Goal: Information Seeking & Learning: Learn about a topic

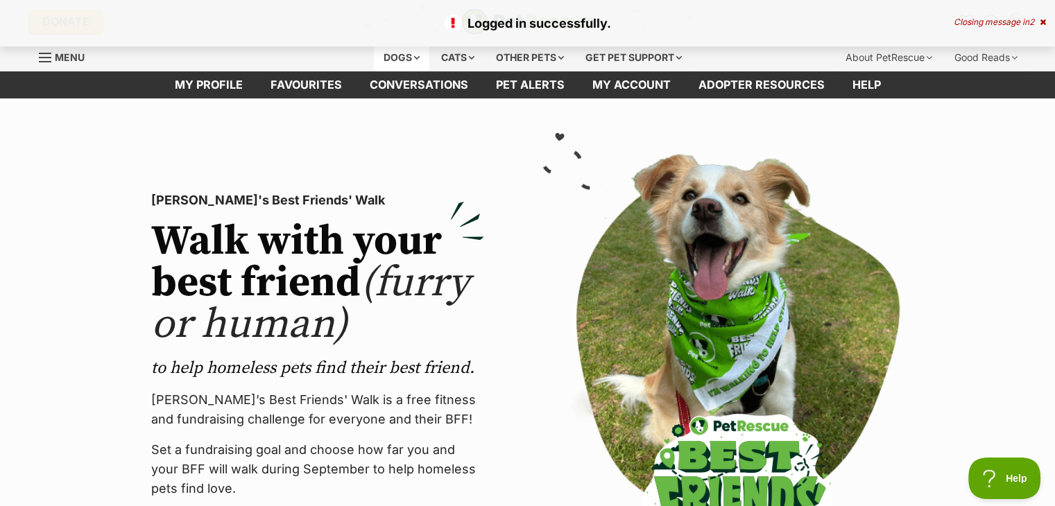
click at [402, 59] on div "Dogs" at bounding box center [401, 58] width 55 height 28
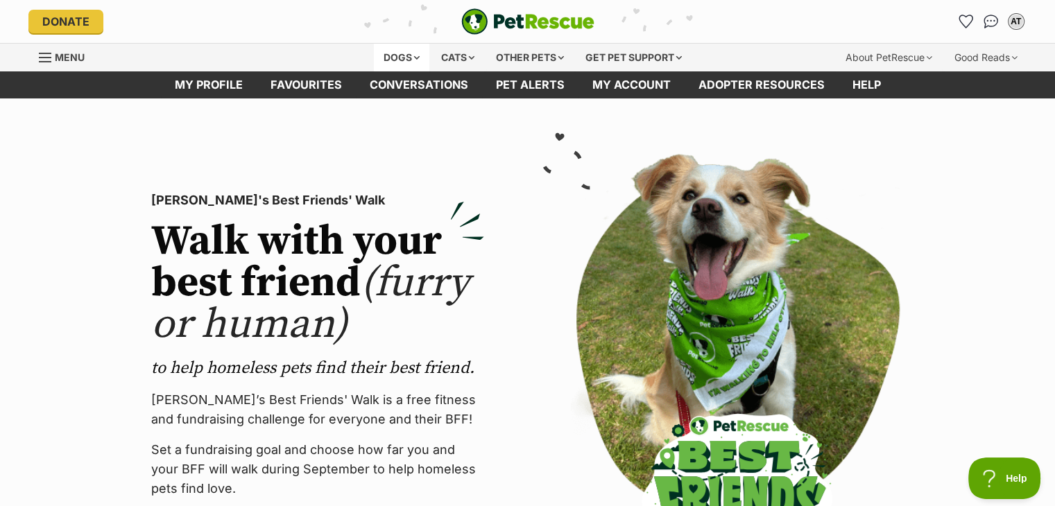
click at [388, 58] on div "Dogs" at bounding box center [401, 58] width 55 height 28
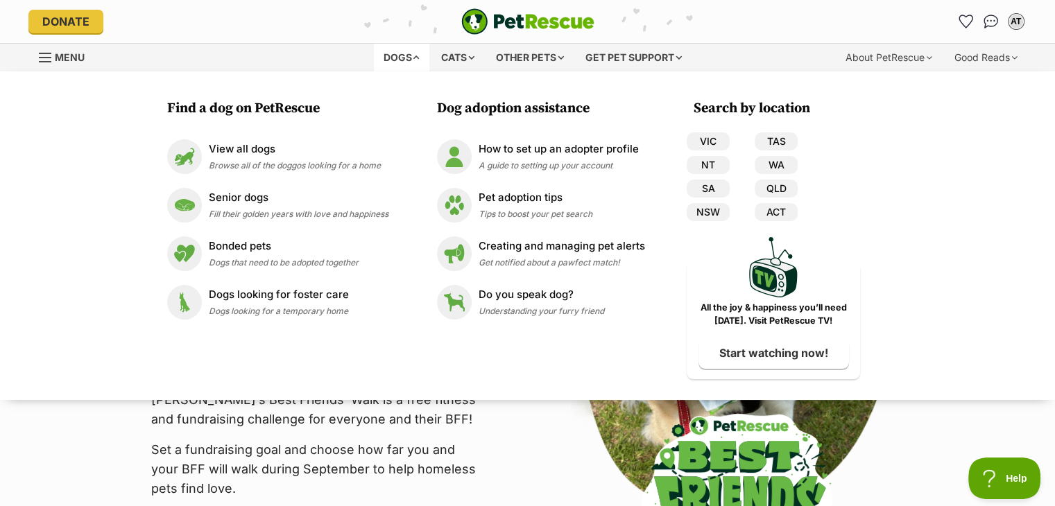
click at [388, 58] on div "Dogs" at bounding box center [401, 58] width 55 height 28
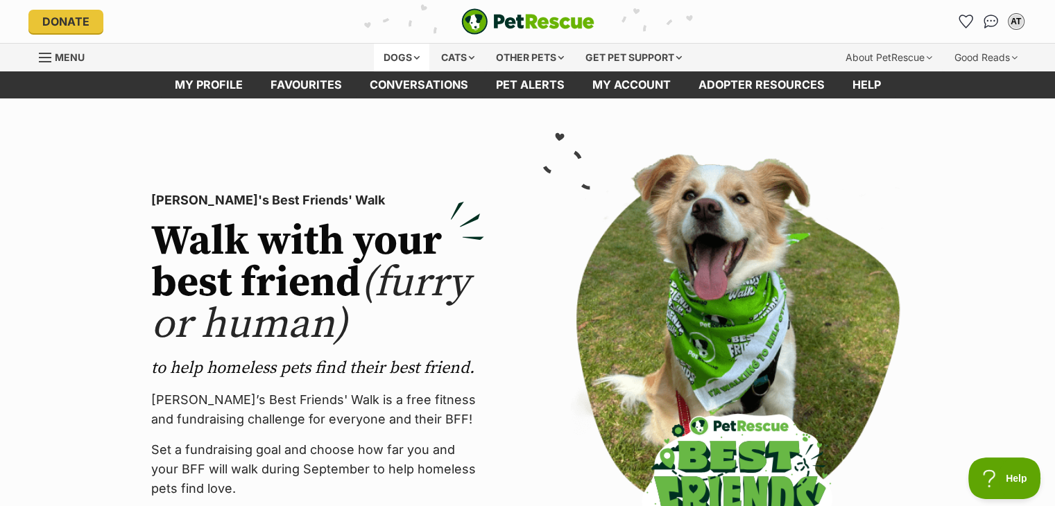
click at [388, 58] on div "Dogs" at bounding box center [401, 58] width 55 height 28
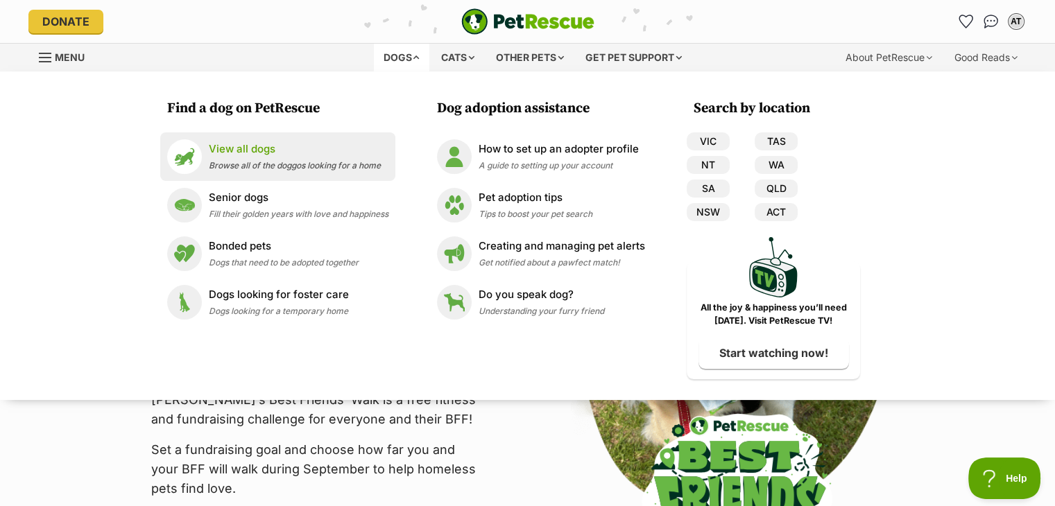
click at [302, 137] on li "View all dogs Browse all of the doggos looking for a home" at bounding box center [277, 156] width 235 height 49
click at [328, 170] on span "Browse all of the doggos looking for a home" at bounding box center [295, 165] width 172 height 10
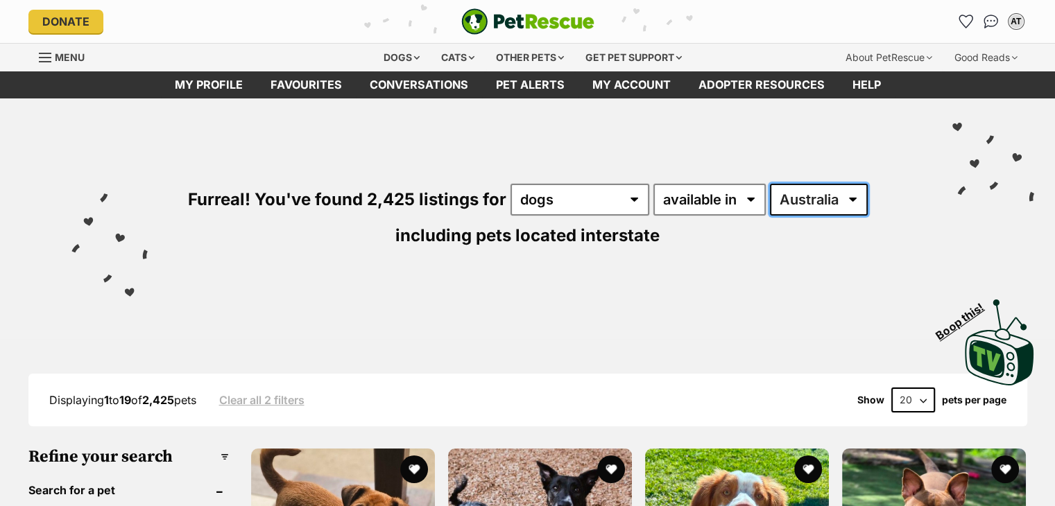
click at [799, 198] on select "Australia ACT NSW NT QLD SA TAS VIC WA" at bounding box center [819, 200] width 98 height 32
select select "VIC"
click at [770, 184] on select "Australia ACT NSW NT QLD SA TAS VIC WA" at bounding box center [819, 200] width 98 height 32
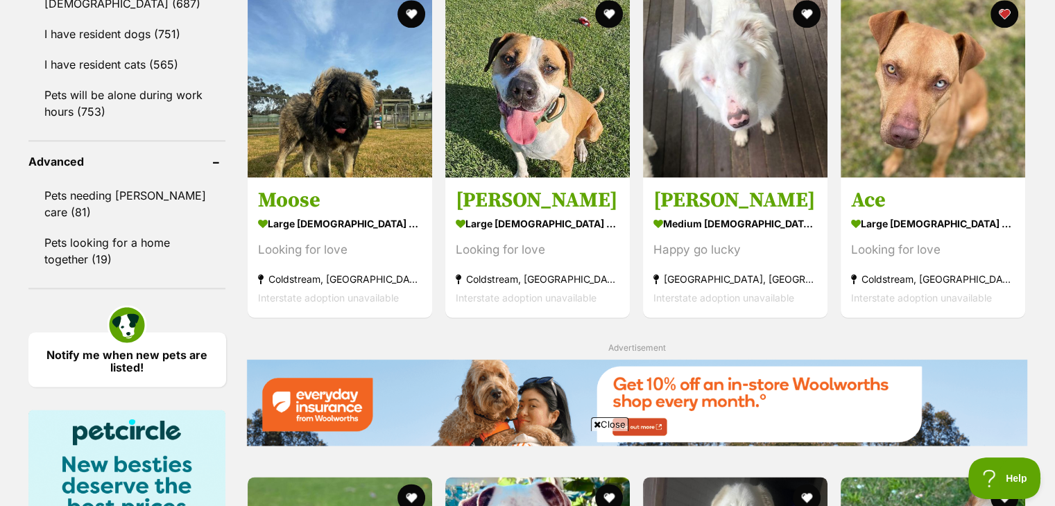
scroll to position [1687, 0]
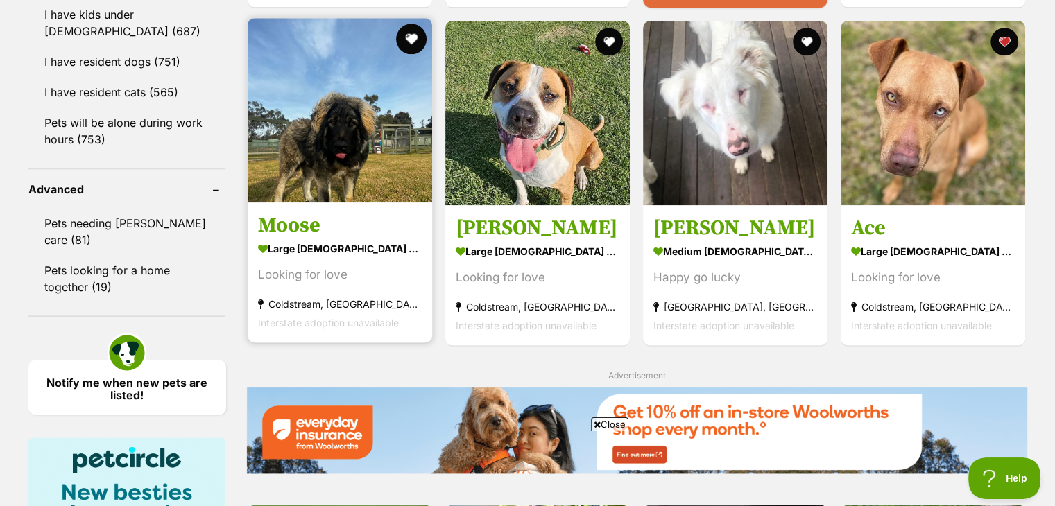
click at [416, 44] on button "favourite" at bounding box center [411, 39] width 31 height 31
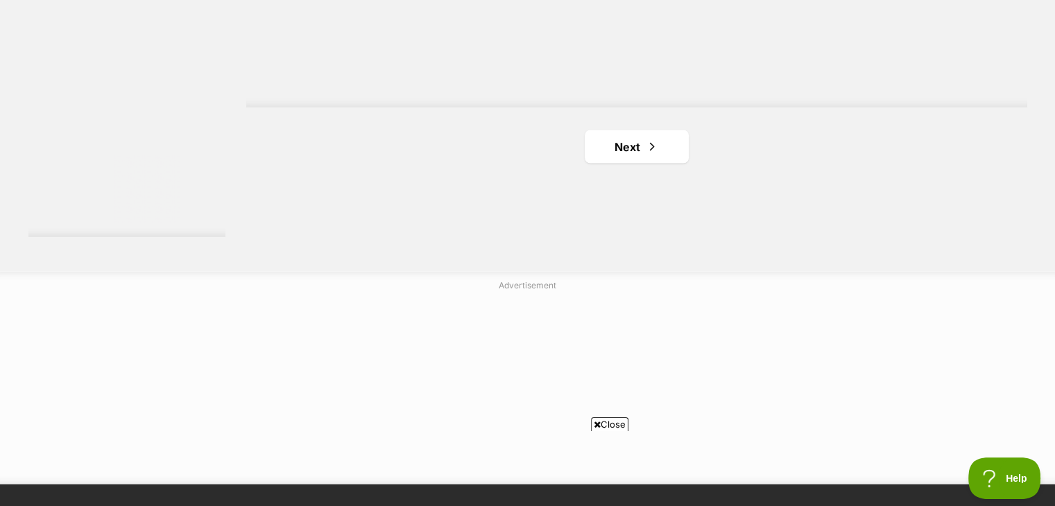
scroll to position [2741, 0]
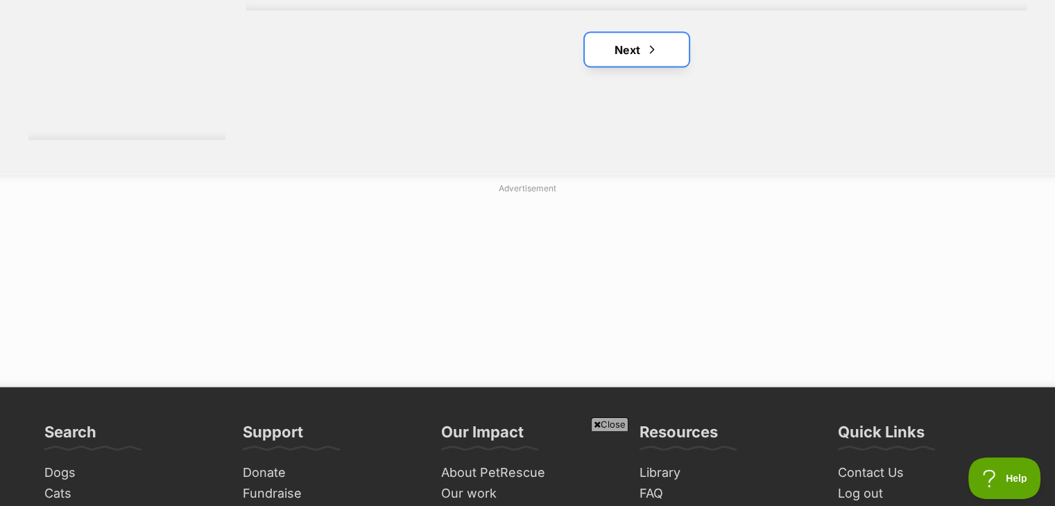
click at [645, 55] on span "Next page" at bounding box center [652, 50] width 14 height 17
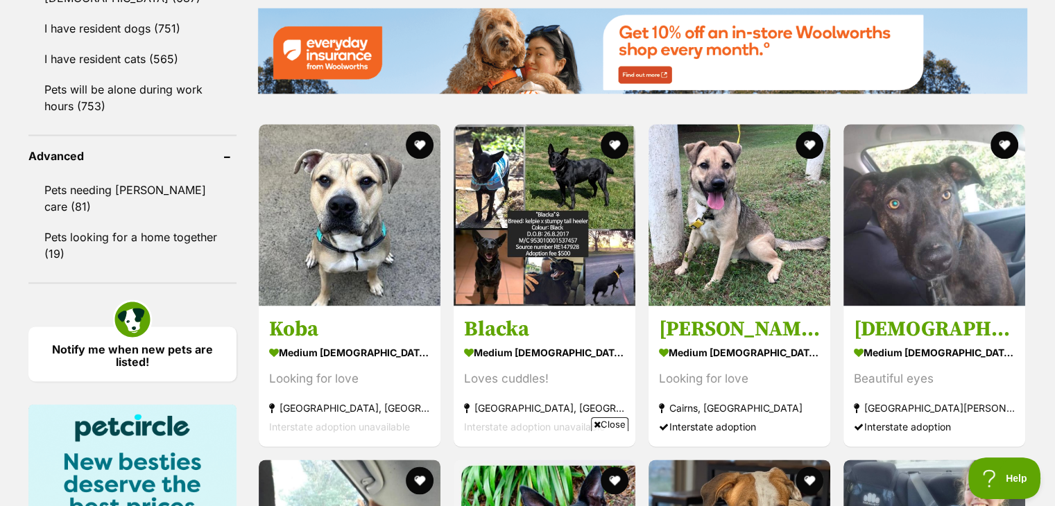
scroll to position [1748, 0]
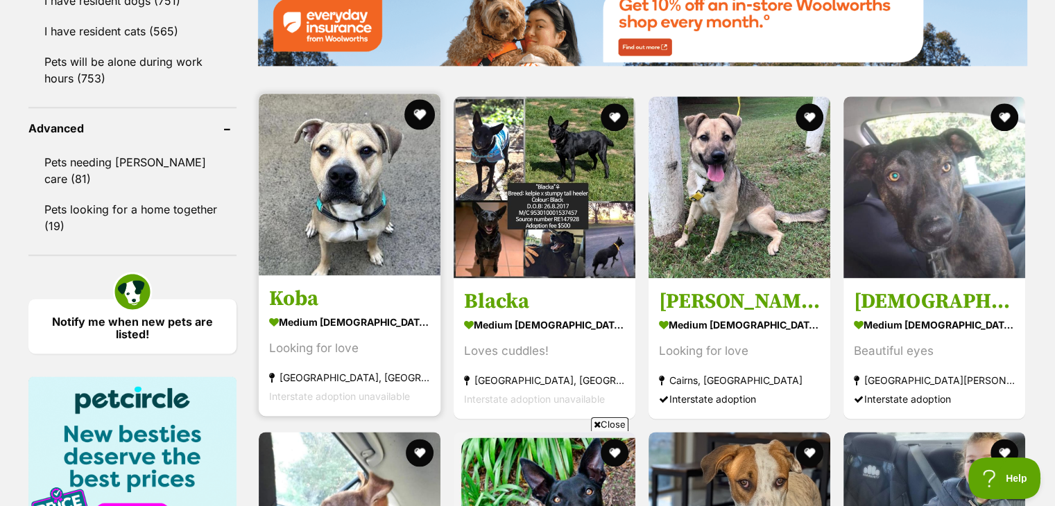
click at [425, 110] on button "favourite" at bounding box center [419, 114] width 31 height 31
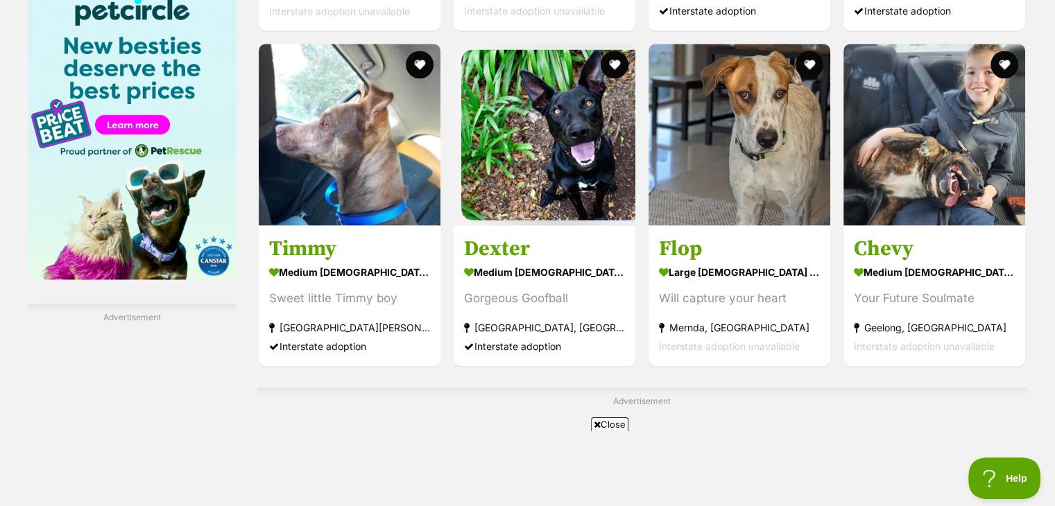
scroll to position [0, 0]
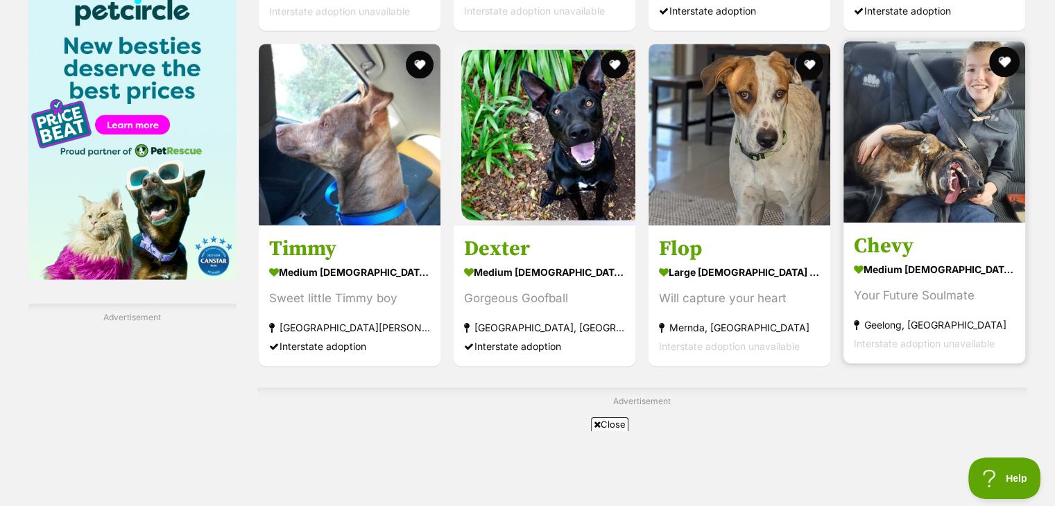
click at [1007, 63] on button "favourite" at bounding box center [1005, 61] width 31 height 31
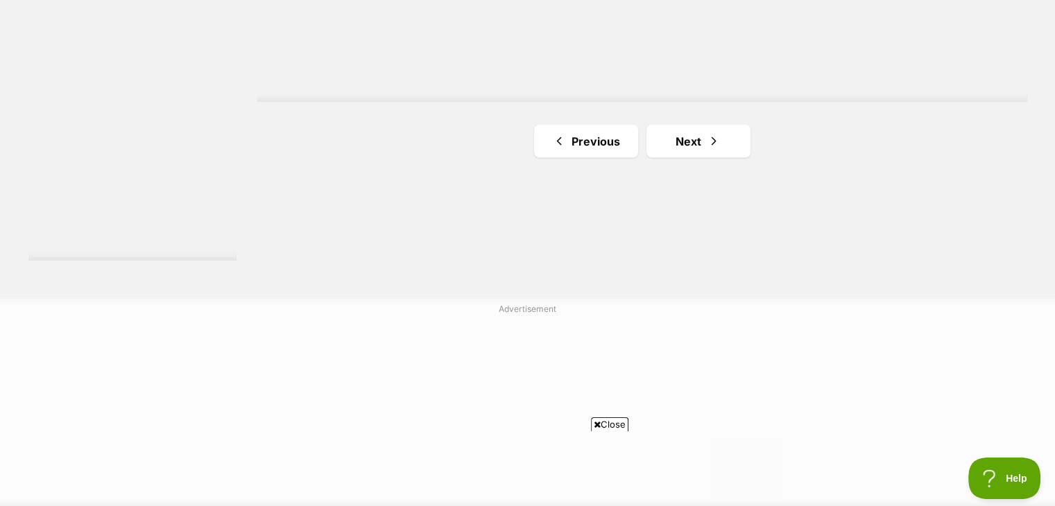
scroll to position [2664, 0]
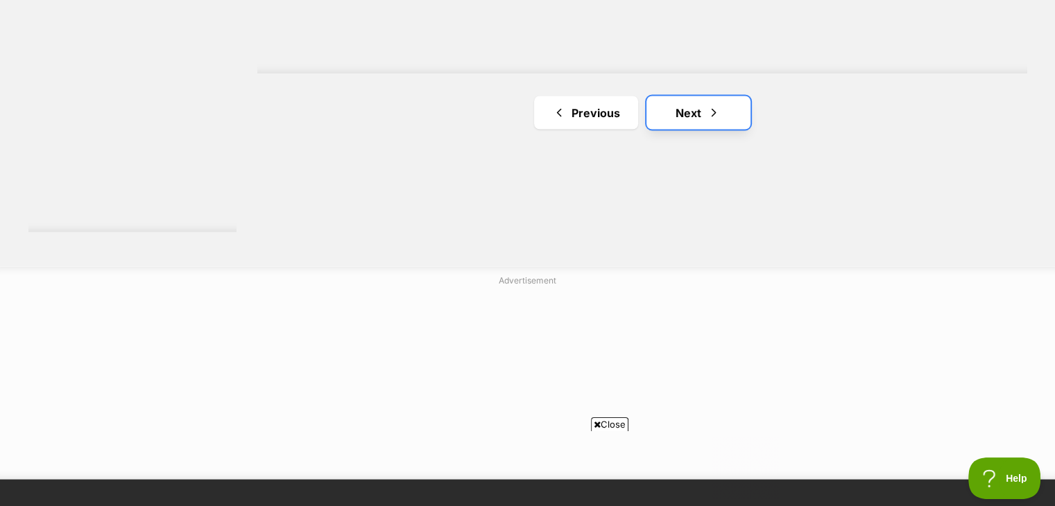
click at [716, 109] on span "Next page" at bounding box center [714, 113] width 14 height 17
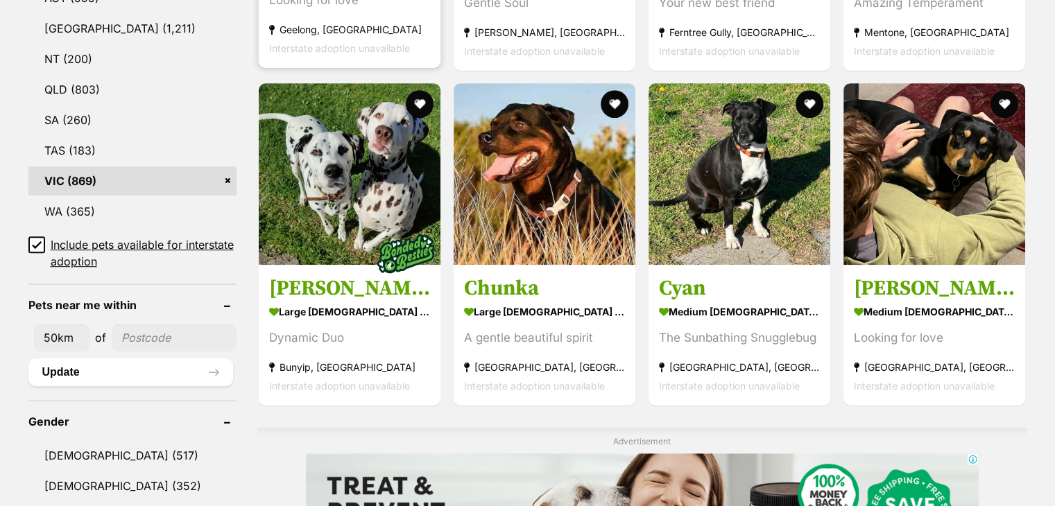
scroll to position [789, 0]
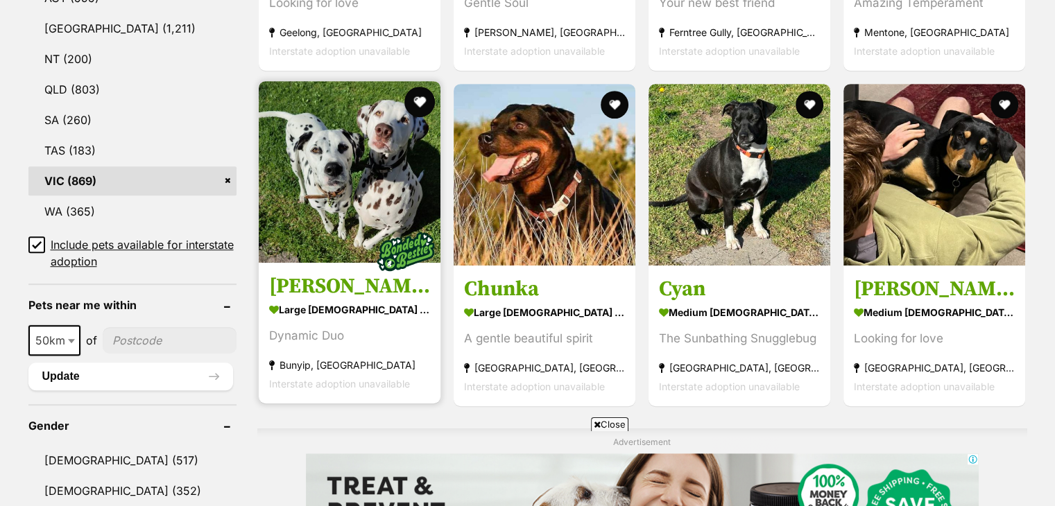
click at [416, 104] on button "favourite" at bounding box center [419, 102] width 31 height 31
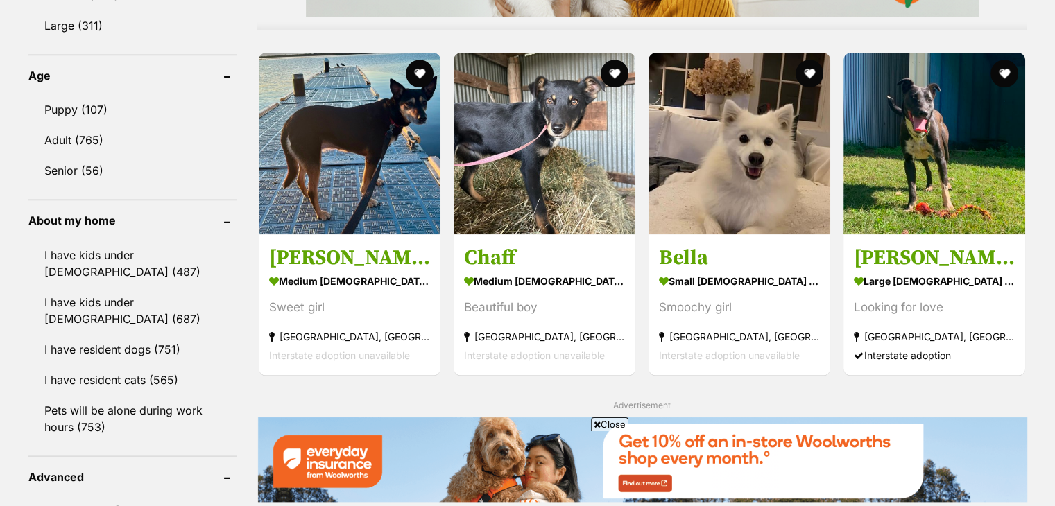
scroll to position [0, 0]
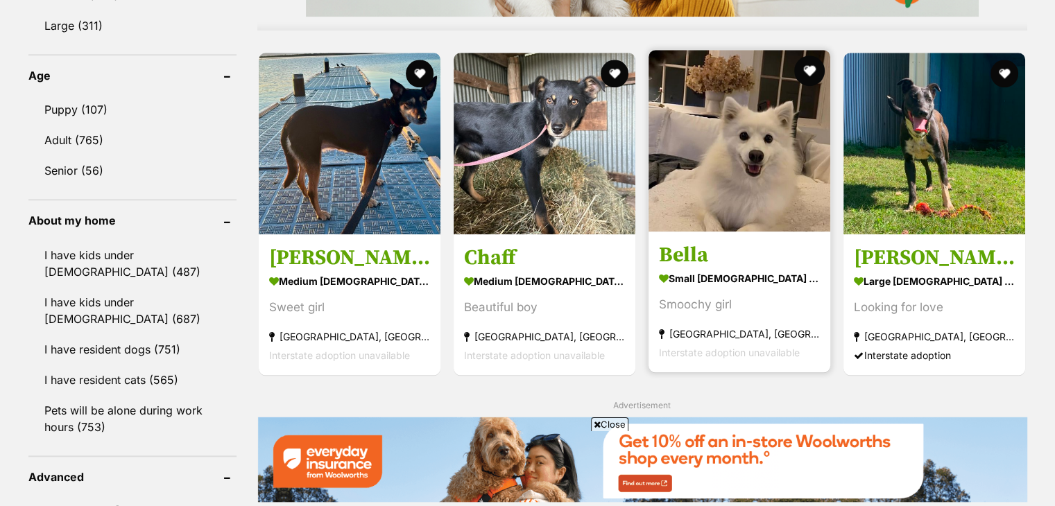
click at [808, 76] on button "favourite" at bounding box center [809, 70] width 31 height 31
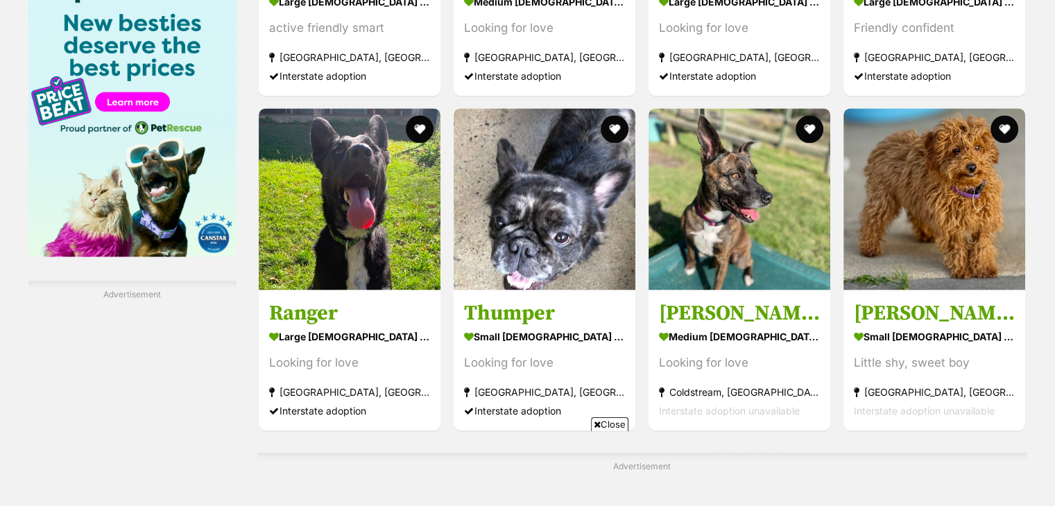
scroll to position [2176, 0]
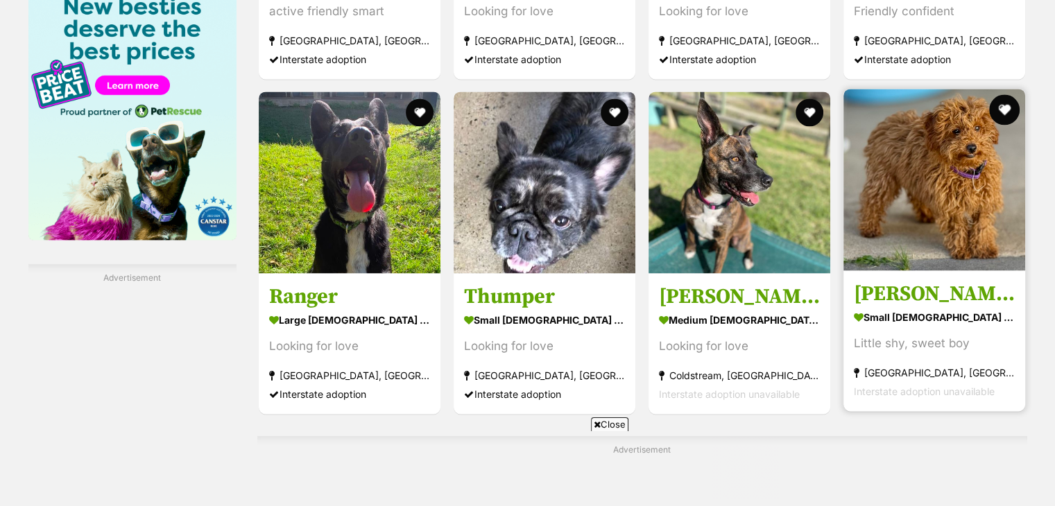
click at [1005, 109] on button "favourite" at bounding box center [1005, 109] width 31 height 31
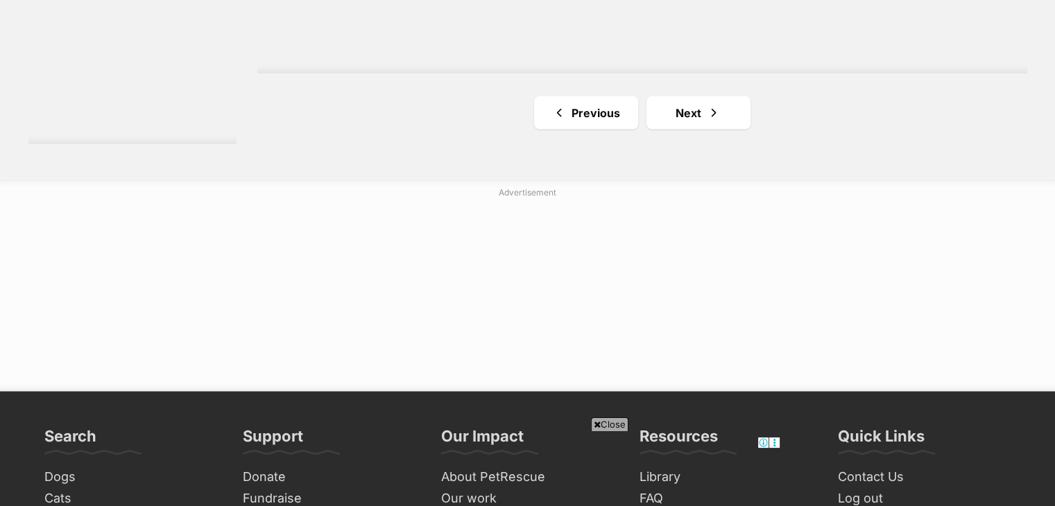
scroll to position [2759, 0]
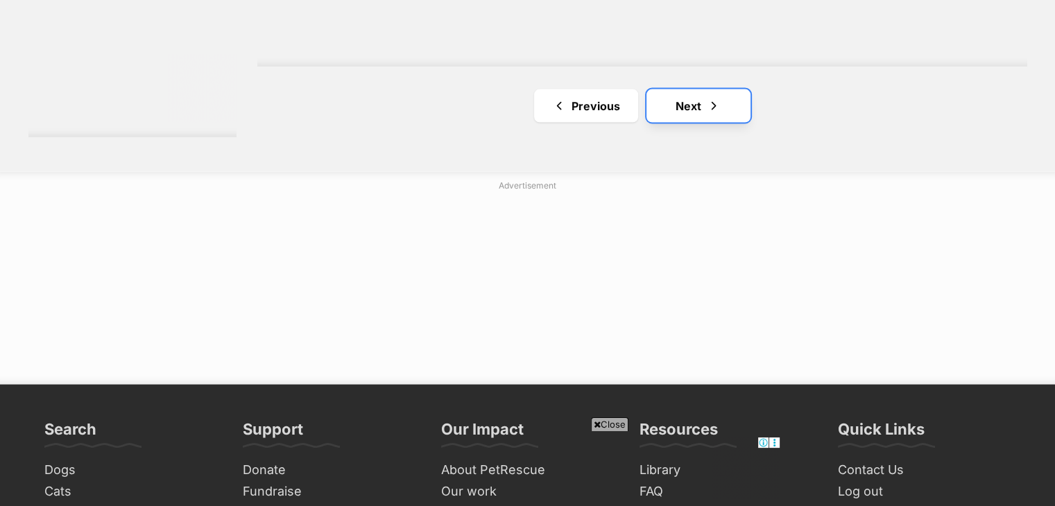
click at [719, 109] on span "Next page" at bounding box center [714, 106] width 14 height 17
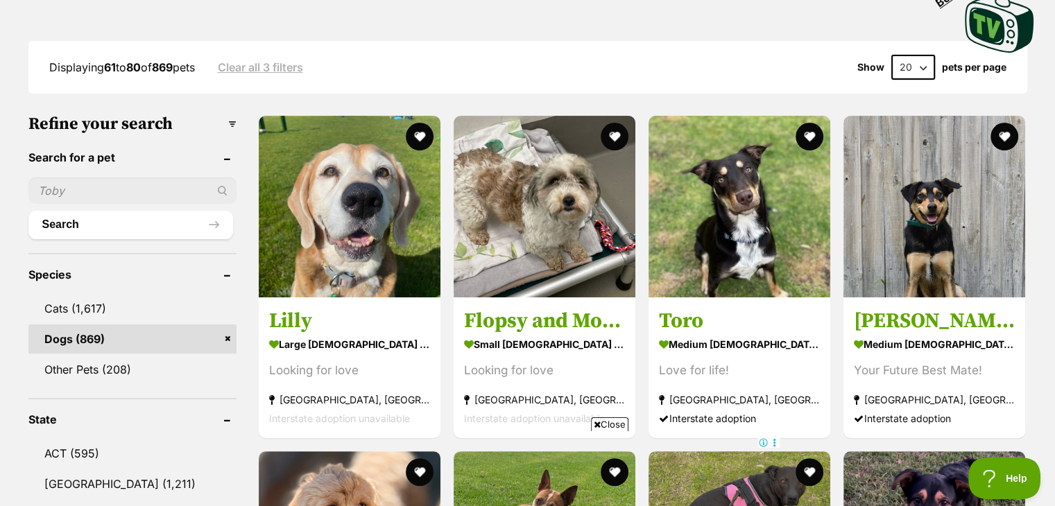
scroll to position [361, 0]
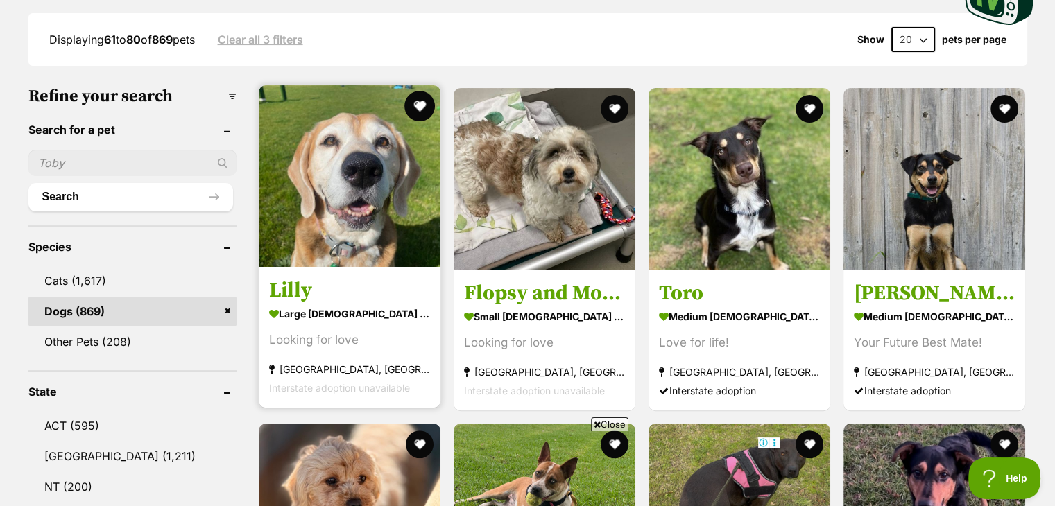
click at [415, 103] on button "favourite" at bounding box center [419, 106] width 31 height 31
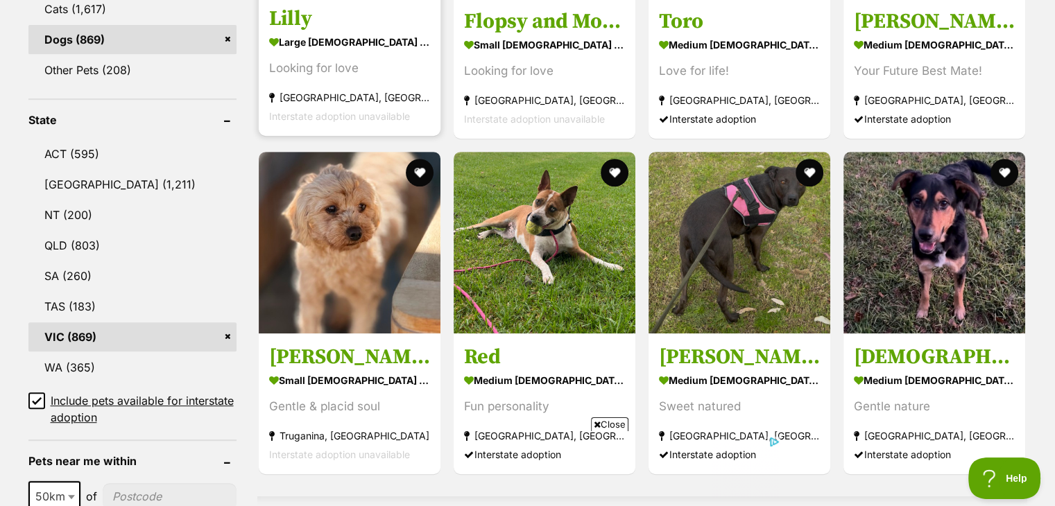
scroll to position [666, 0]
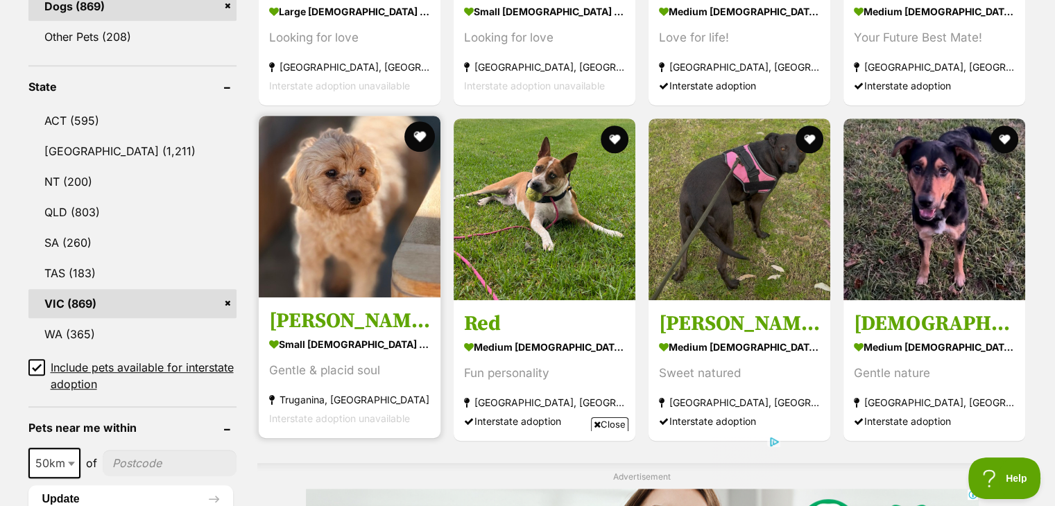
click at [420, 134] on button "favourite" at bounding box center [419, 136] width 31 height 31
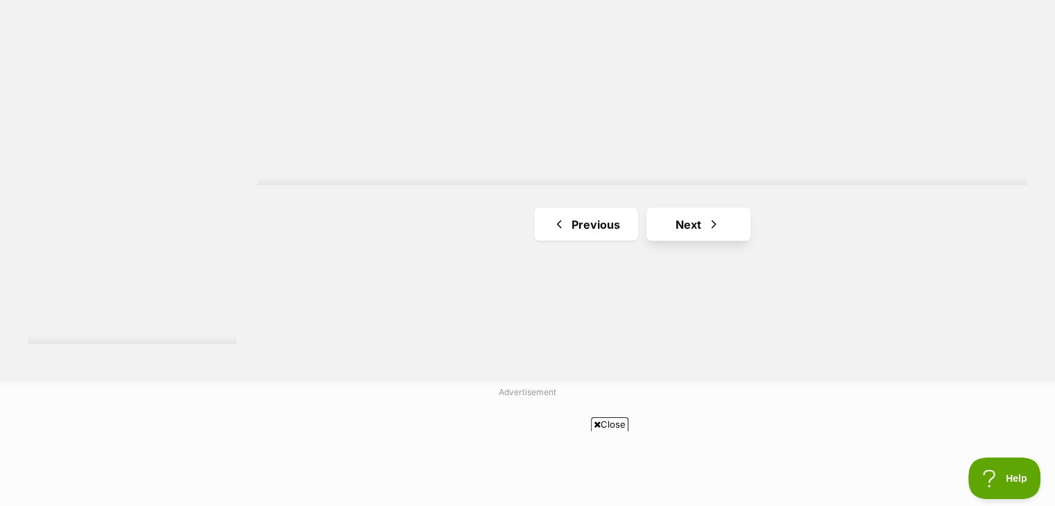
scroll to position [0, 0]
click at [710, 228] on span "Next page" at bounding box center [714, 224] width 14 height 17
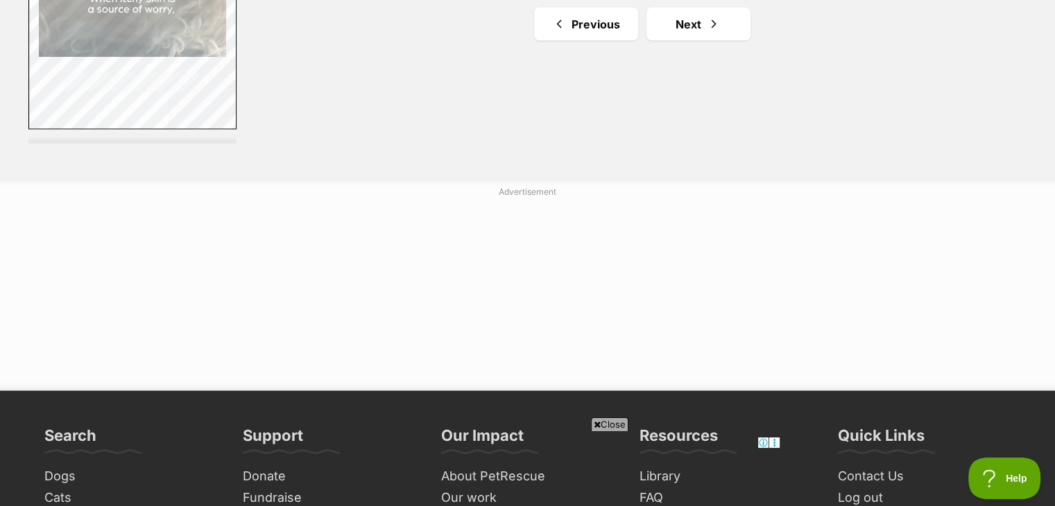
scroll to position [2664, 0]
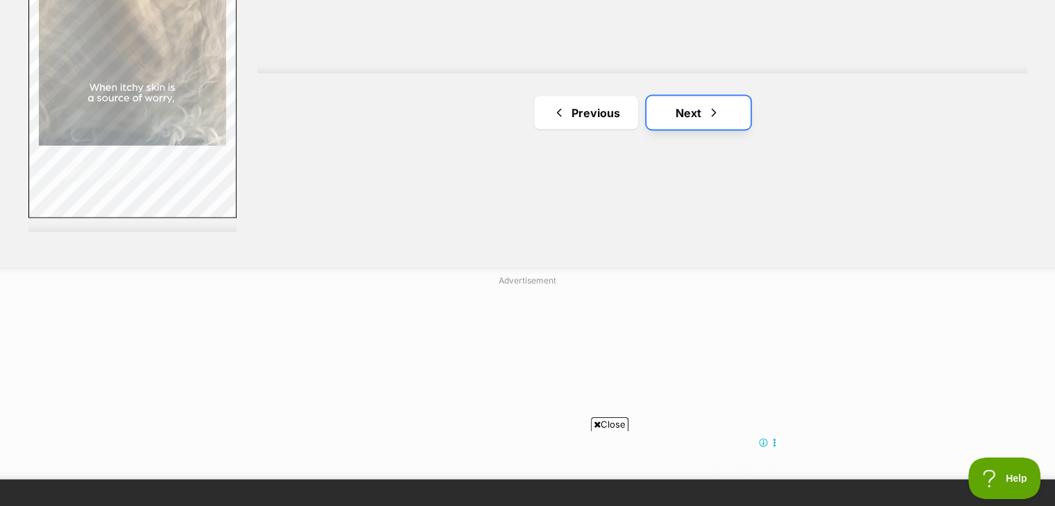
click at [683, 108] on link "Next" at bounding box center [699, 112] width 104 height 33
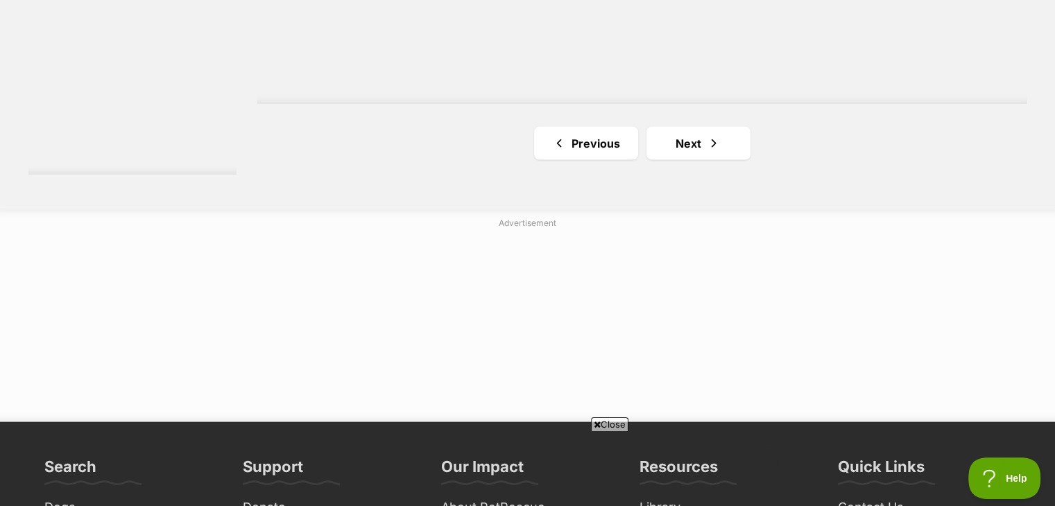
scroll to position [2775, 0]
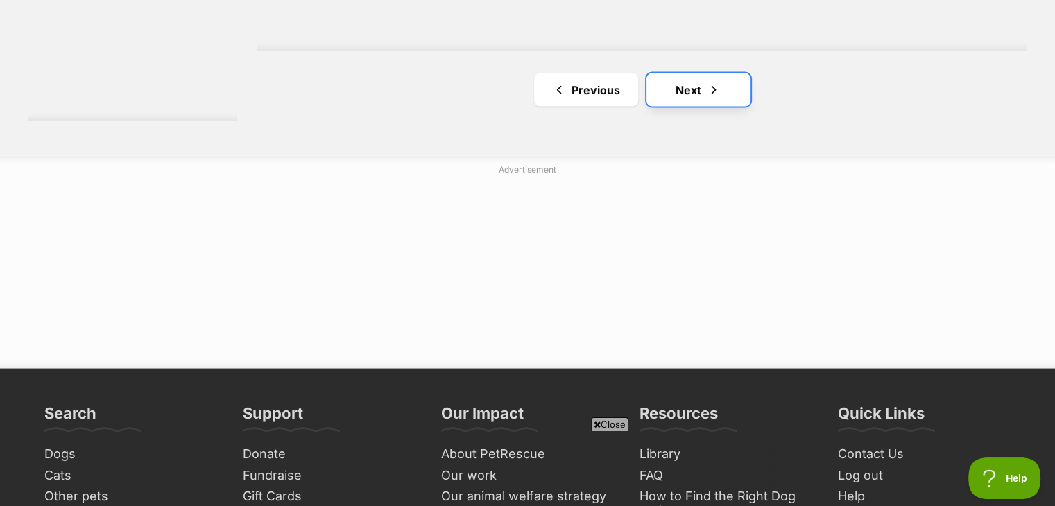
click at [685, 99] on link "Next" at bounding box center [699, 90] width 104 height 33
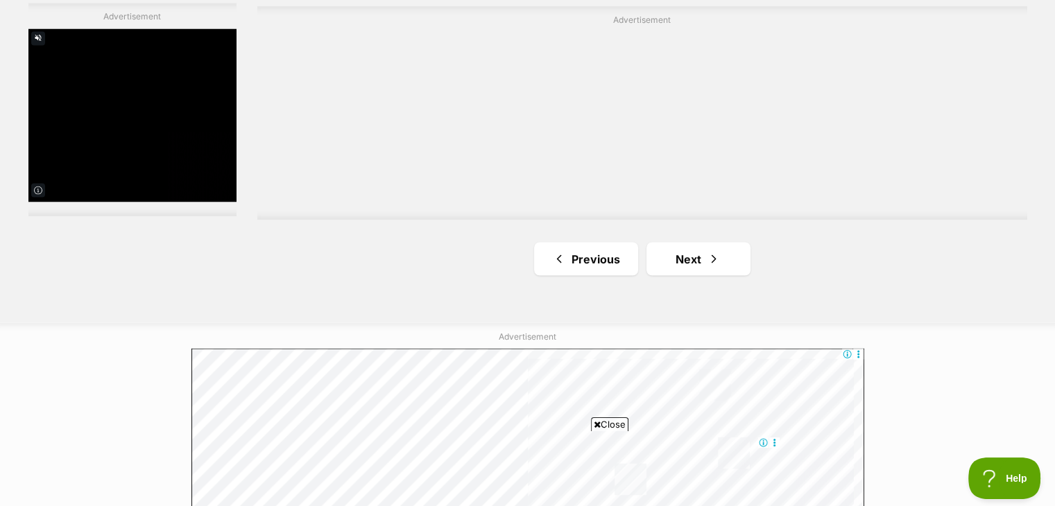
scroll to position [2519, 0]
click at [682, 273] on link "Next" at bounding box center [699, 257] width 104 height 33
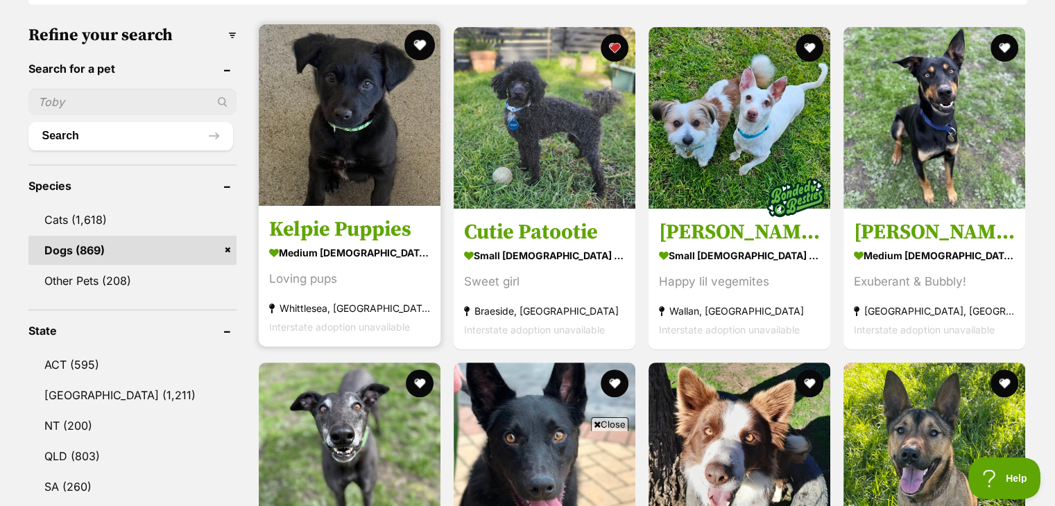
click at [429, 46] on button "favourite" at bounding box center [419, 45] width 31 height 31
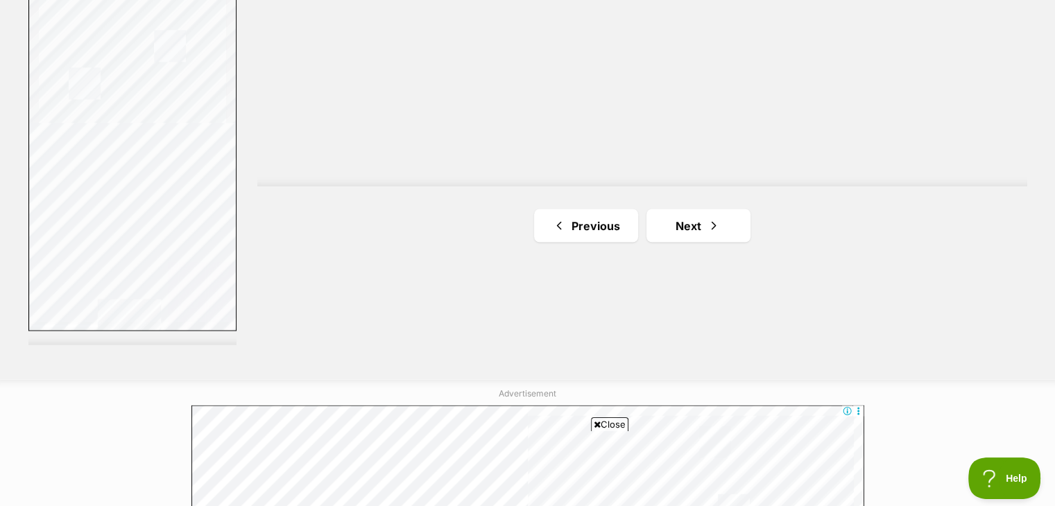
scroll to position [2586, 0]
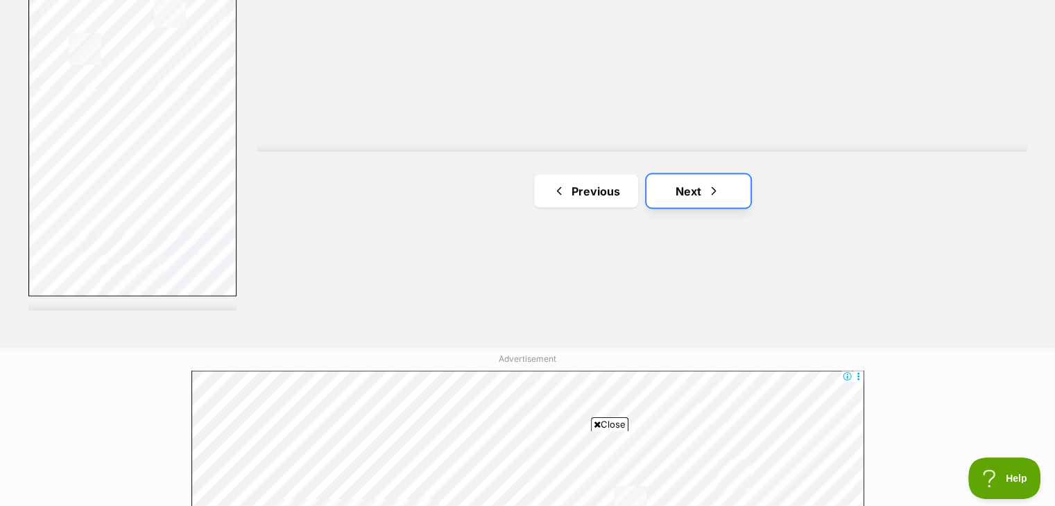
click at [663, 193] on link "Next" at bounding box center [699, 190] width 104 height 33
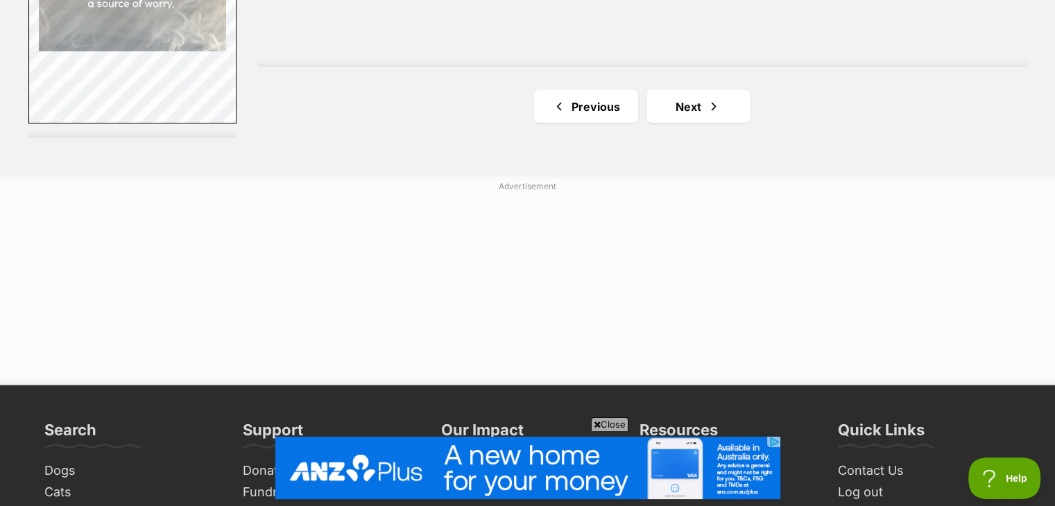
scroll to position [2808, 0]
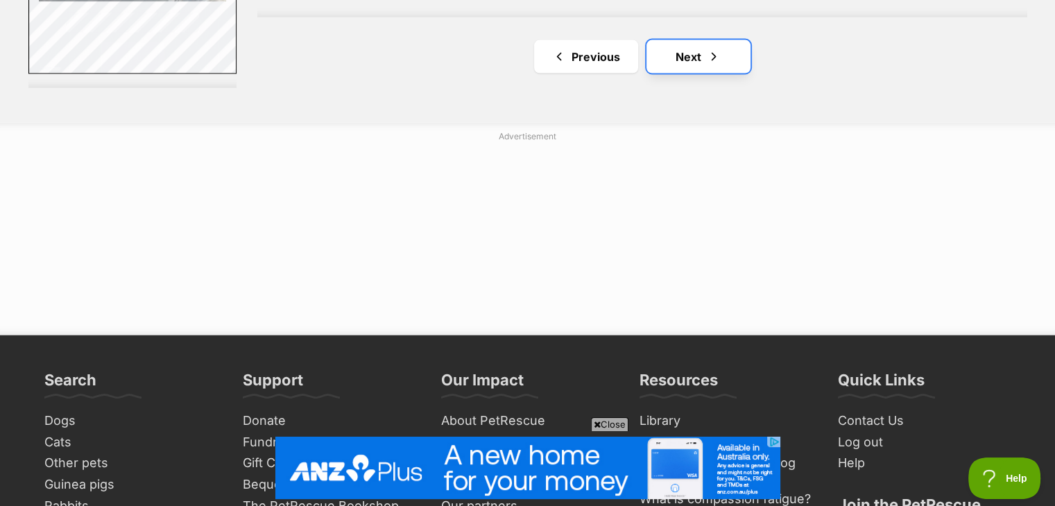
click at [708, 62] on span "Next page" at bounding box center [714, 57] width 14 height 17
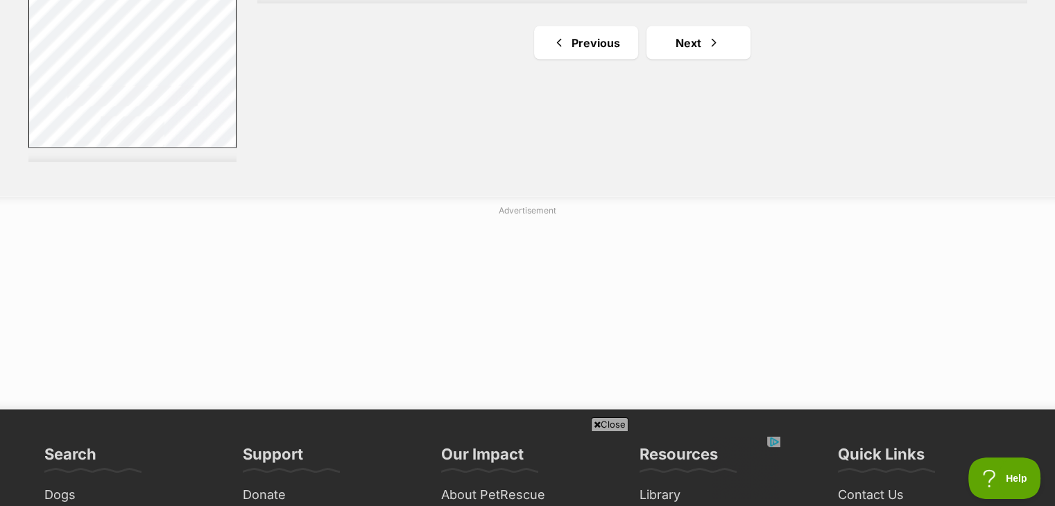
scroll to position [2747, 0]
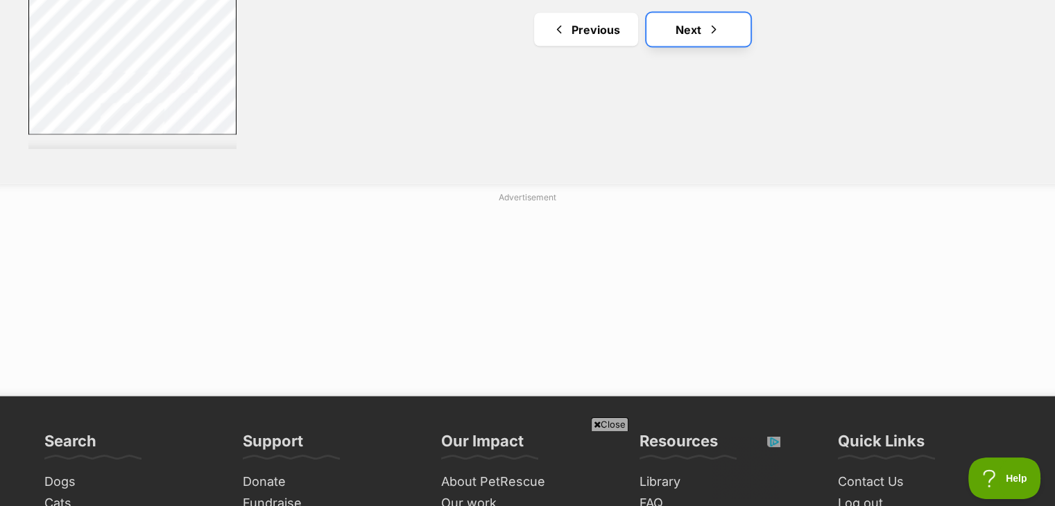
click at [708, 31] on span "Next page" at bounding box center [714, 30] width 14 height 17
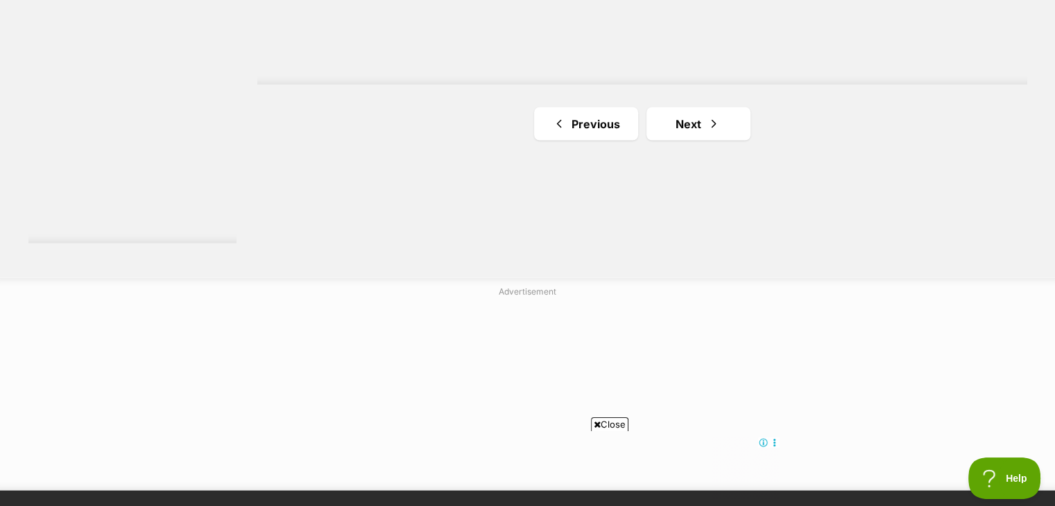
scroll to position [2747, 0]
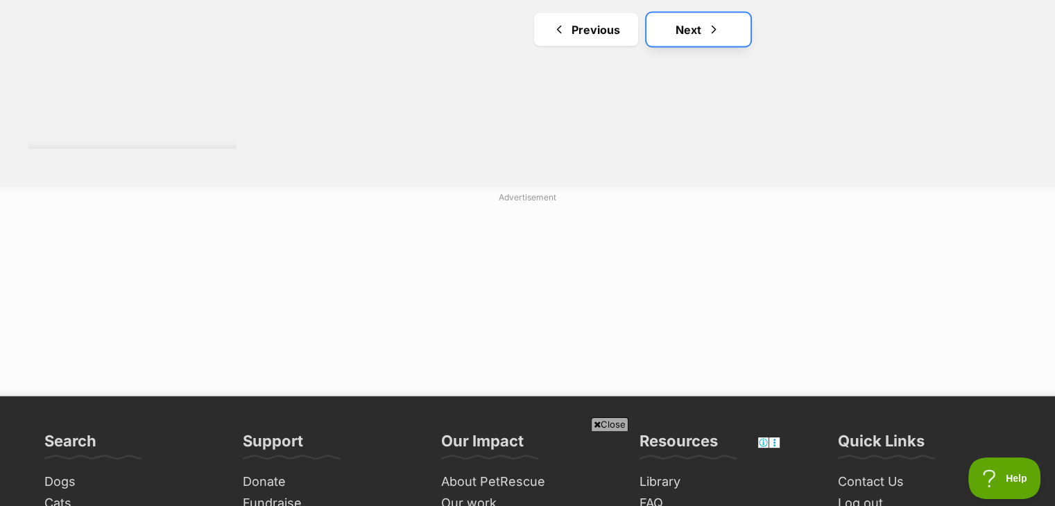
drag, startPoint x: 0, startPoint y: 0, endPoint x: 708, endPoint y: 31, distance: 708.2
click at [708, 31] on span "Next page" at bounding box center [714, 30] width 14 height 17
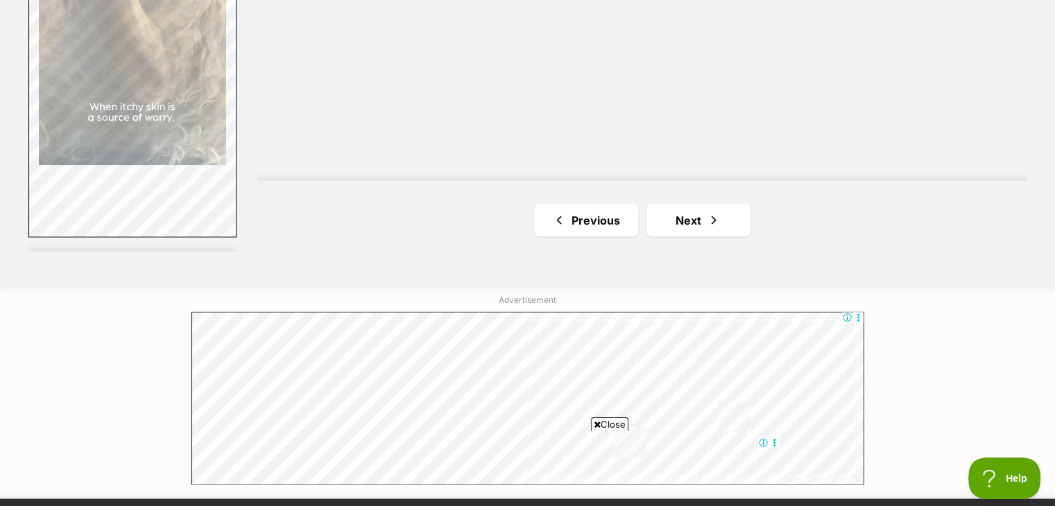
scroll to position [2691, 0]
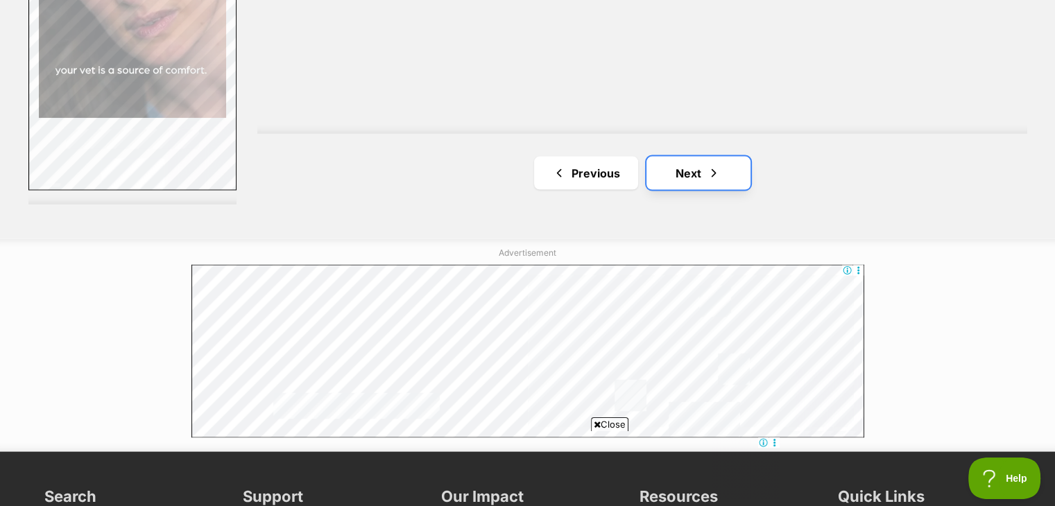
click at [714, 176] on span "Next page" at bounding box center [714, 173] width 14 height 17
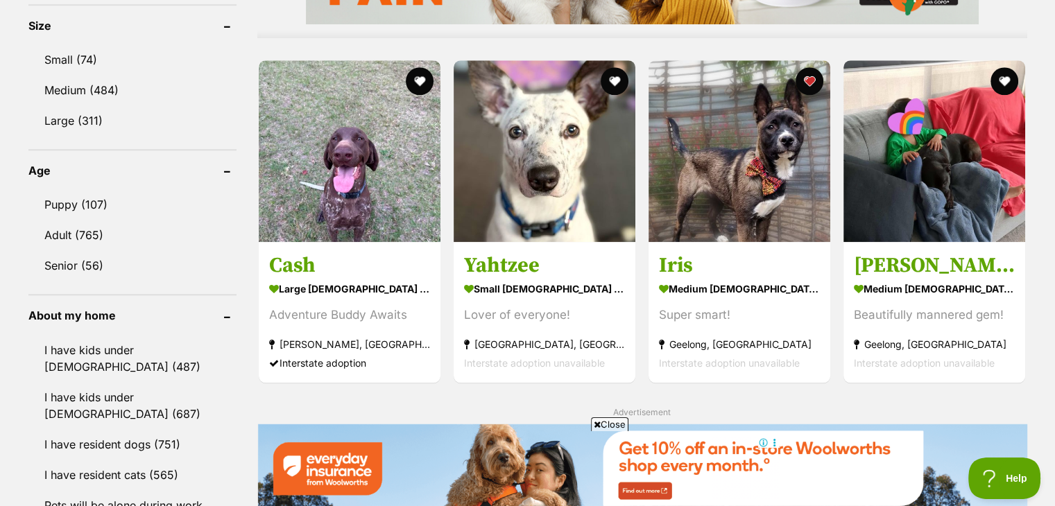
scroll to position [1332, 0]
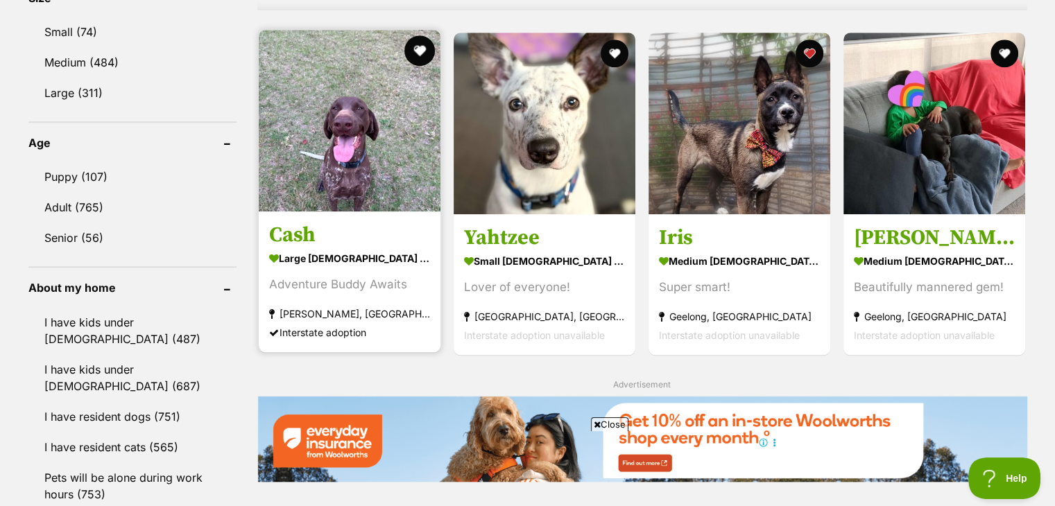
click at [413, 52] on button "favourite" at bounding box center [419, 50] width 31 height 31
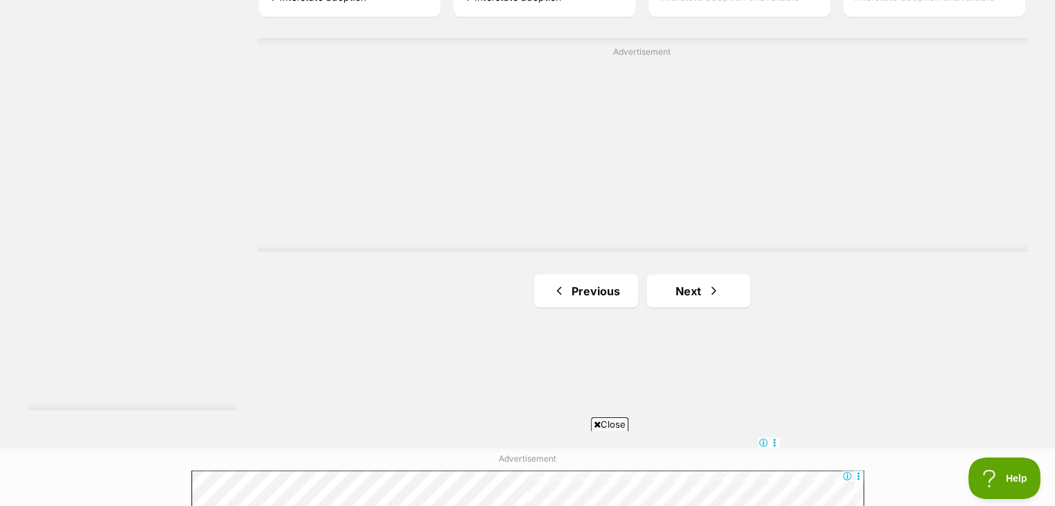
scroll to position [2497, 0]
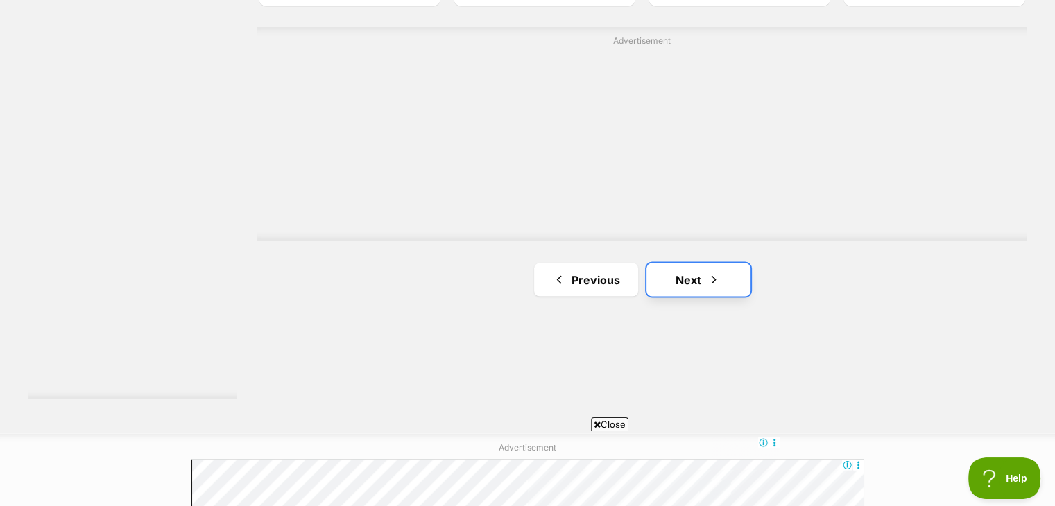
click at [680, 271] on link "Next" at bounding box center [699, 279] width 104 height 33
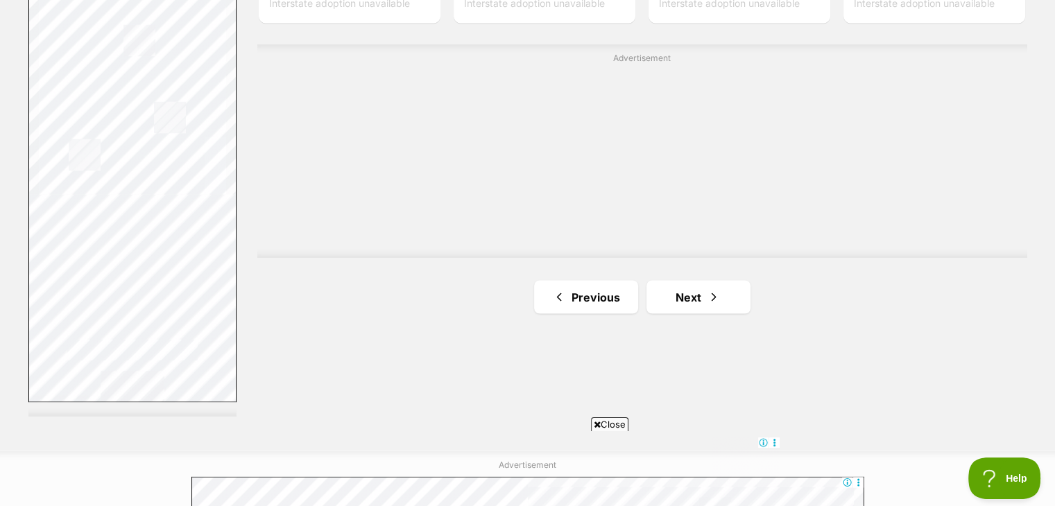
scroll to position [2664, 0]
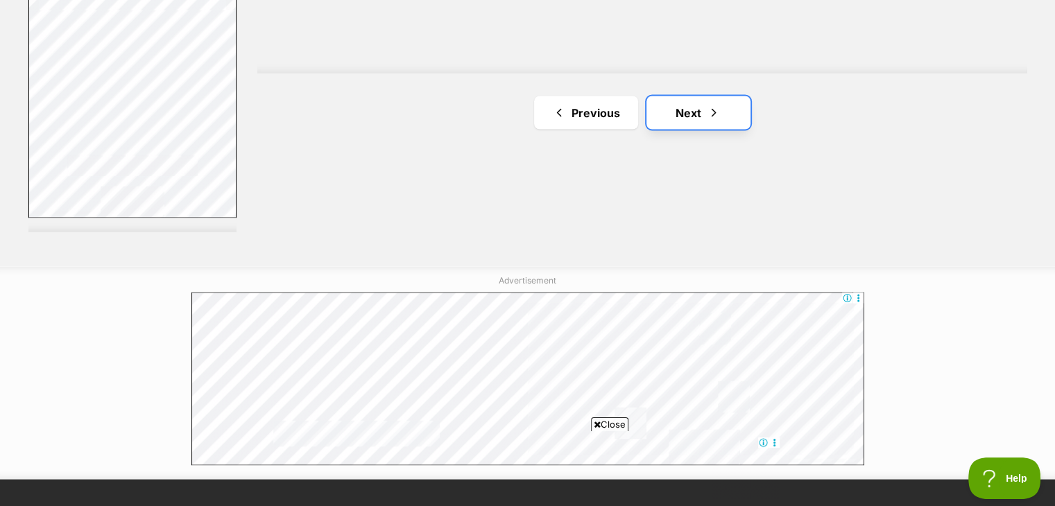
click at [714, 114] on span "Next page" at bounding box center [714, 113] width 14 height 17
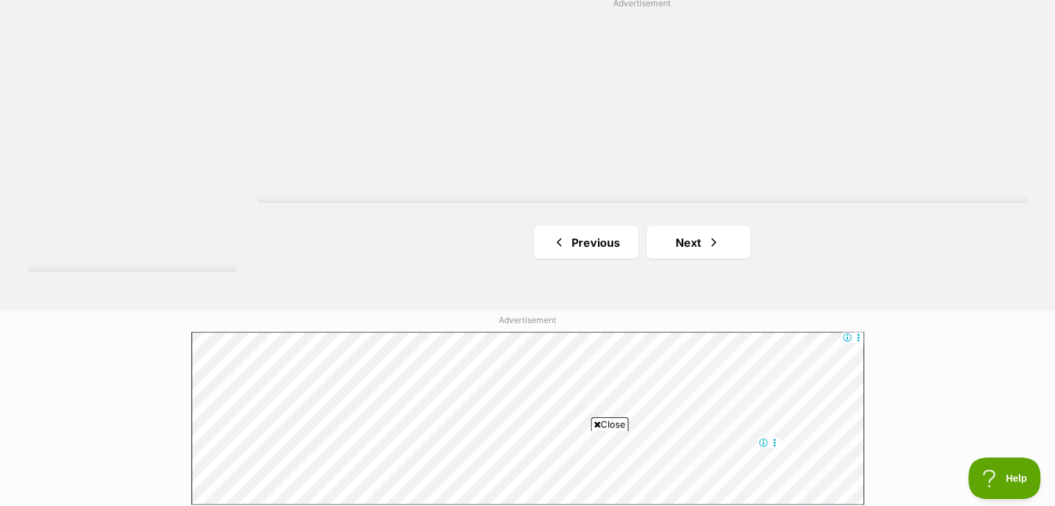
scroll to position [2698, 0]
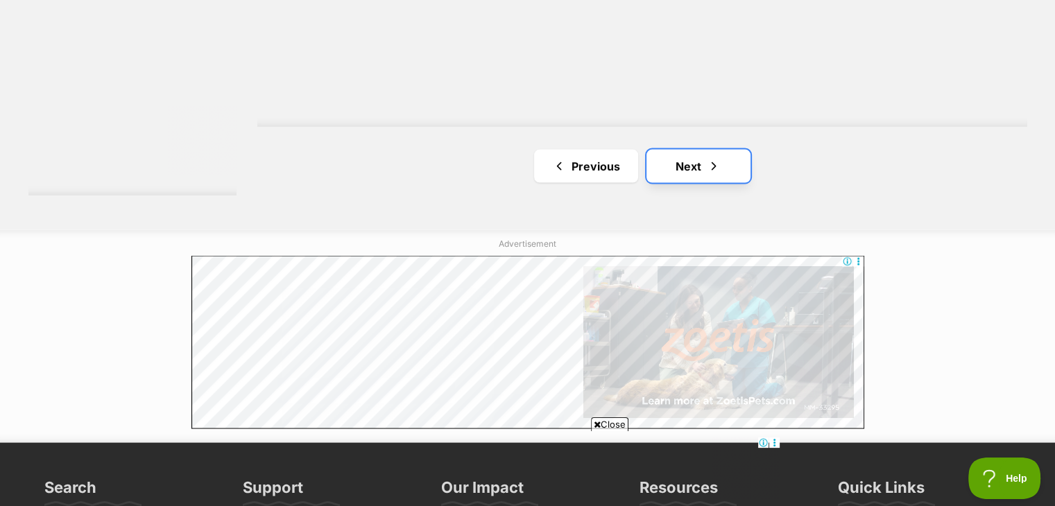
click at [705, 155] on link "Next" at bounding box center [699, 166] width 104 height 33
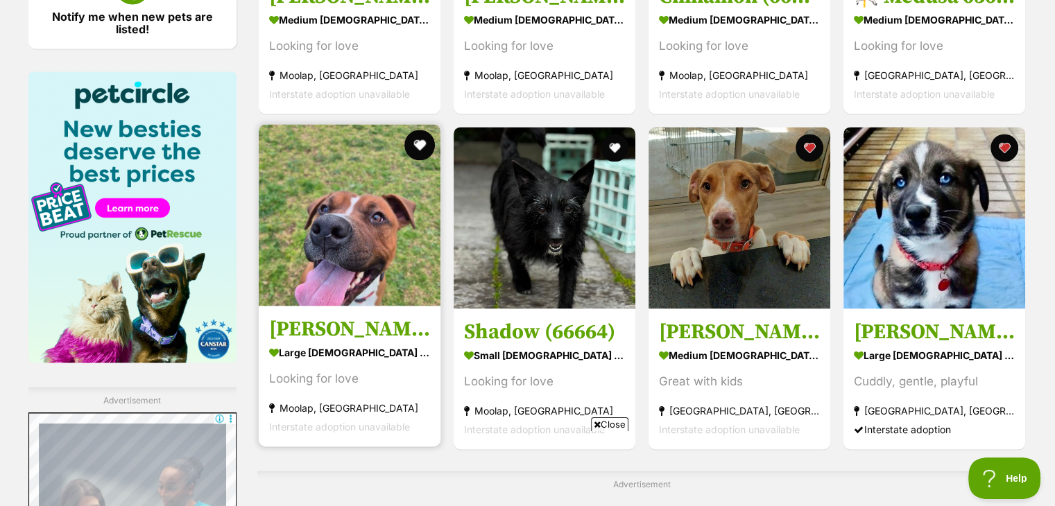
click at [423, 142] on button "favourite" at bounding box center [419, 145] width 31 height 31
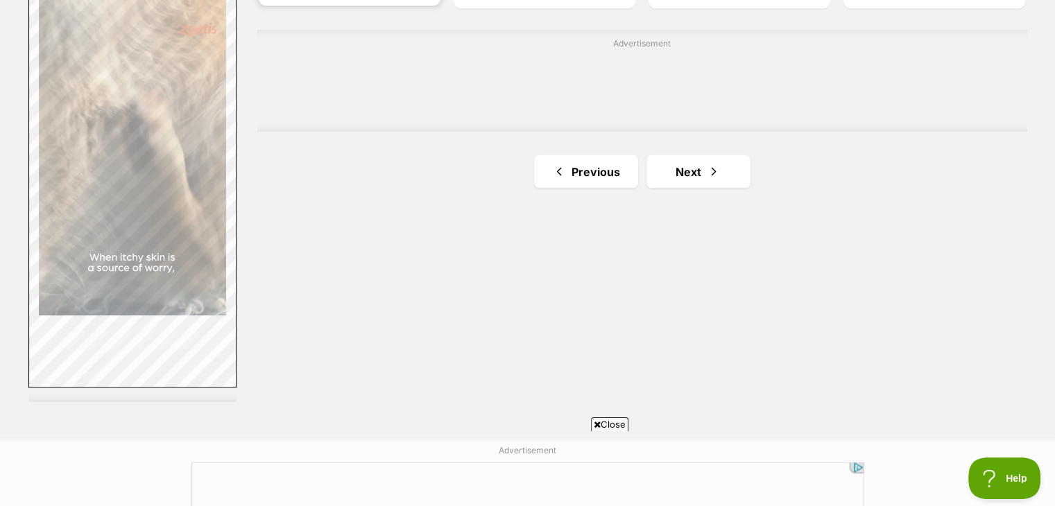
scroll to position [2525, 0]
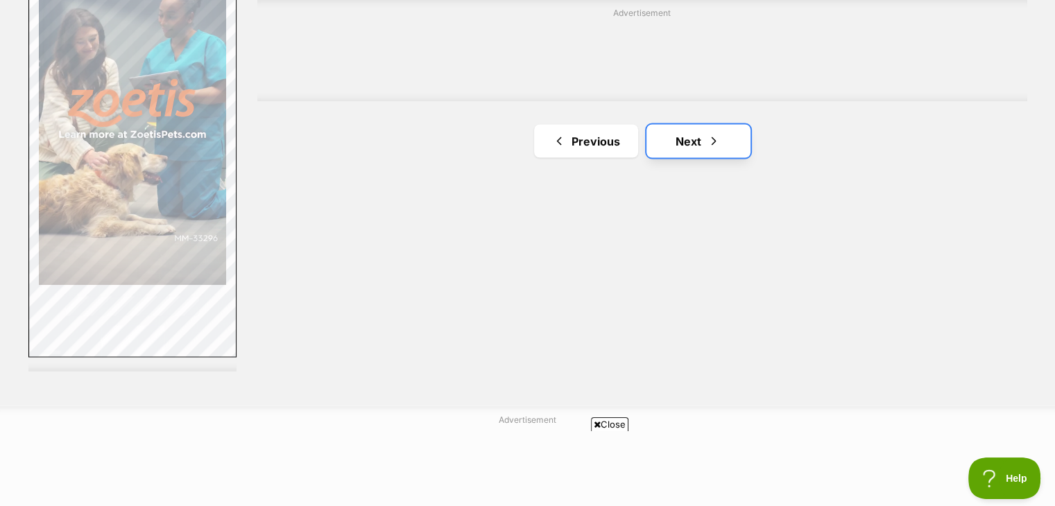
click at [733, 156] on link "Next" at bounding box center [699, 140] width 104 height 33
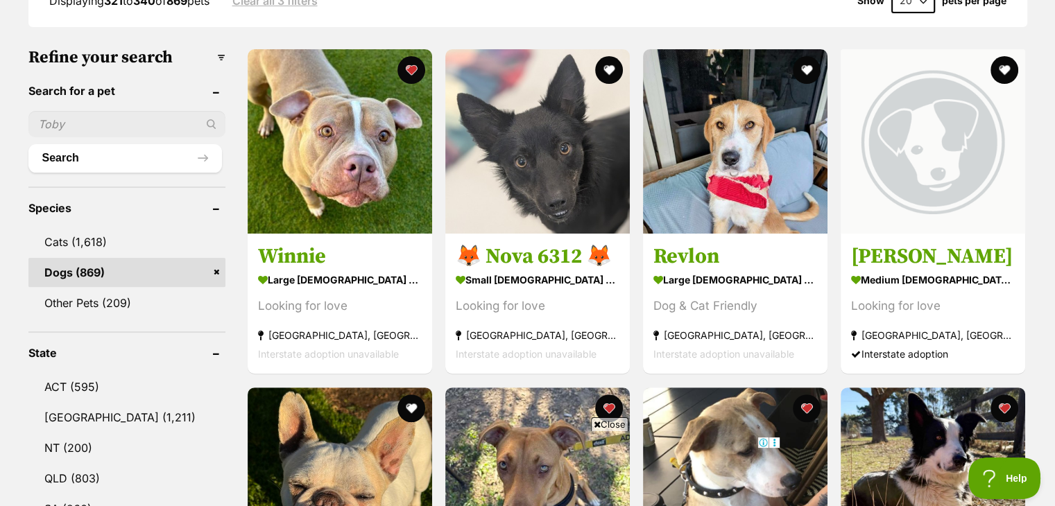
scroll to position [361, 0]
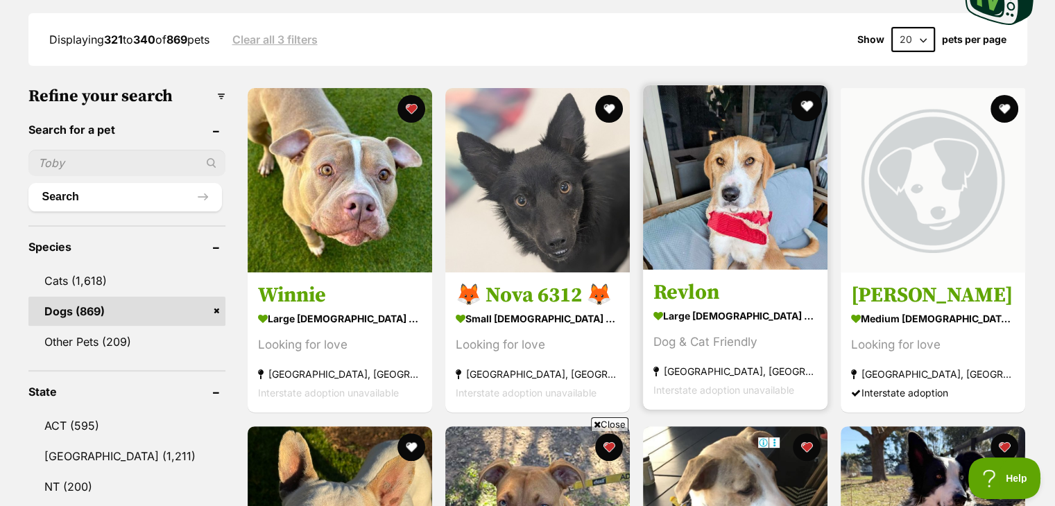
click at [802, 108] on button "favourite" at bounding box center [806, 106] width 31 height 31
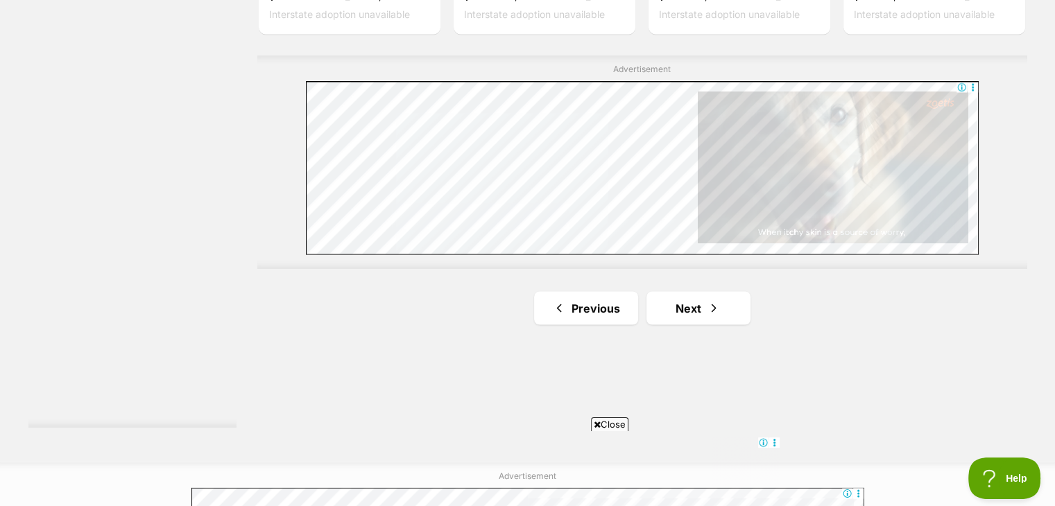
scroll to position [2469, 0]
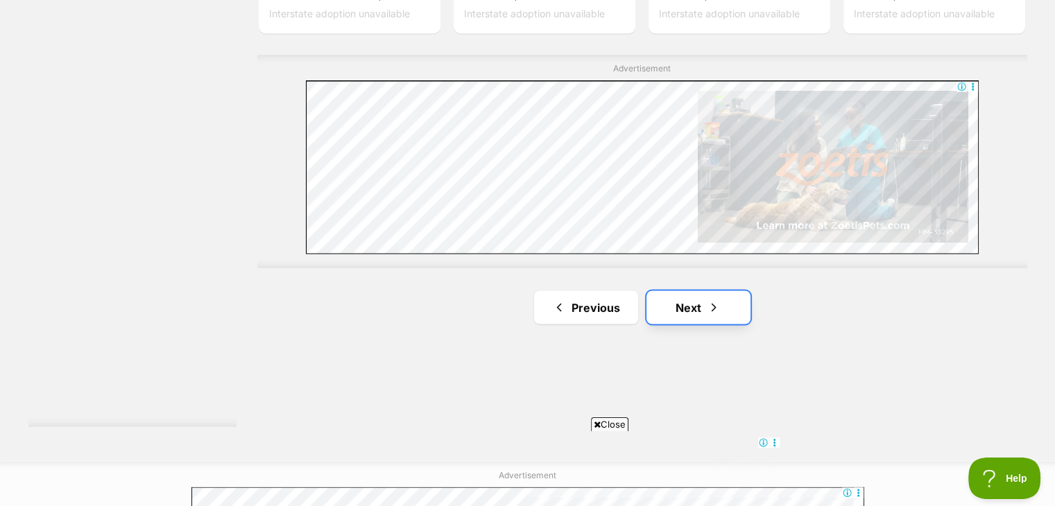
click at [719, 296] on link "Next" at bounding box center [699, 307] width 104 height 33
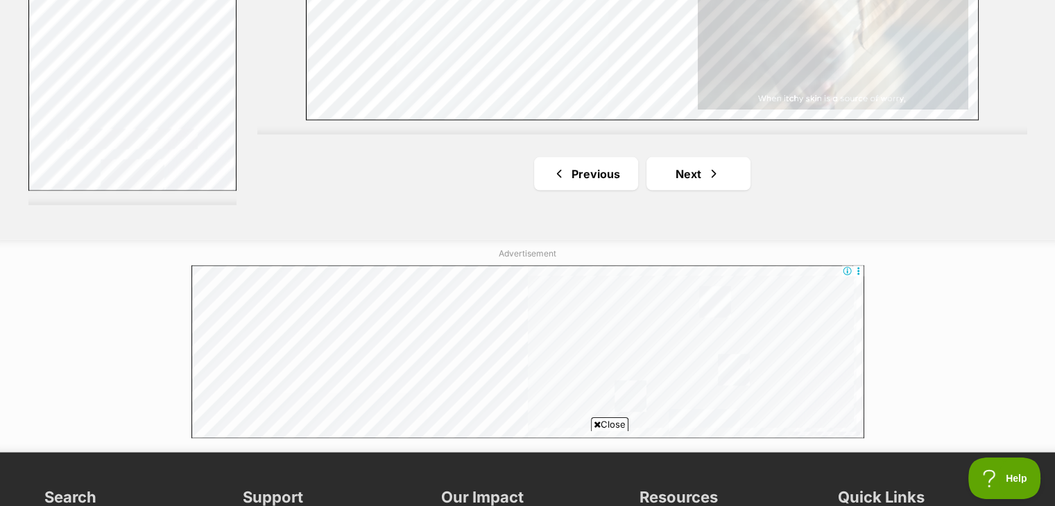
scroll to position [2691, 0]
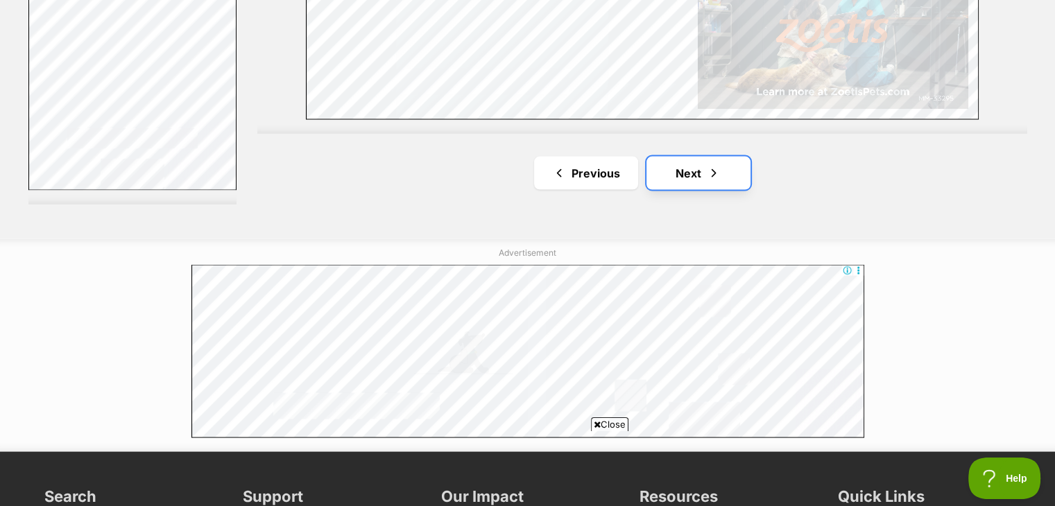
click at [739, 161] on link "Next" at bounding box center [699, 173] width 104 height 33
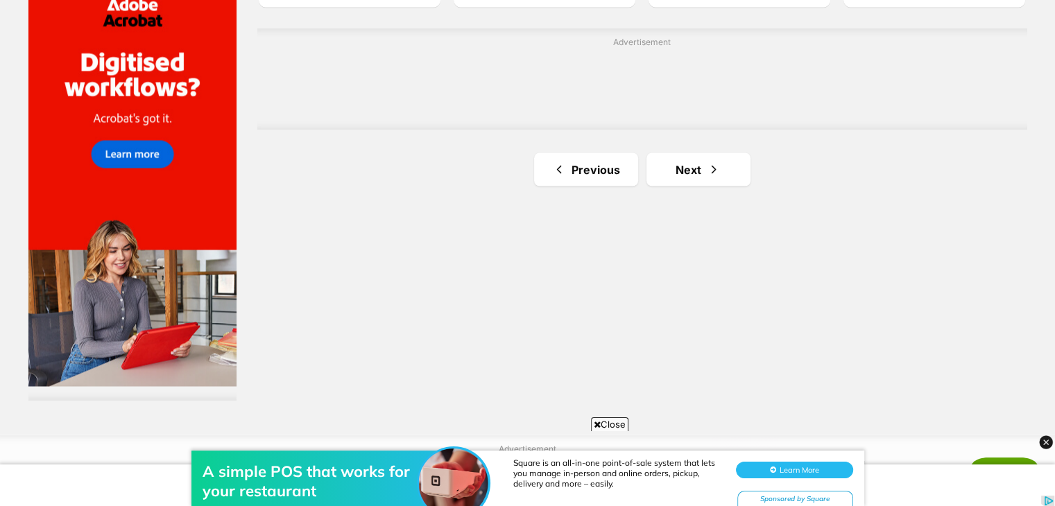
scroll to position [2497, 0]
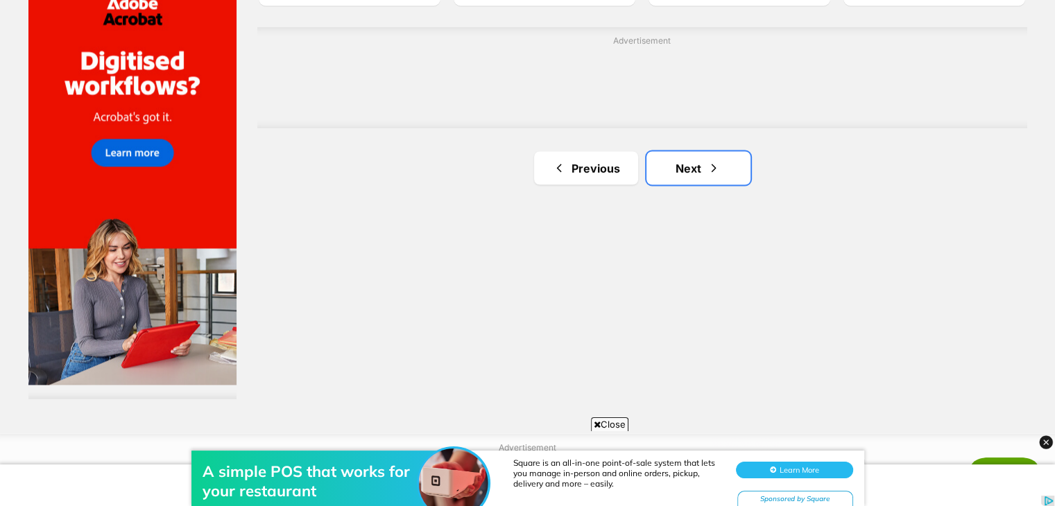
click at [739, 161] on link "Next" at bounding box center [699, 167] width 104 height 33
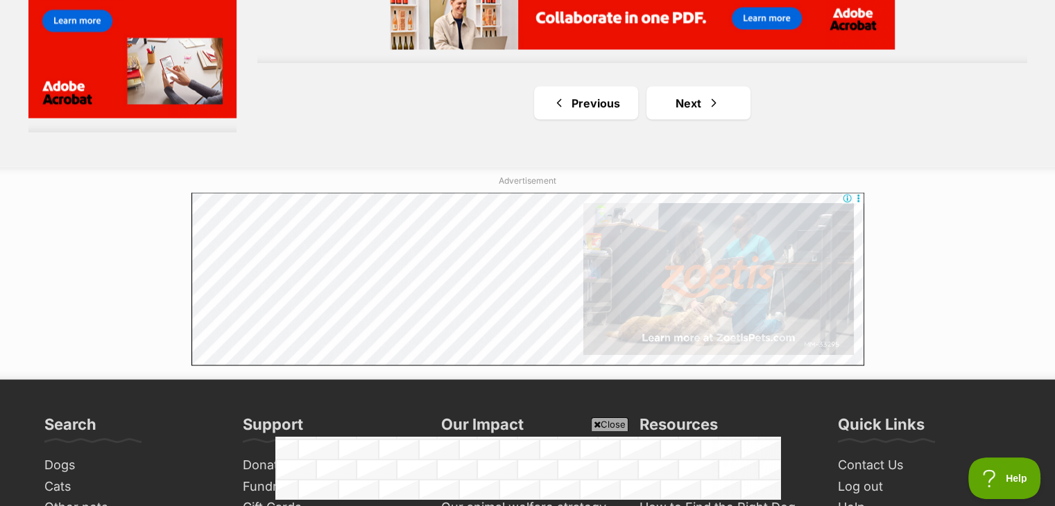
scroll to position [2567, 0]
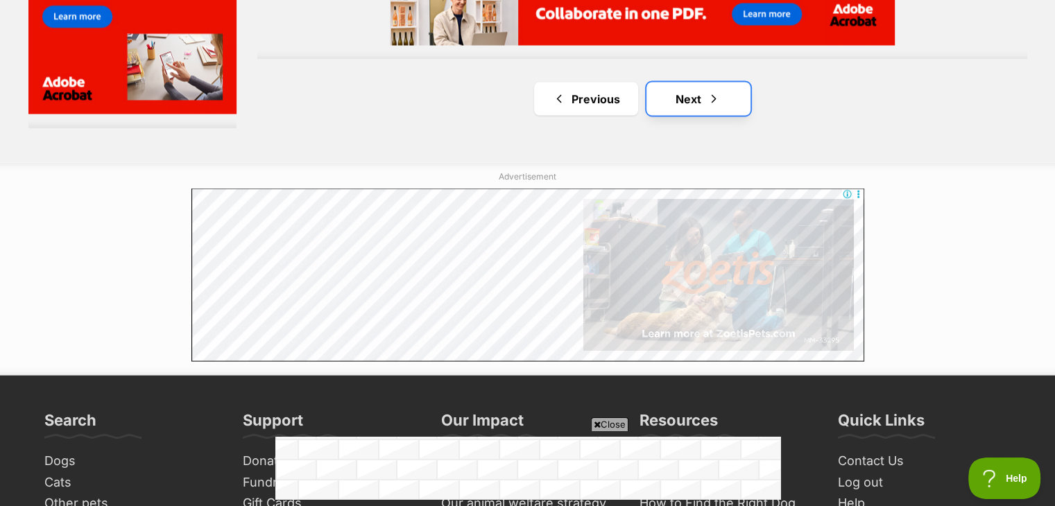
click at [712, 98] on span "Next page" at bounding box center [714, 98] width 14 height 17
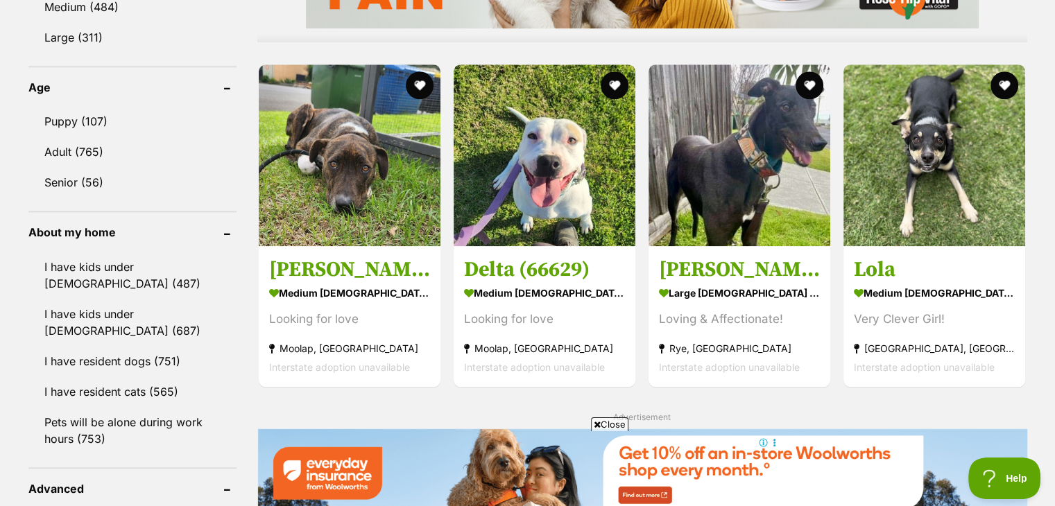
scroll to position [1360, 0]
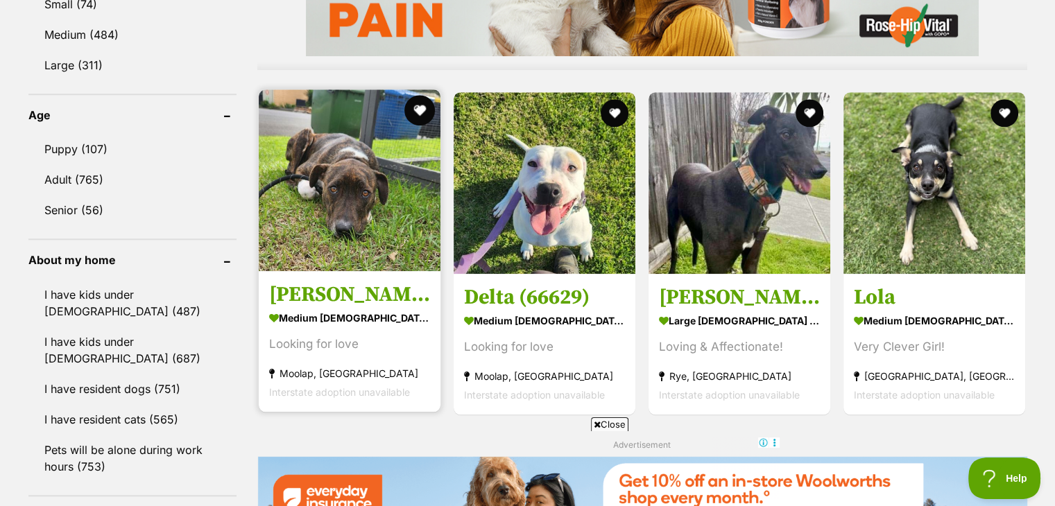
click at [421, 113] on button "favourite" at bounding box center [419, 110] width 31 height 31
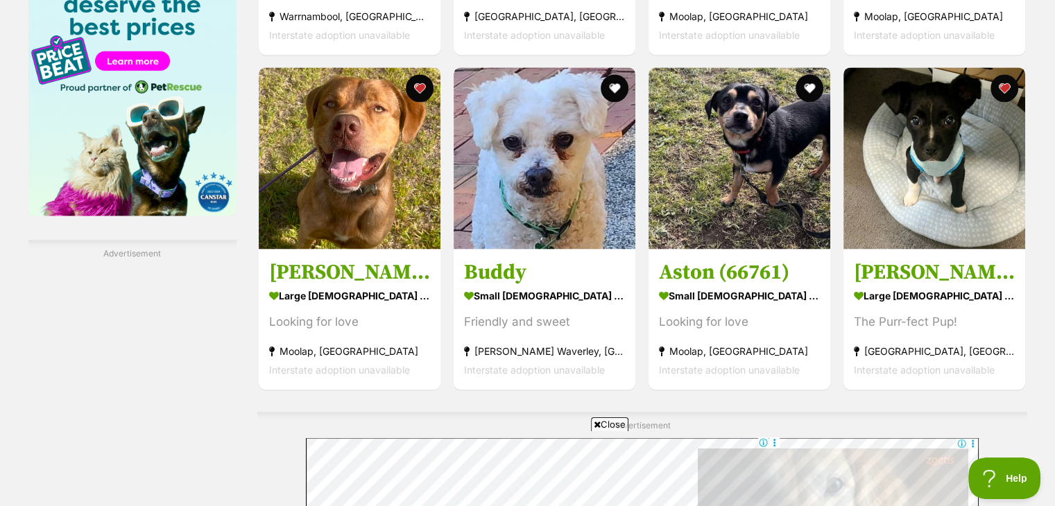
scroll to position [2192, 0]
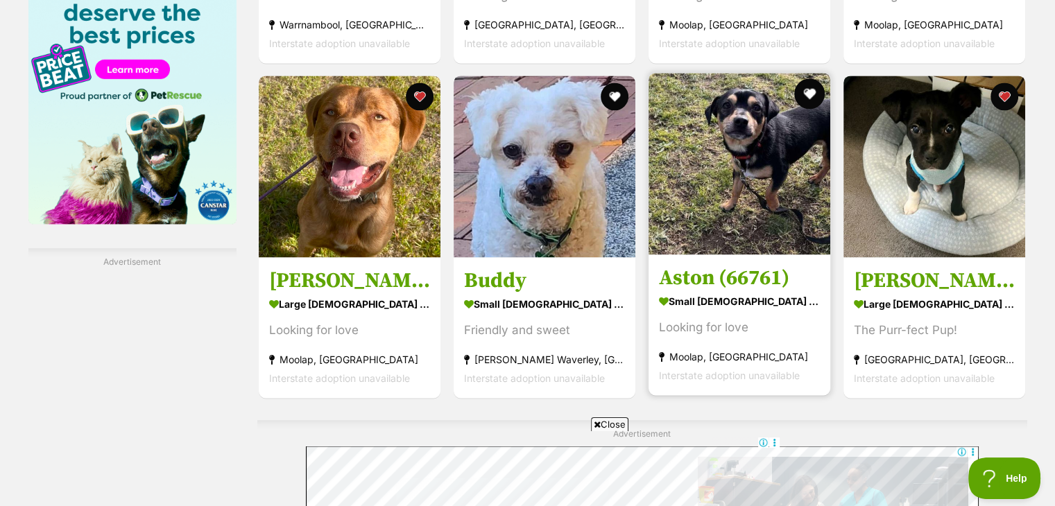
click at [814, 101] on button "favourite" at bounding box center [809, 93] width 31 height 31
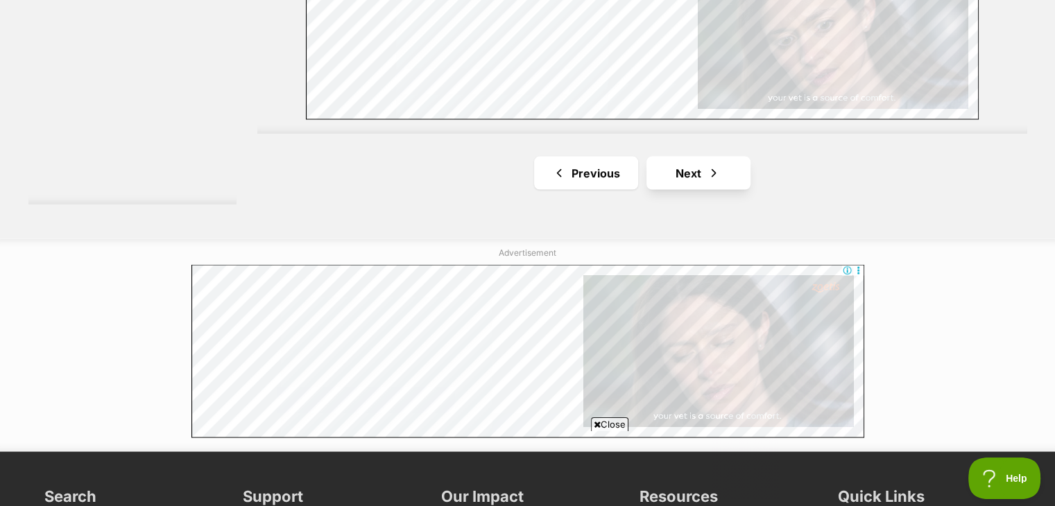
scroll to position [0, 0]
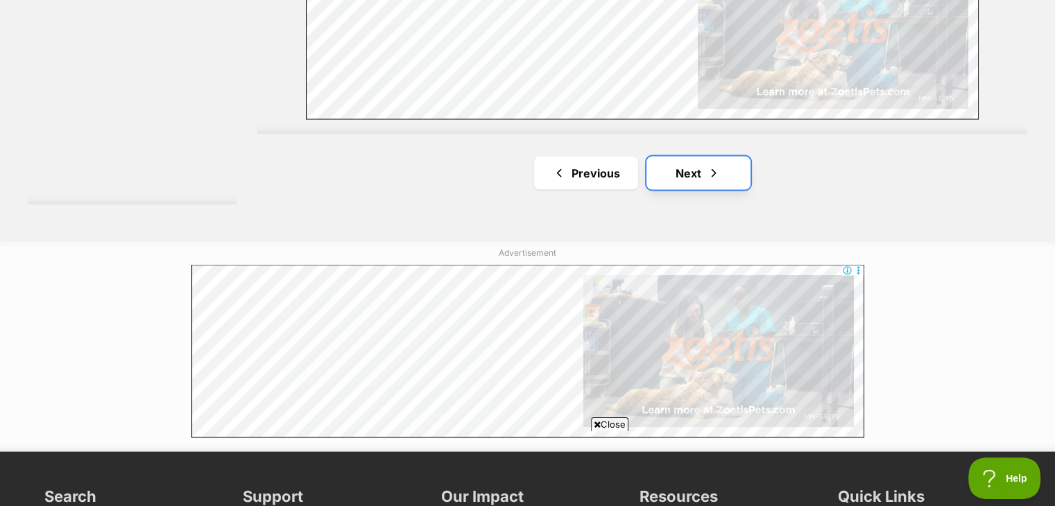
click at [699, 183] on link "Next" at bounding box center [699, 173] width 104 height 33
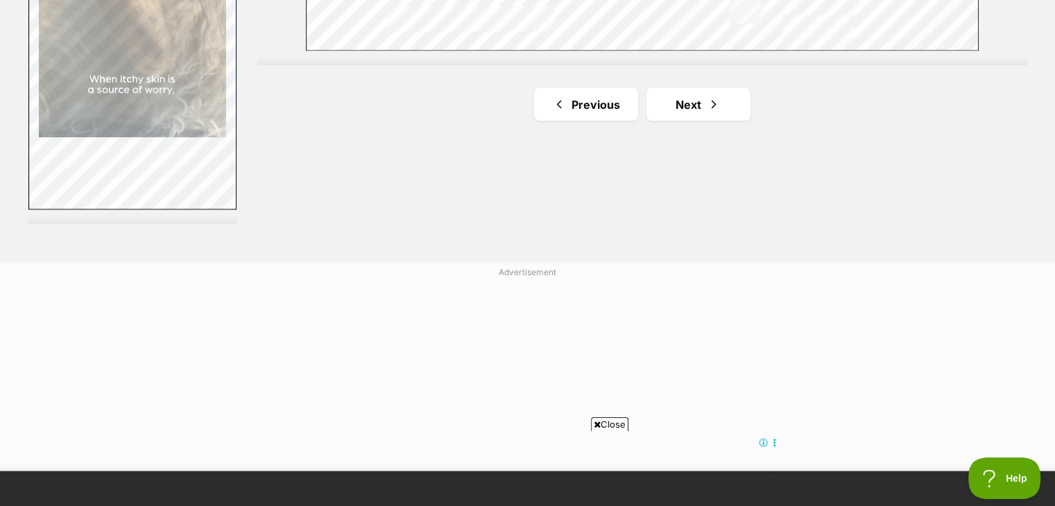
scroll to position [2691, 0]
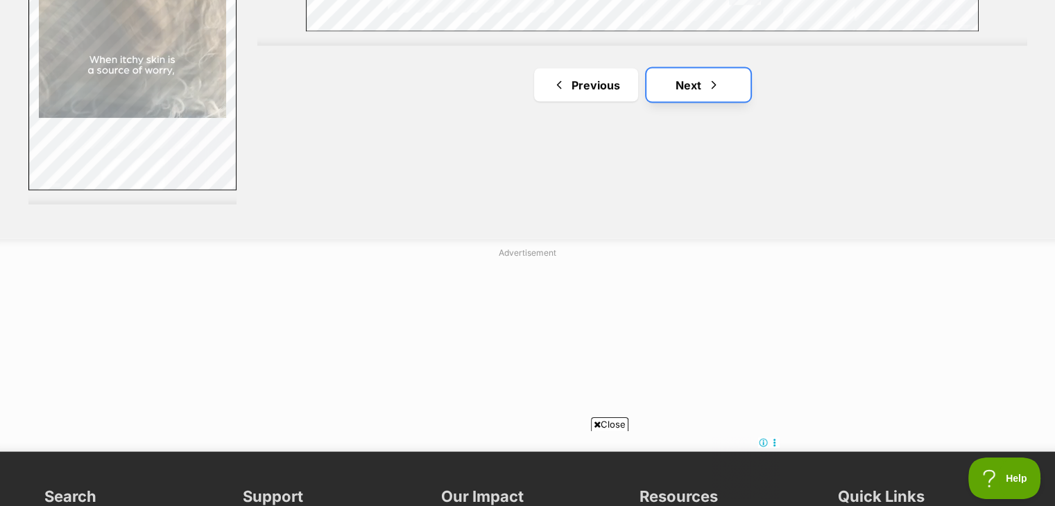
click at [730, 86] on link "Next" at bounding box center [699, 85] width 104 height 33
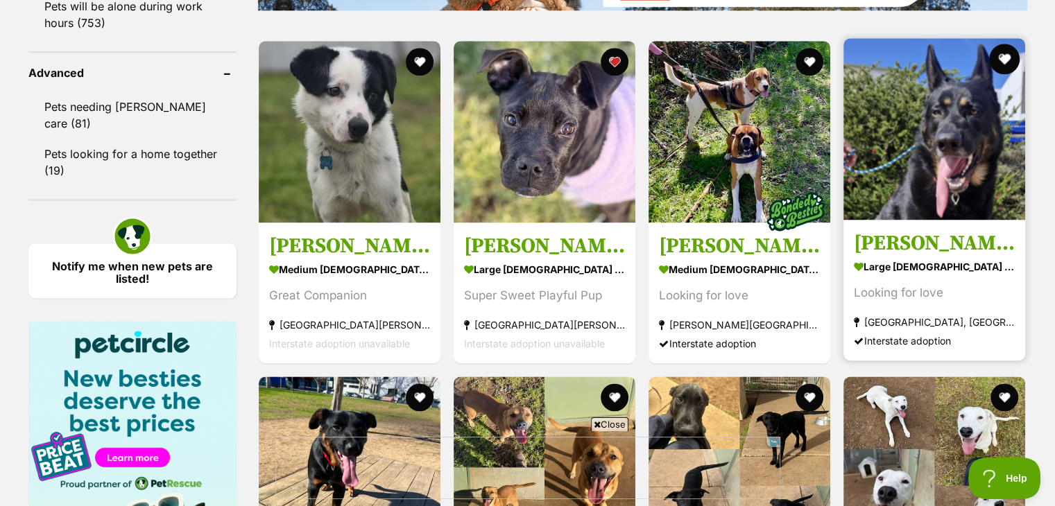
click at [1009, 60] on button "favourite" at bounding box center [1005, 59] width 31 height 31
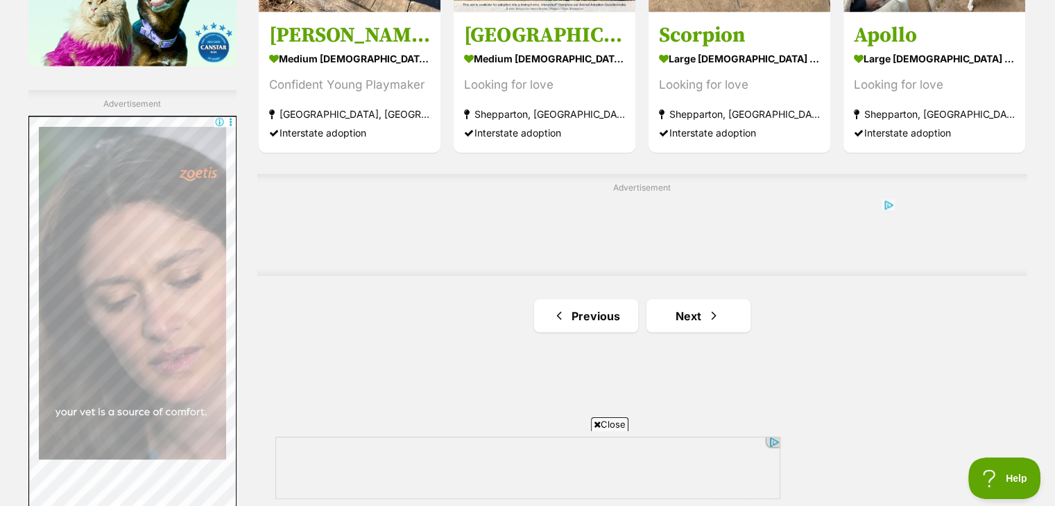
scroll to position [2414, 0]
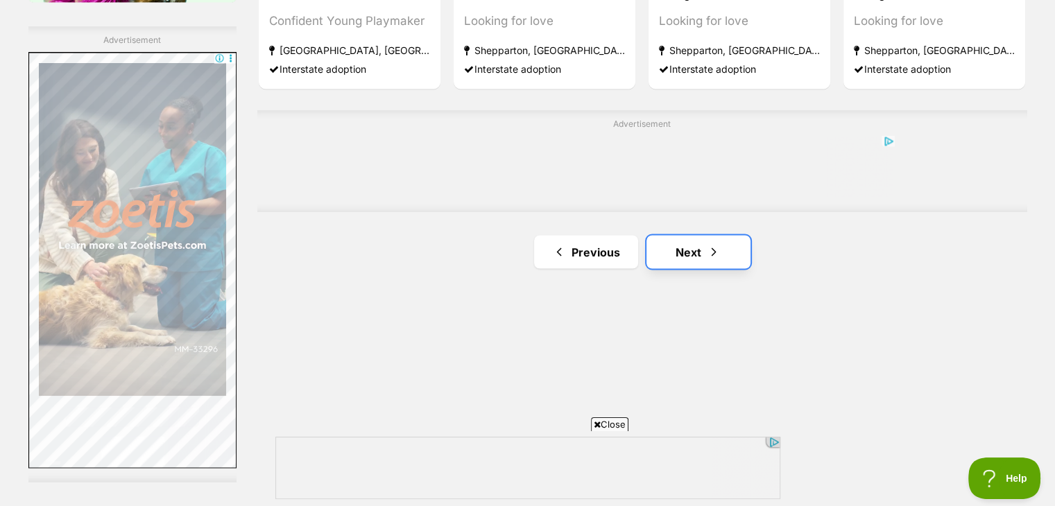
click at [708, 248] on span "Next page" at bounding box center [714, 251] width 14 height 17
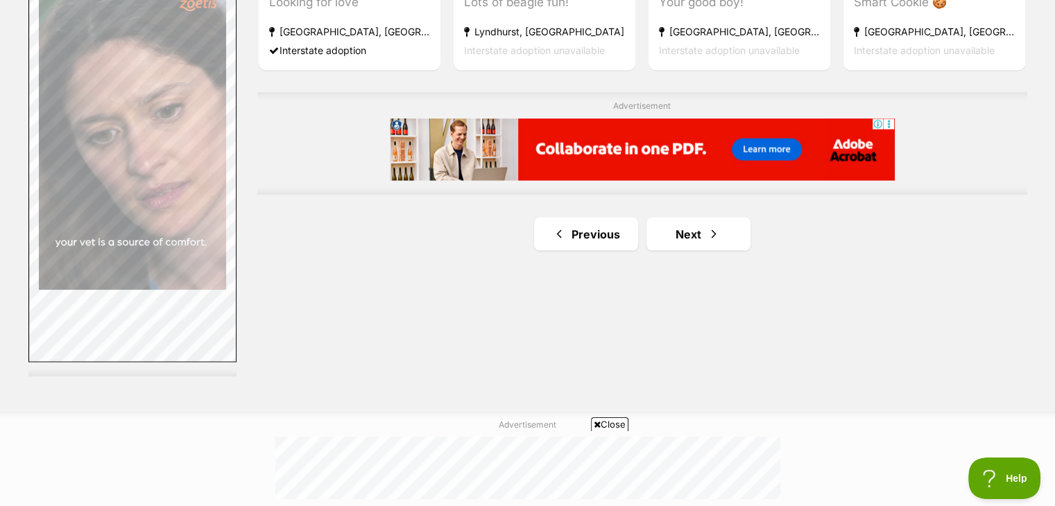
scroll to position [2525, 0]
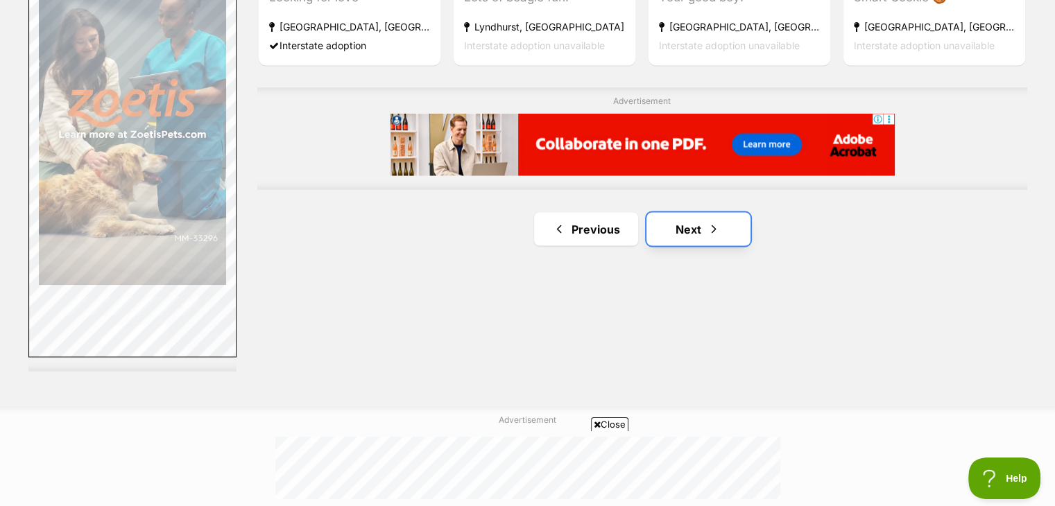
click at [717, 239] on link "Next" at bounding box center [699, 228] width 104 height 33
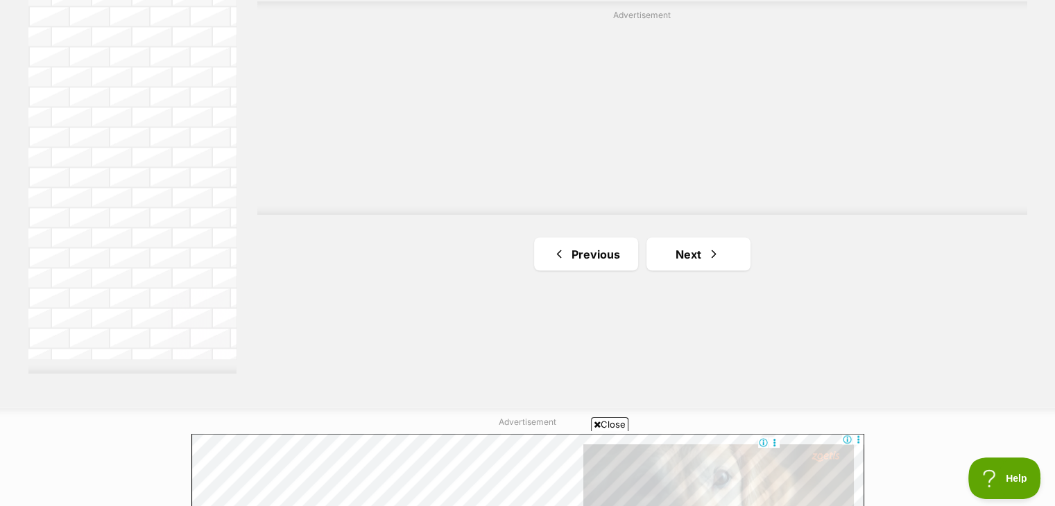
scroll to position [2525, 0]
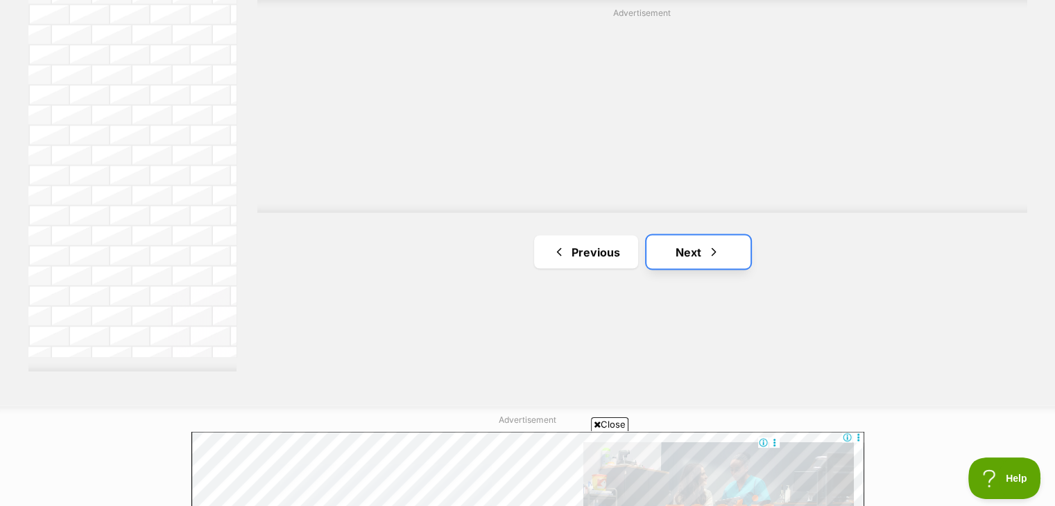
click at [708, 250] on span "Next page" at bounding box center [714, 251] width 14 height 17
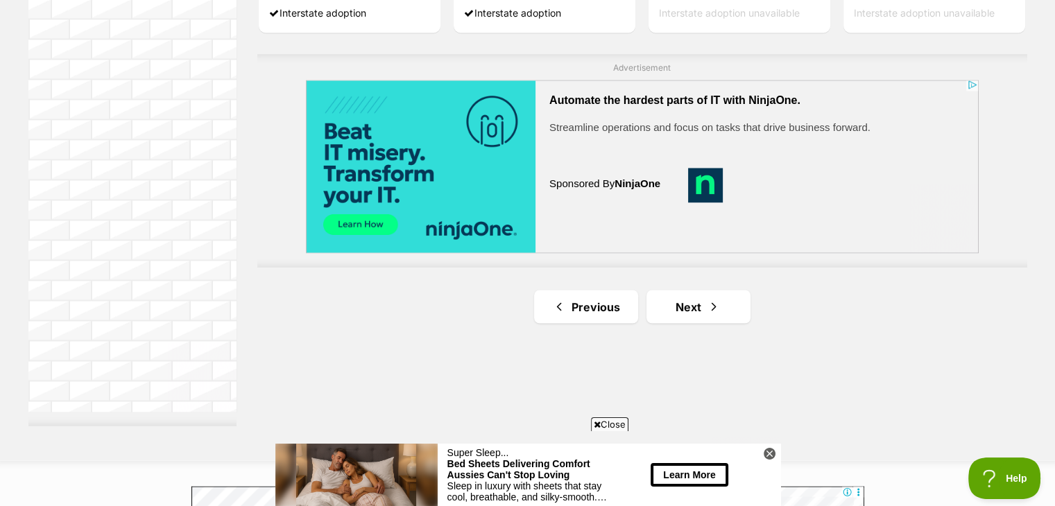
scroll to position [2553, 0]
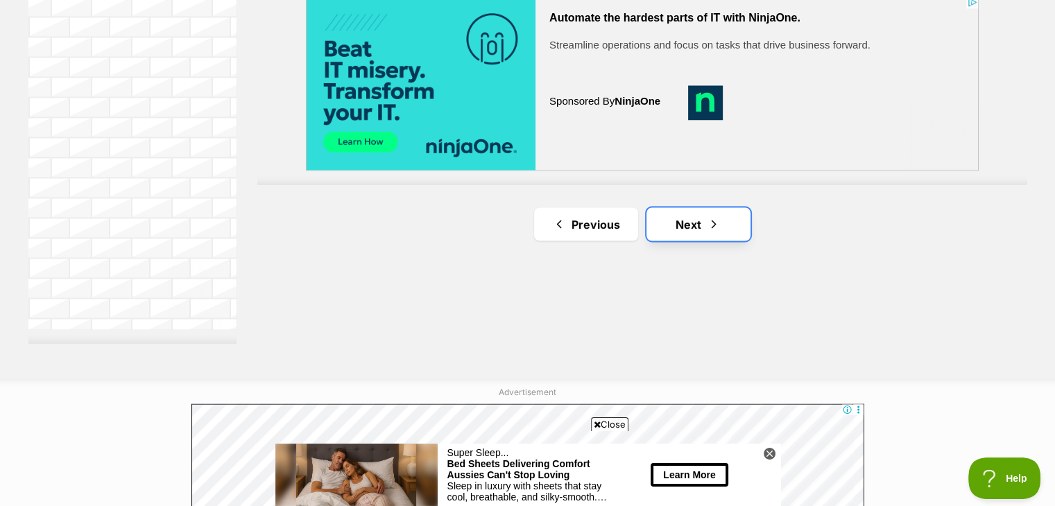
click at [730, 225] on link "Next" at bounding box center [699, 223] width 104 height 33
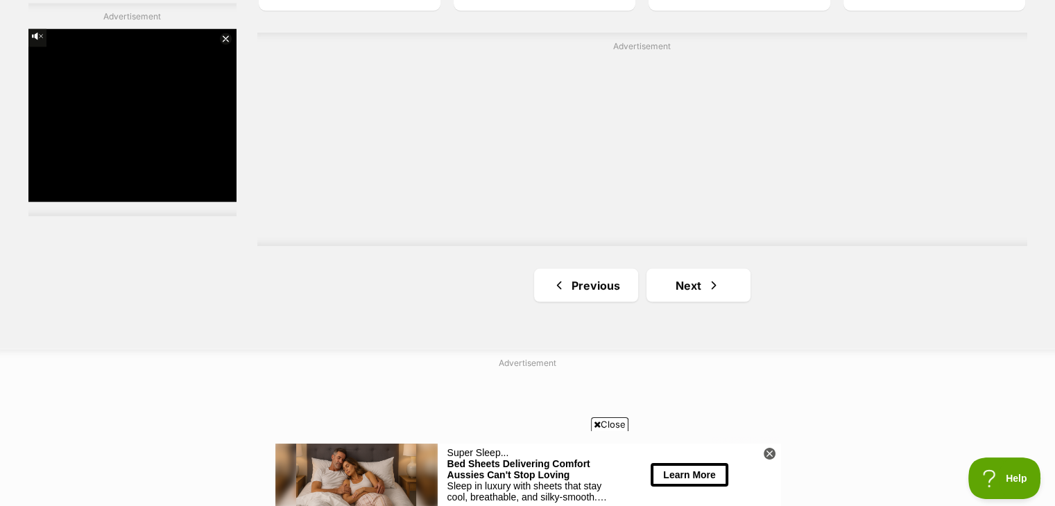
scroll to position [2588, 0]
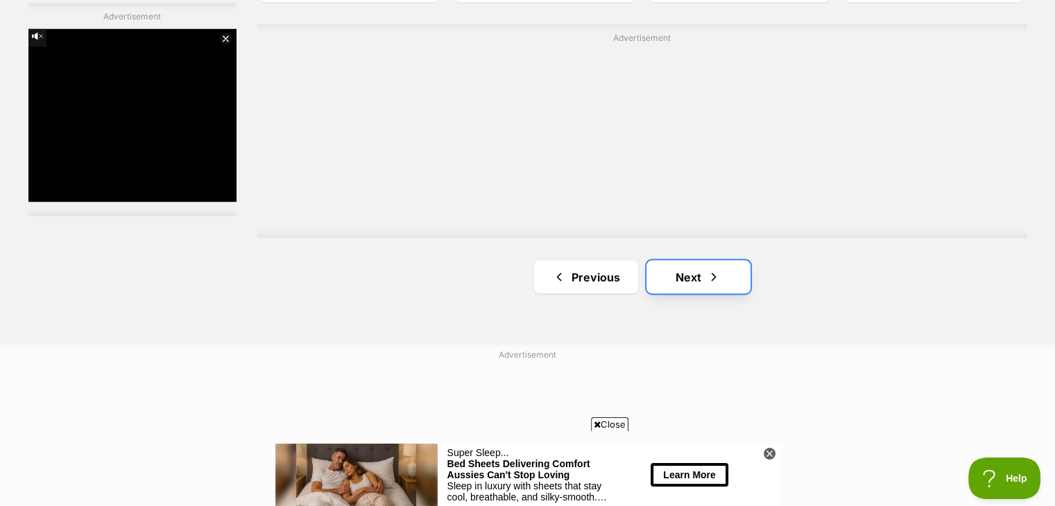
click at [708, 278] on span "Next page" at bounding box center [714, 276] width 14 height 17
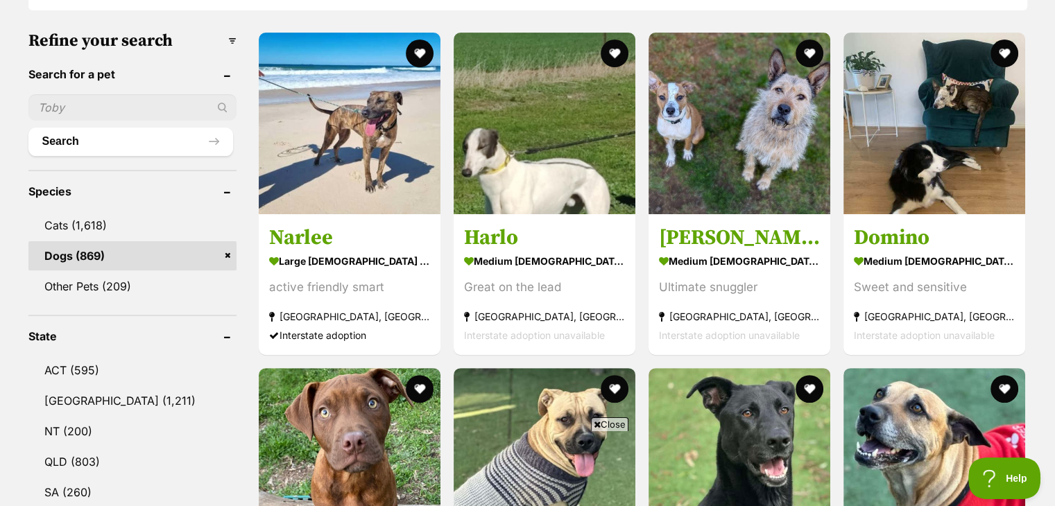
scroll to position [388, 0]
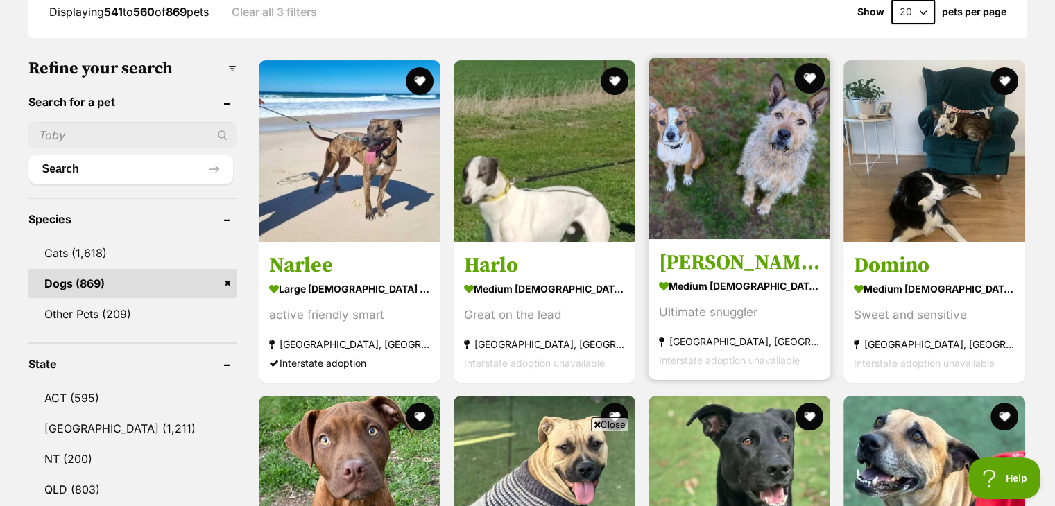
click at [807, 83] on button "favourite" at bounding box center [809, 78] width 31 height 31
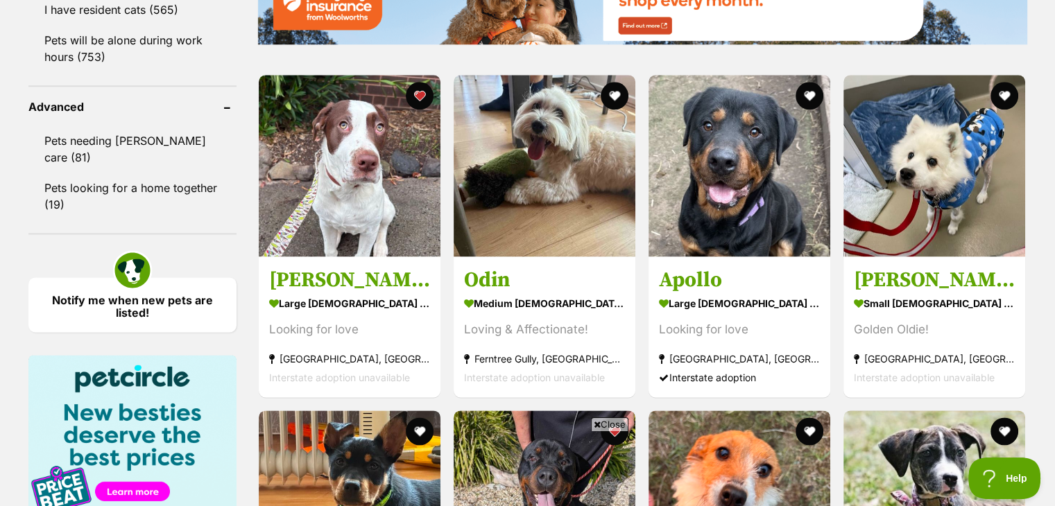
scroll to position [1776, 0]
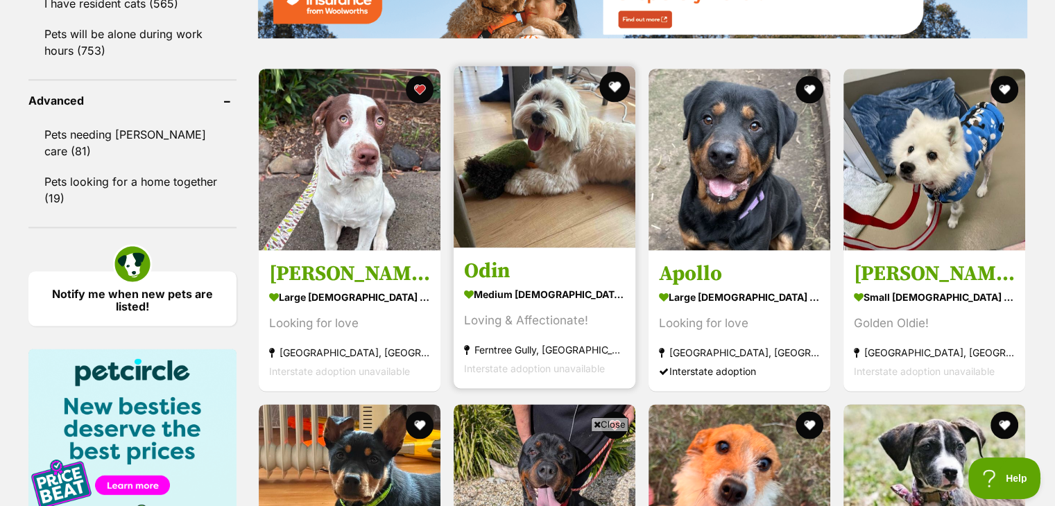
click at [615, 87] on button "favourite" at bounding box center [614, 86] width 31 height 31
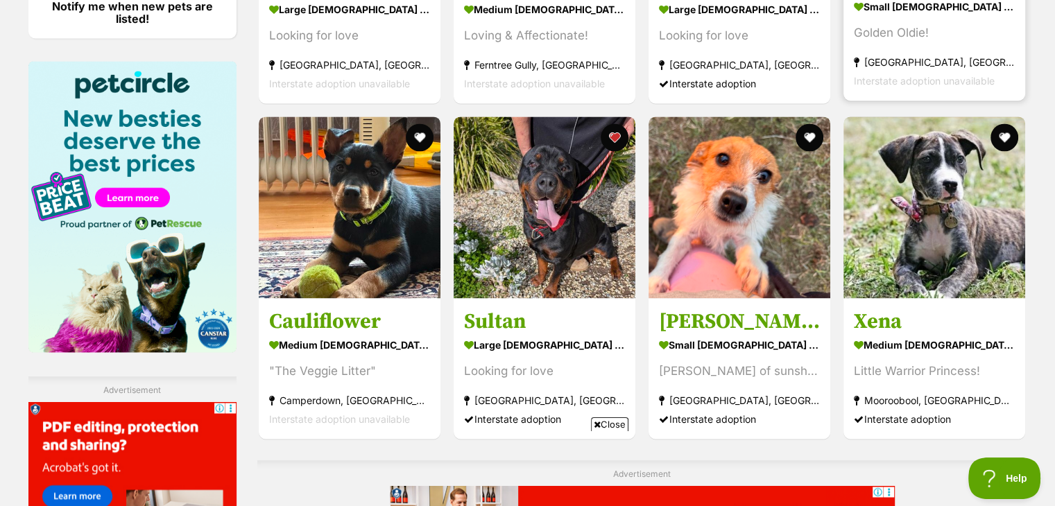
scroll to position [2137, 0]
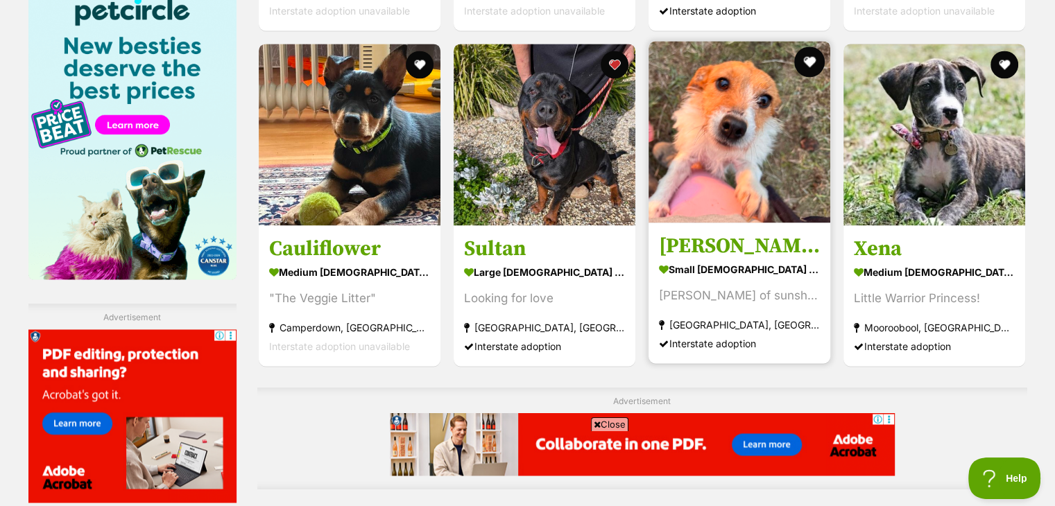
click at [805, 58] on button "favourite" at bounding box center [809, 61] width 31 height 31
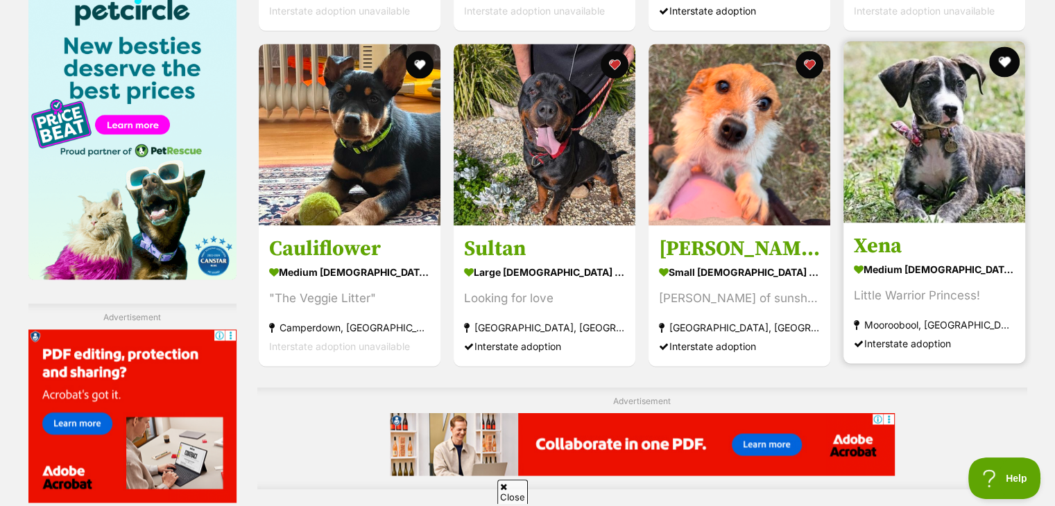
click at [1004, 55] on button "favourite" at bounding box center [1005, 61] width 31 height 31
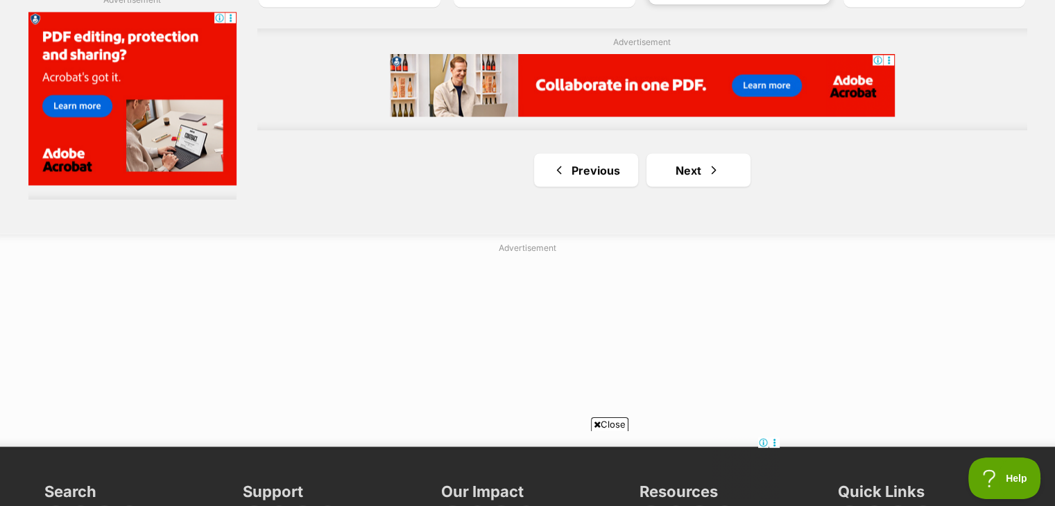
scroll to position [2525, 0]
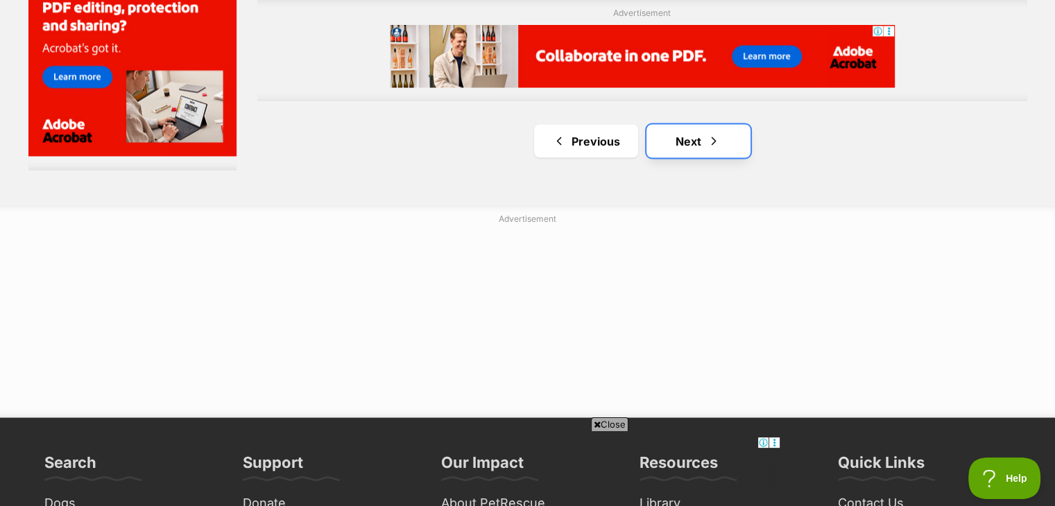
click at [684, 144] on link "Next" at bounding box center [699, 140] width 104 height 33
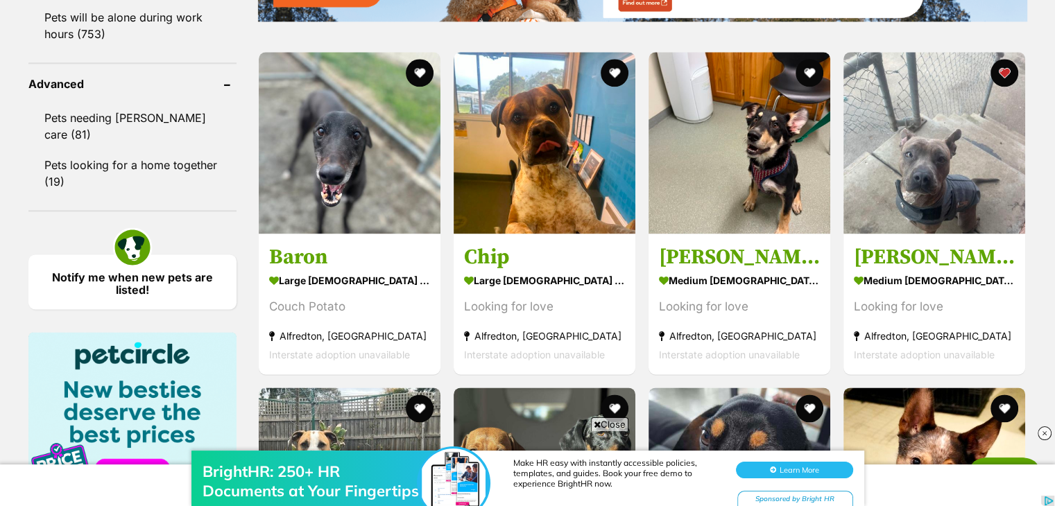
scroll to position [1804, 0]
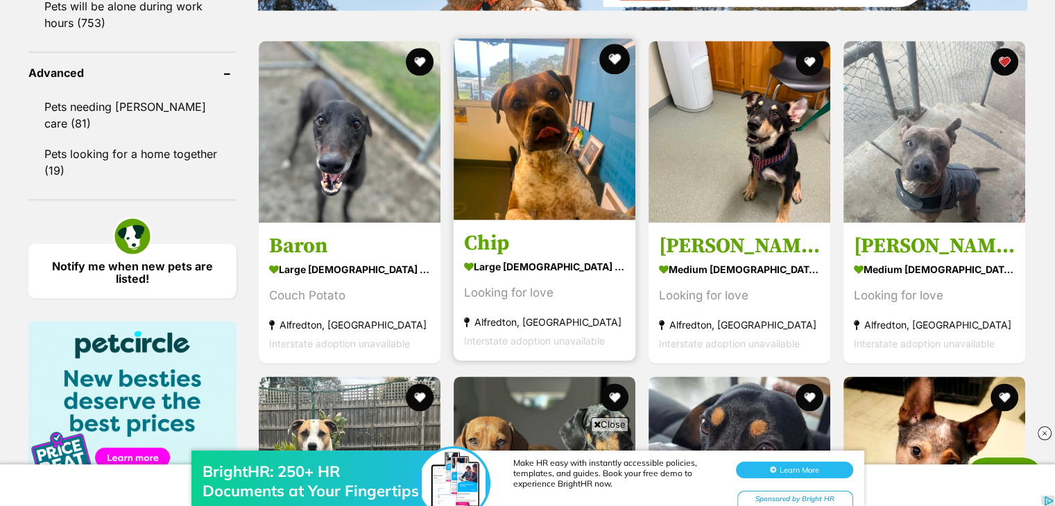
click at [613, 57] on button "favourite" at bounding box center [614, 59] width 31 height 31
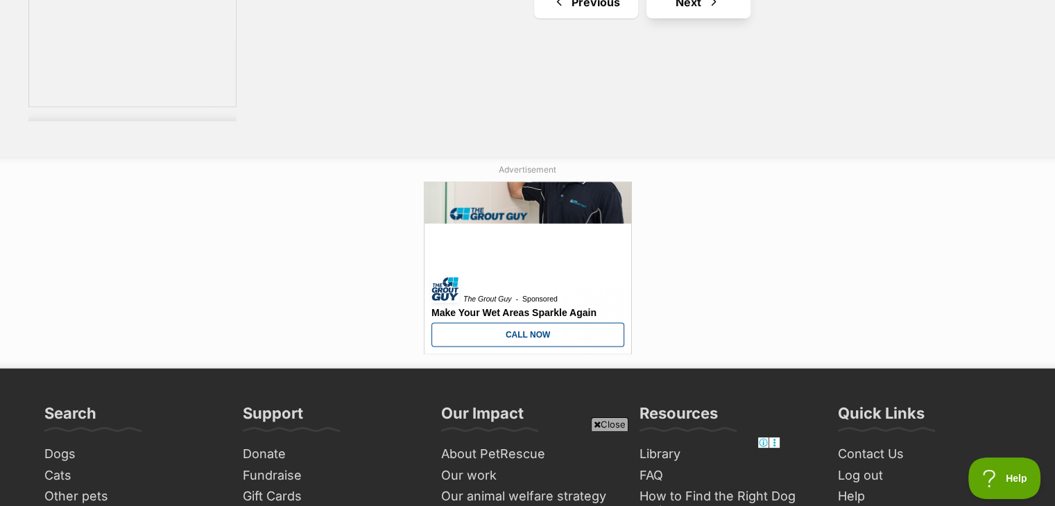
scroll to position [0, 0]
click at [725, 17] on link "Next" at bounding box center [699, 1] width 104 height 33
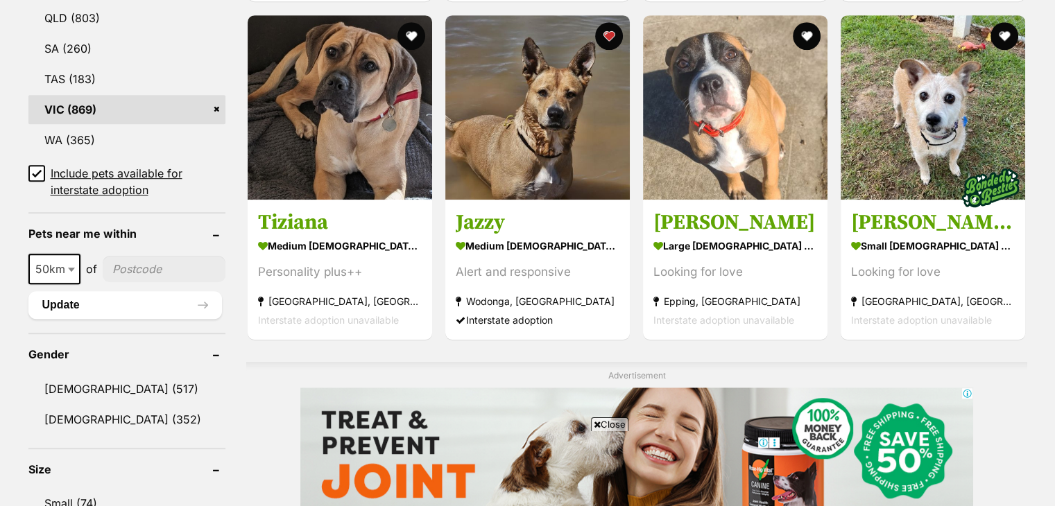
scroll to position [832, 0]
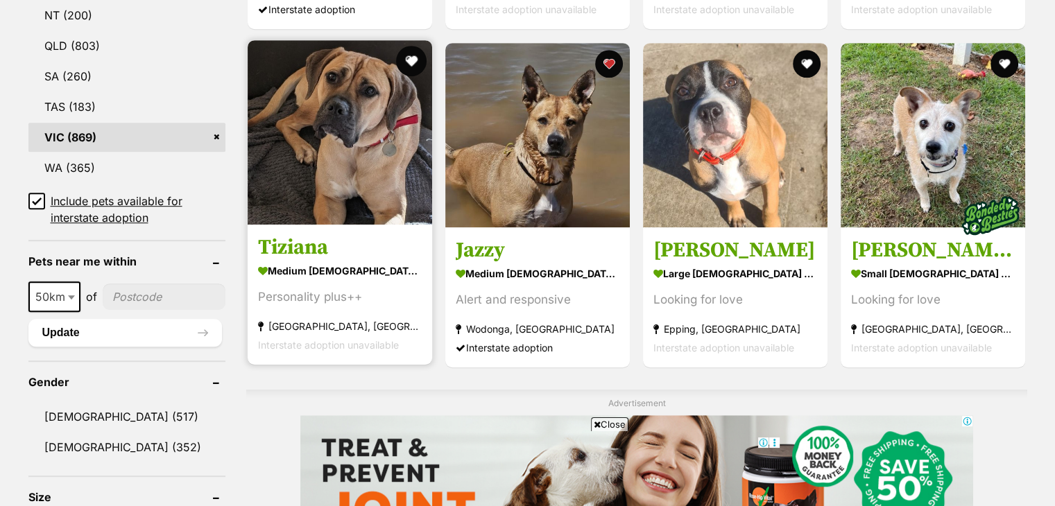
click at [413, 56] on button "favourite" at bounding box center [411, 61] width 31 height 31
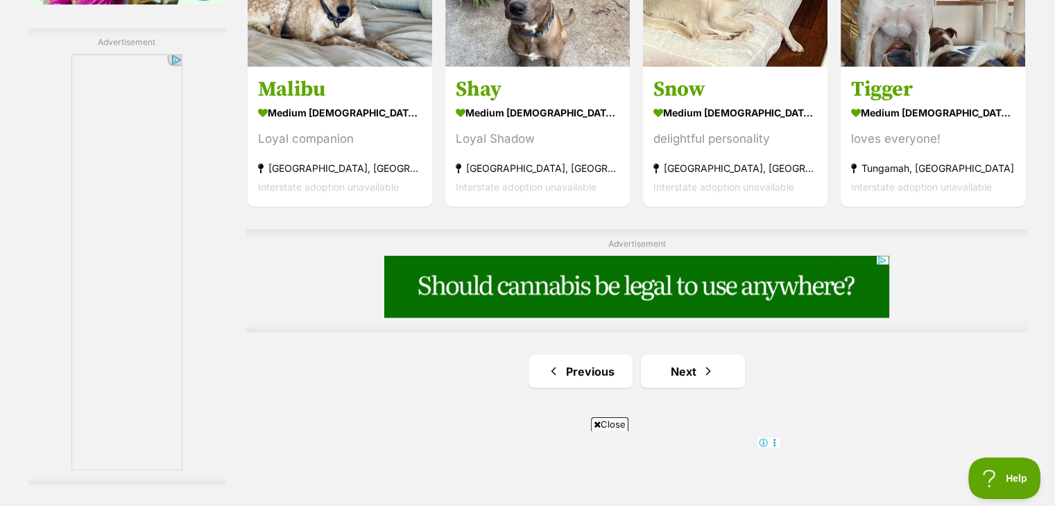
scroll to position [2425, 0]
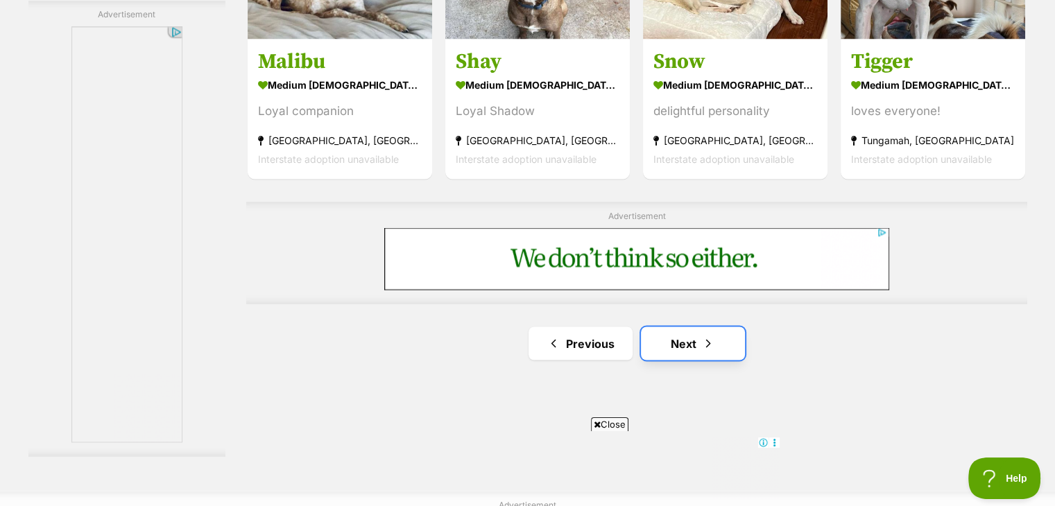
click at [692, 341] on link "Next" at bounding box center [693, 343] width 104 height 33
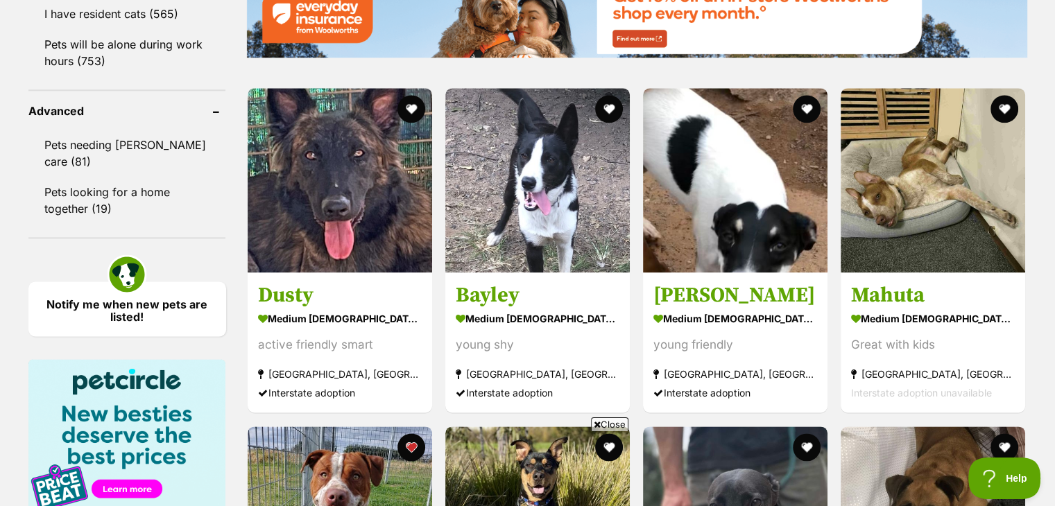
scroll to position [1776, 0]
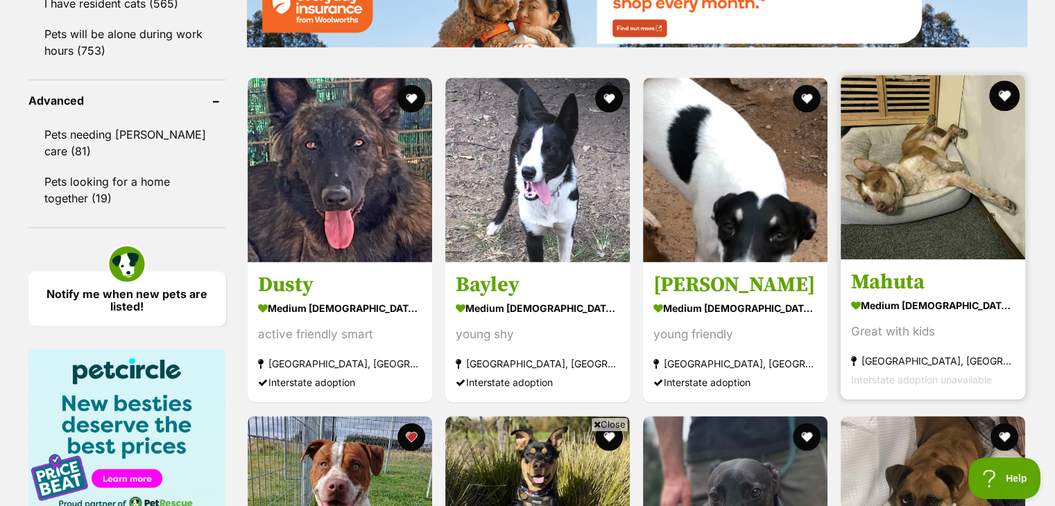
click at [1017, 89] on div at bounding box center [933, 168] width 185 height 187
click at [1002, 91] on button "favourite" at bounding box center [1005, 95] width 31 height 31
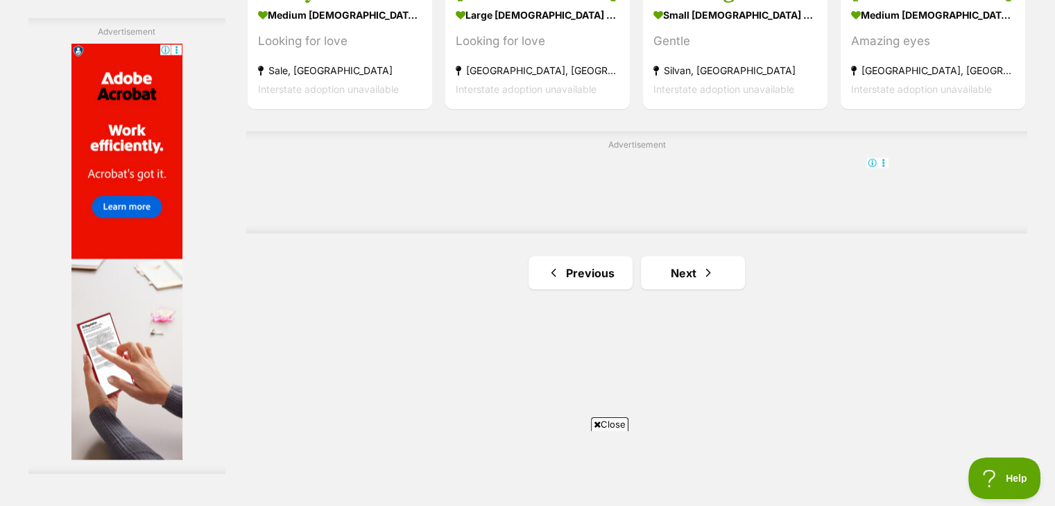
scroll to position [2414, 0]
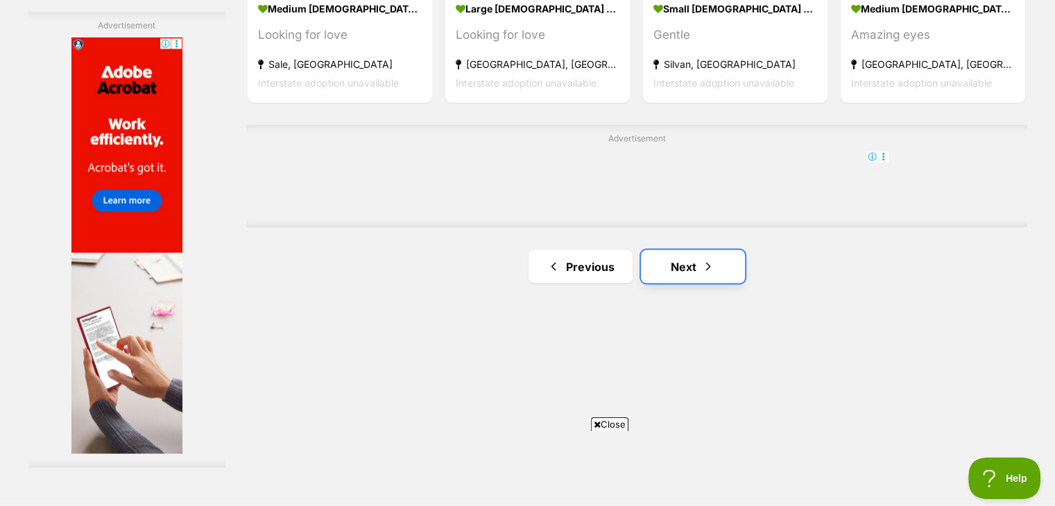
click at [733, 268] on link "Next" at bounding box center [693, 266] width 104 height 33
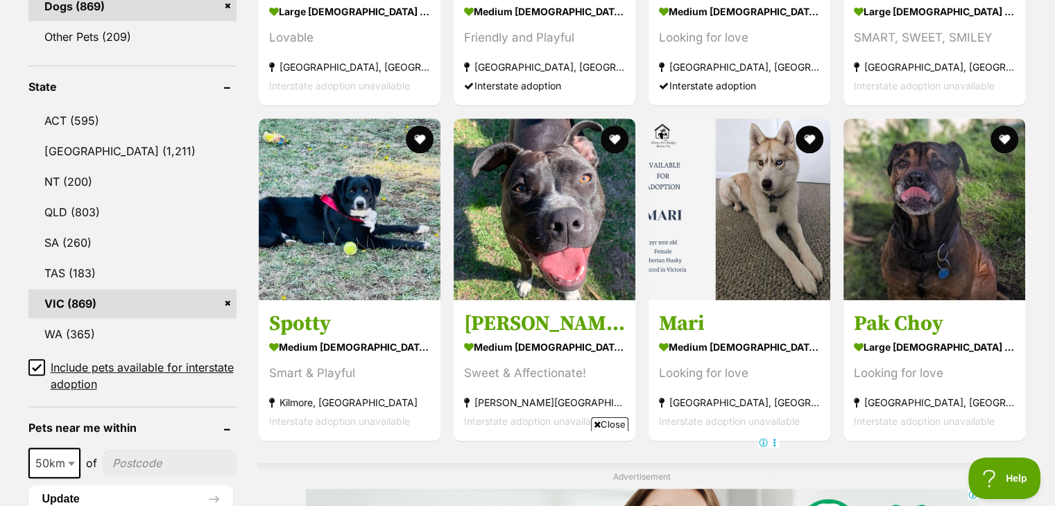
scroll to position [694, 0]
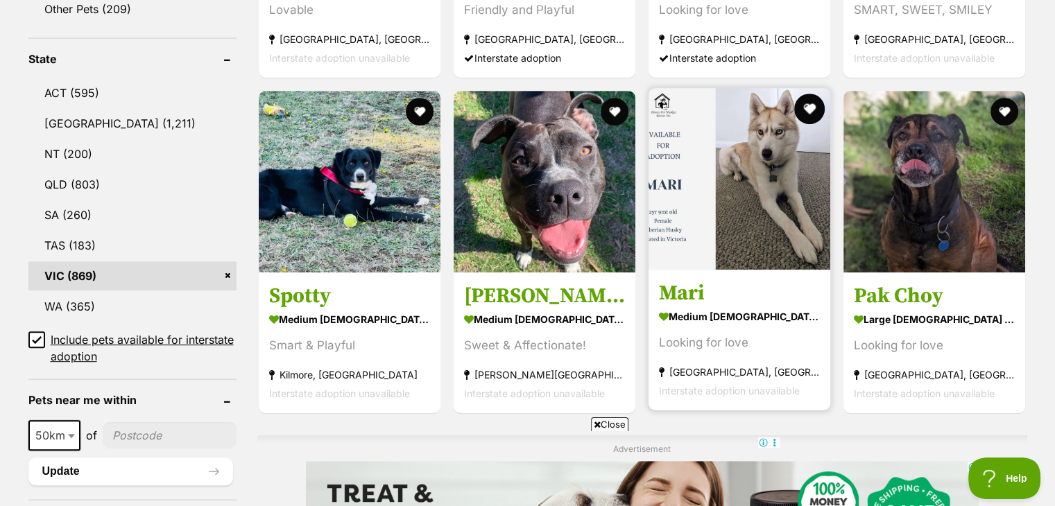
click at [804, 111] on button "favourite" at bounding box center [809, 109] width 31 height 31
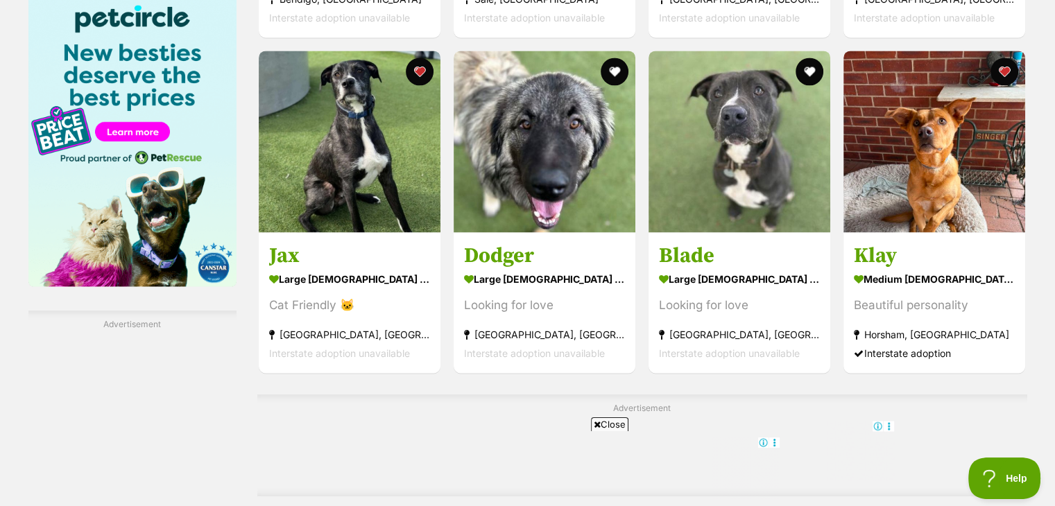
scroll to position [2137, 0]
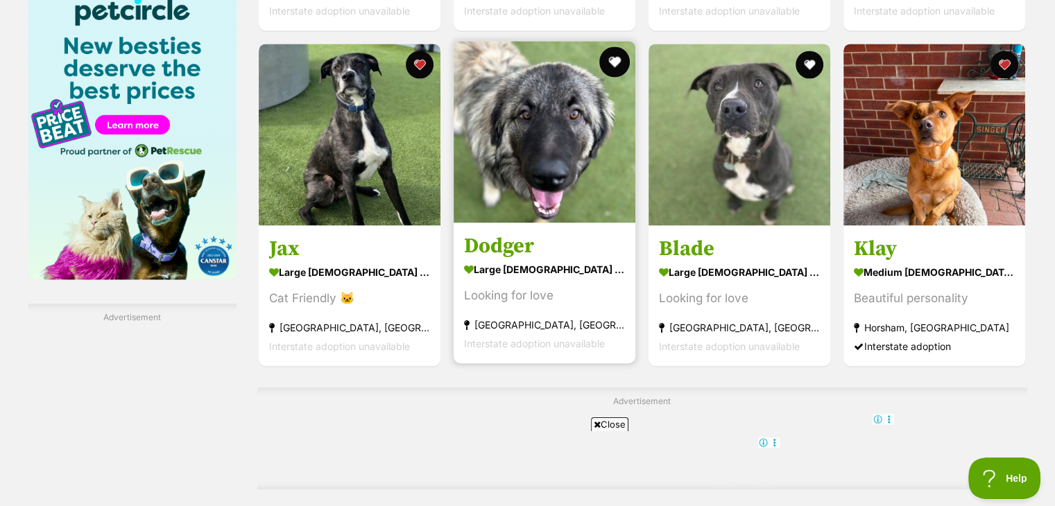
click at [621, 60] on button "favourite" at bounding box center [614, 61] width 31 height 31
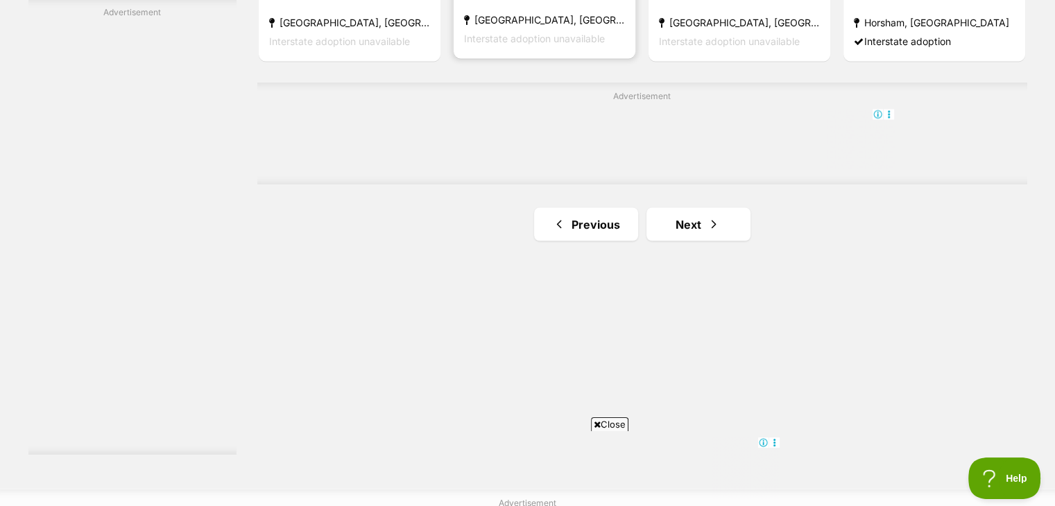
scroll to position [2497, 0]
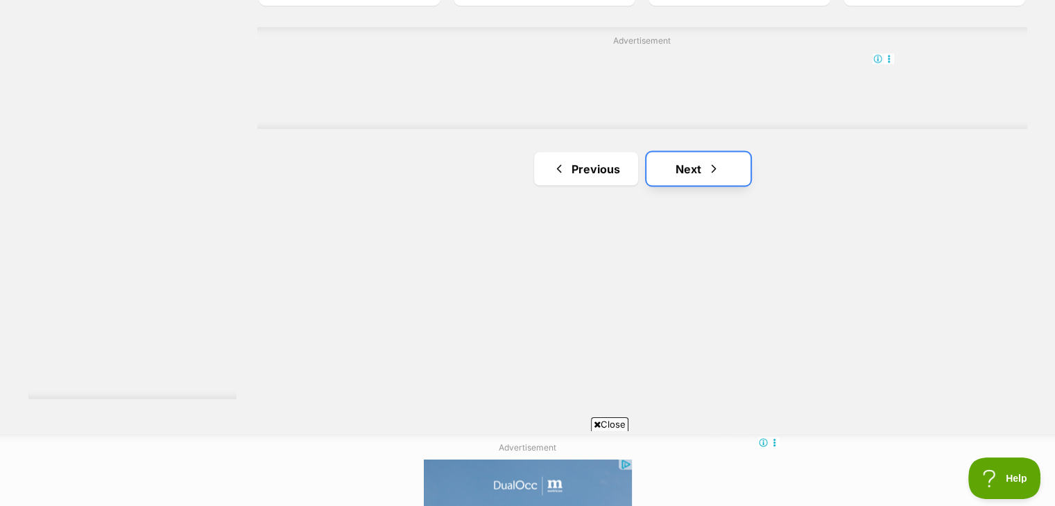
click at [684, 162] on link "Next" at bounding box center [699, 168] width 104 height 33
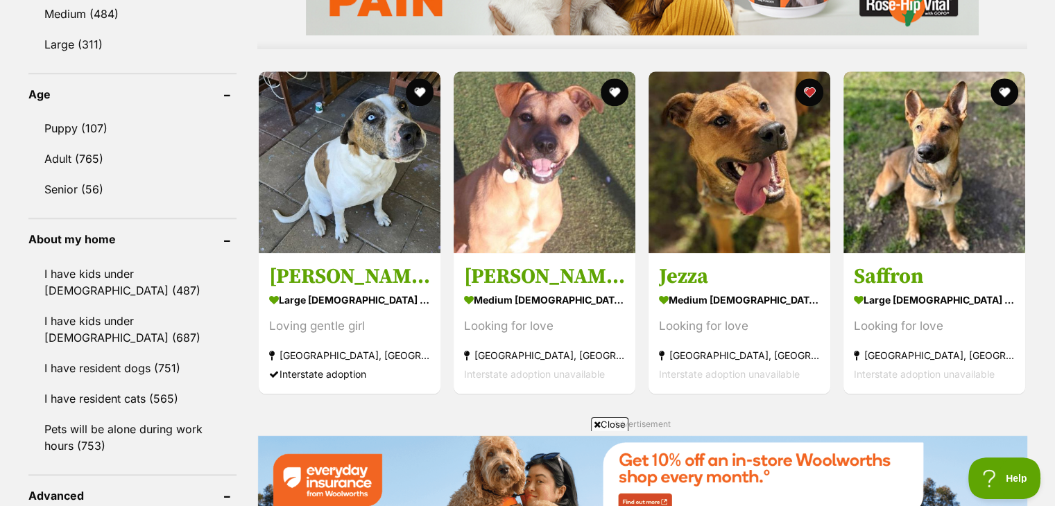
scroll to position [1387, 0]
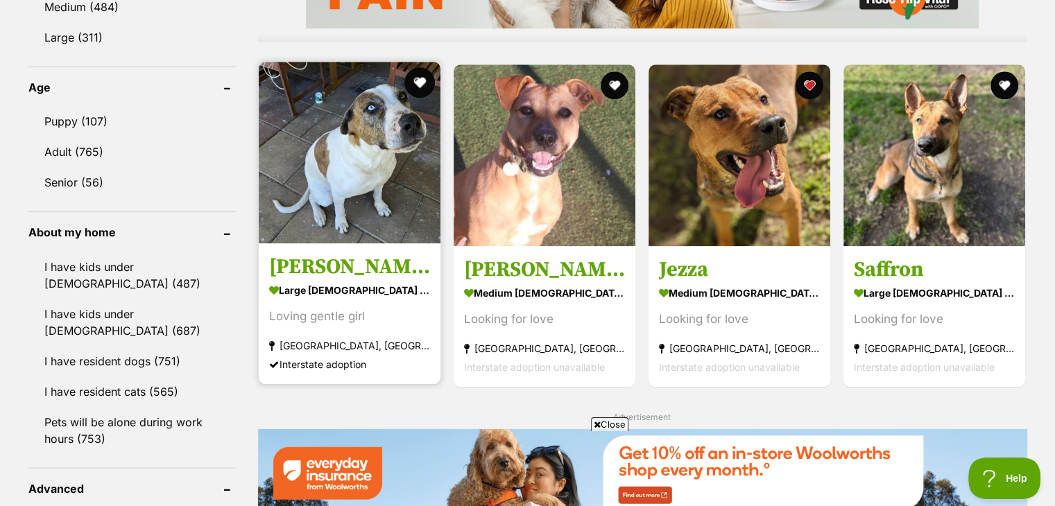
click at [416, 79] on button "favourite" at bounding box center [419, 82] width 31 height 31
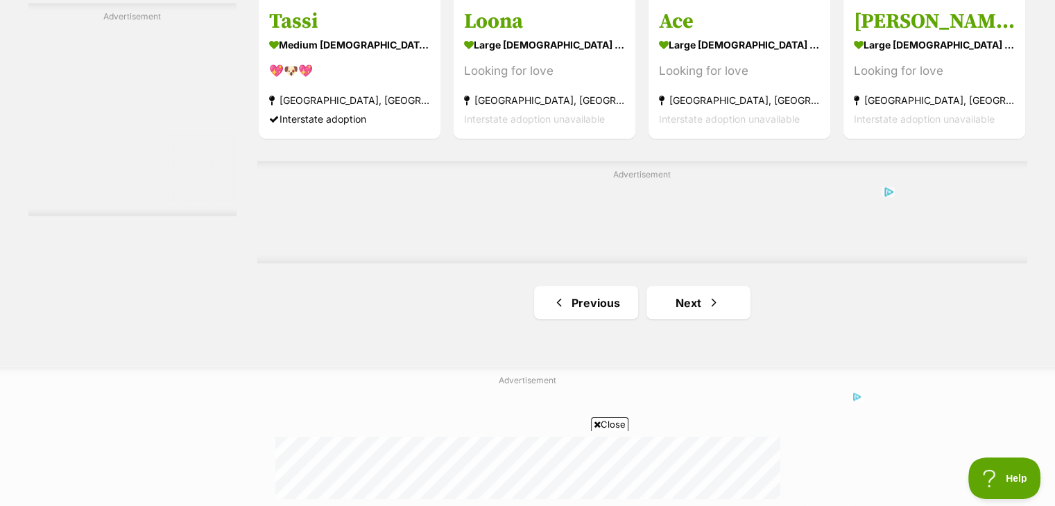
scroll to position [2553, 0]
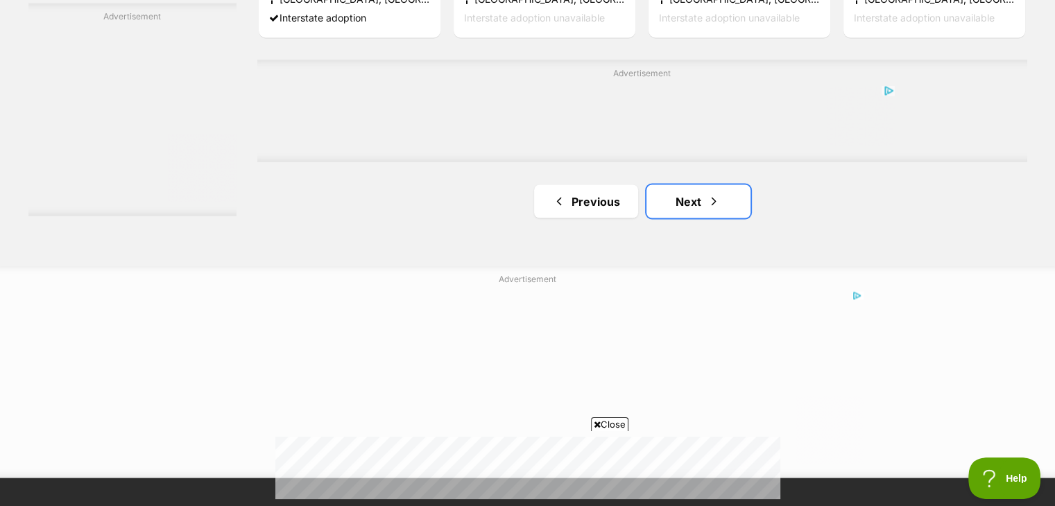
click at [734, 192] on link "Next" at bounding box center [699, 201] width 104 height 33
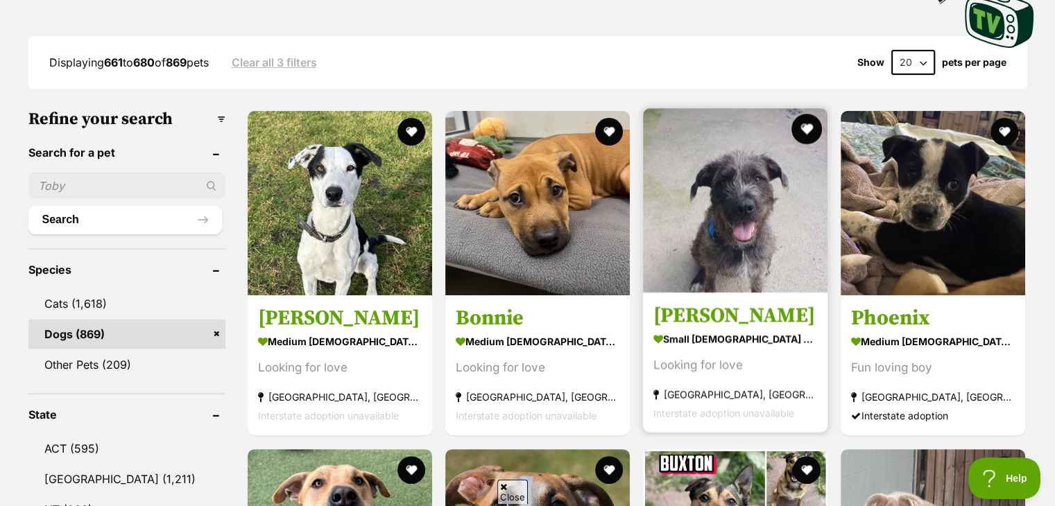
click at [805, 121] on button "favourite" at bounding box center [806, 129] width 31 height 31
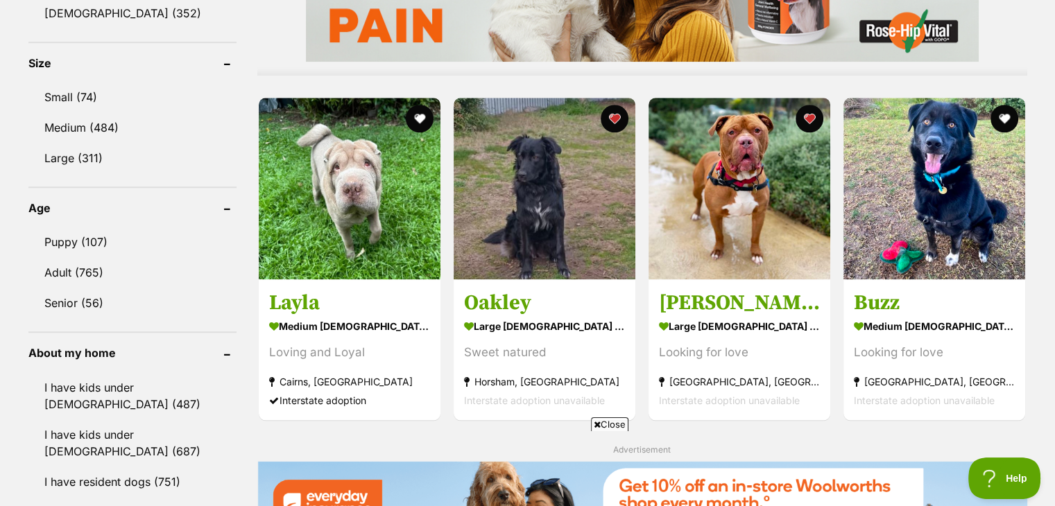
scroll to position [1281, 0]
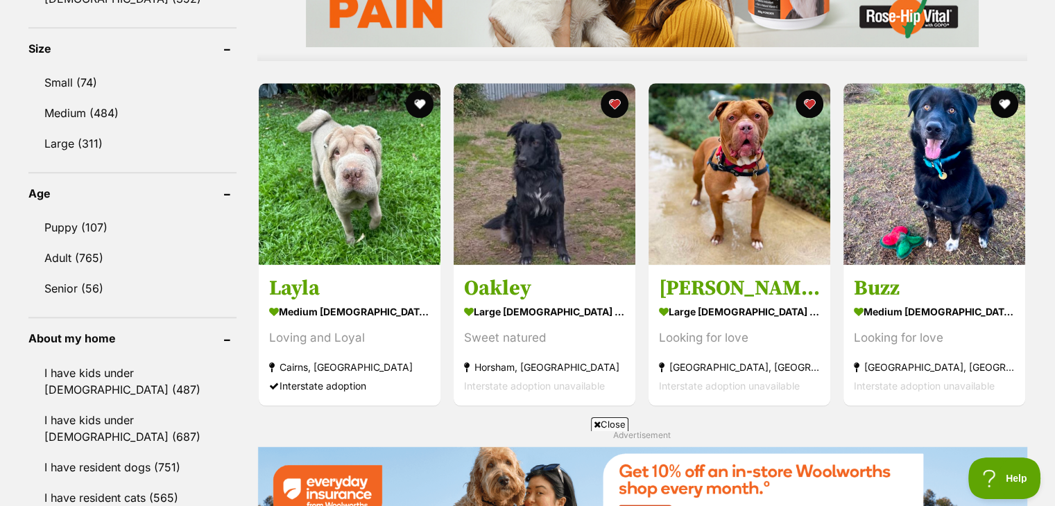
click at [805, 121] on img at bounding box center [740, 174] width 182 height 182
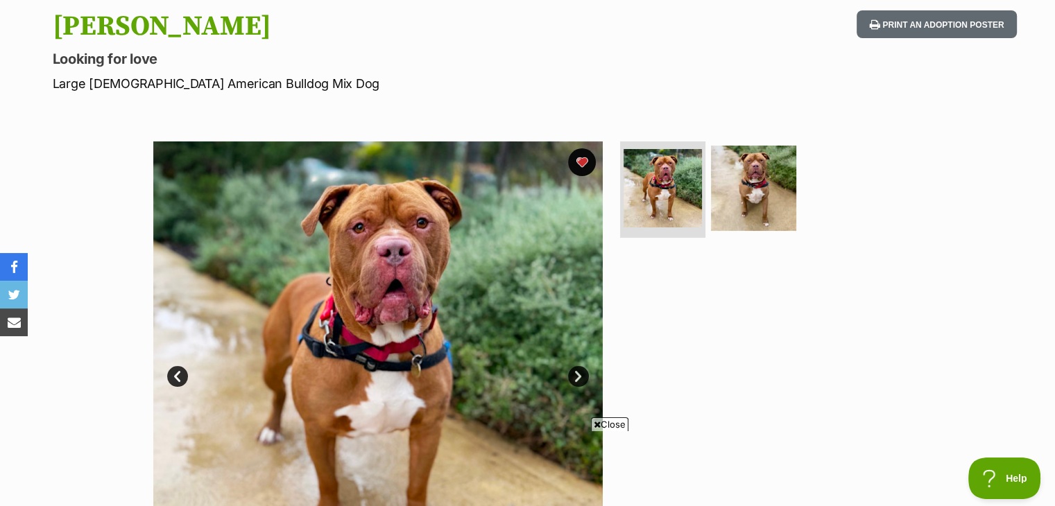
scroll to position [139, 0]
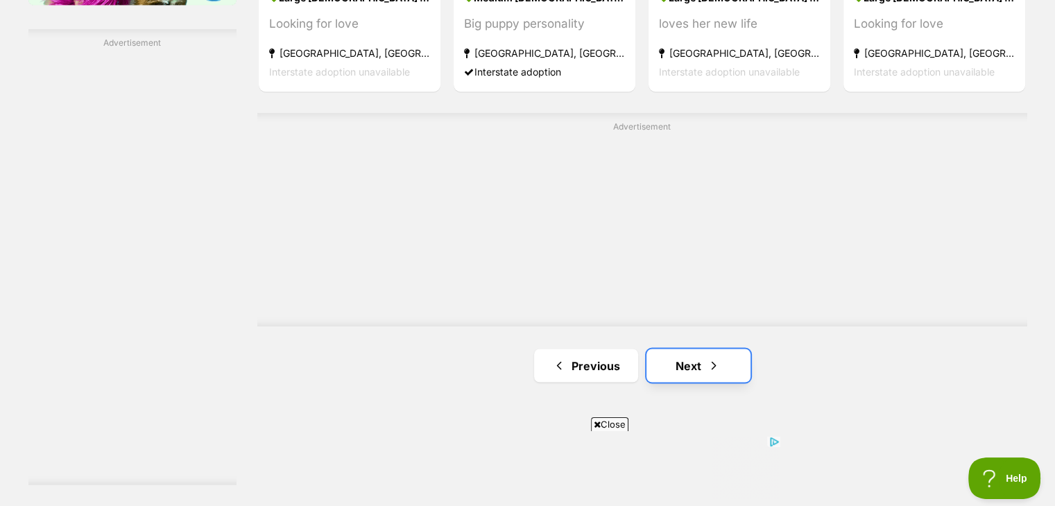
click at [665, 357] on link "Next" at bounding box center [699, 365] width 104 height 33
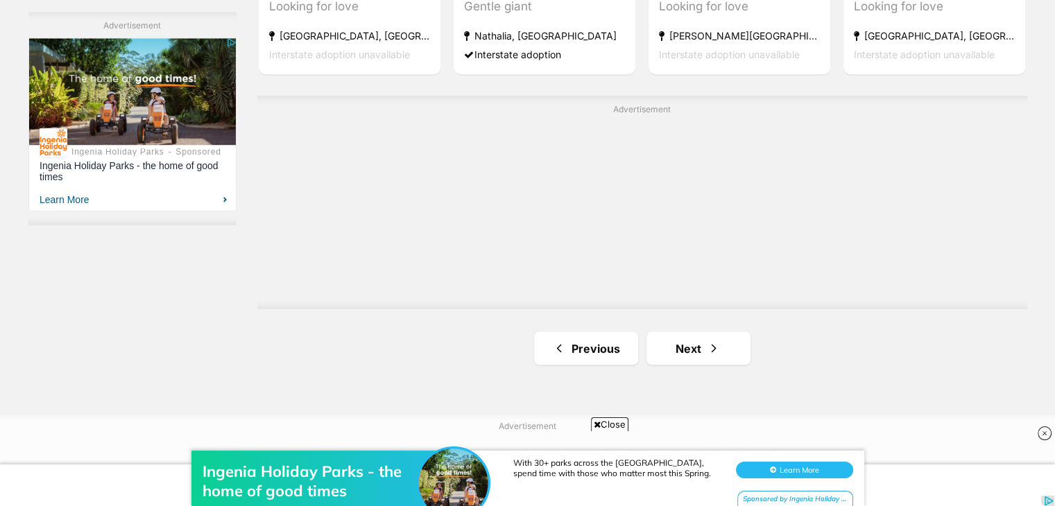
scroll to position [2497, 0]
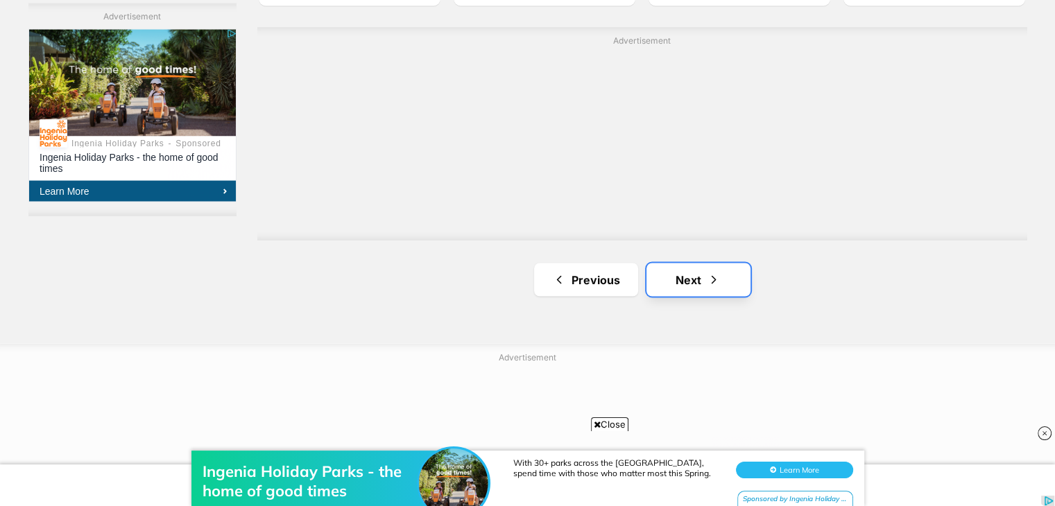
click at [724, 291] on link "Next" at bounding box center [699, 279] width 104 height 33
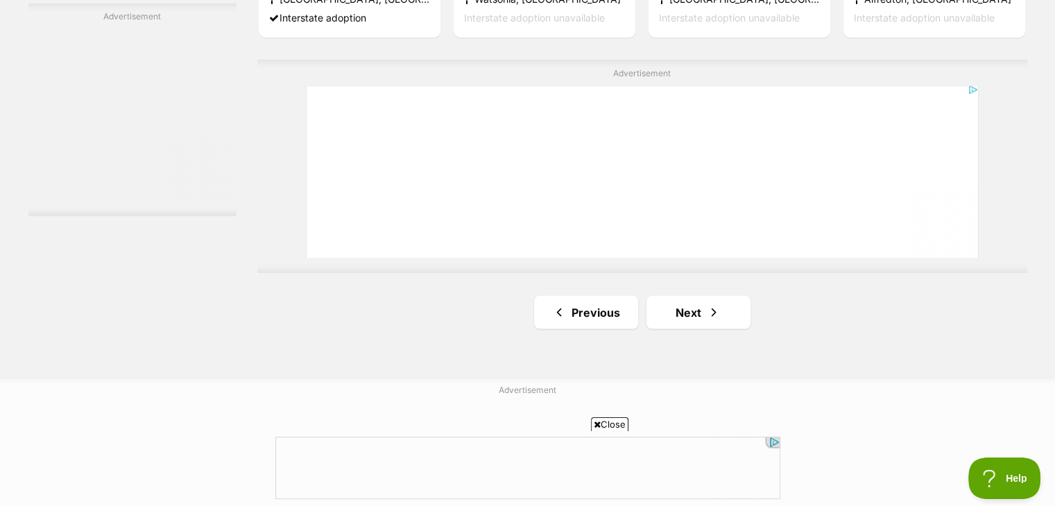
scroll to position [2580, 0]
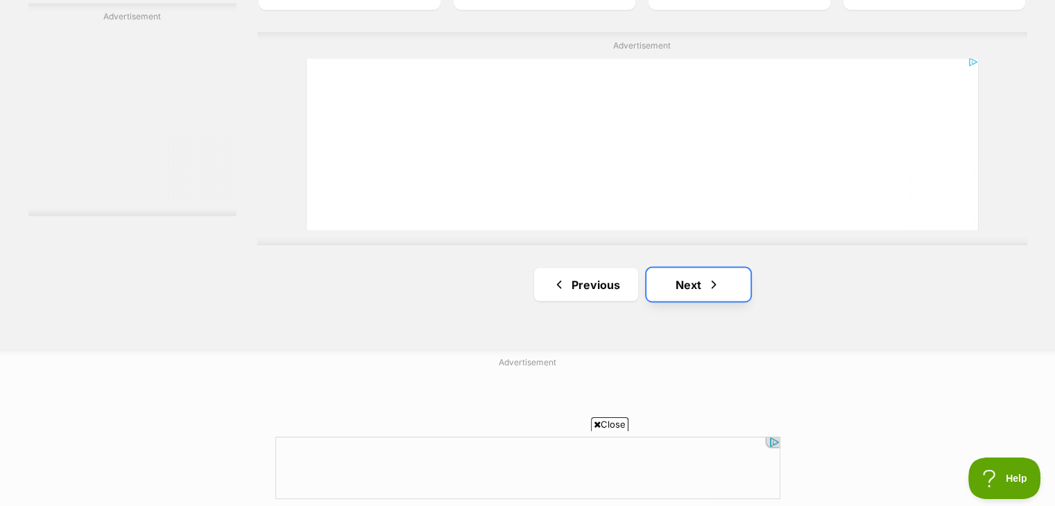
drag, startPoint x: 0, startPoint y: 0, endPoint x: 724, endPoint y: 291, distance: 780.0
click at [724, 291] on link "Next" at bounding box center [699, 284] width 104 height 33
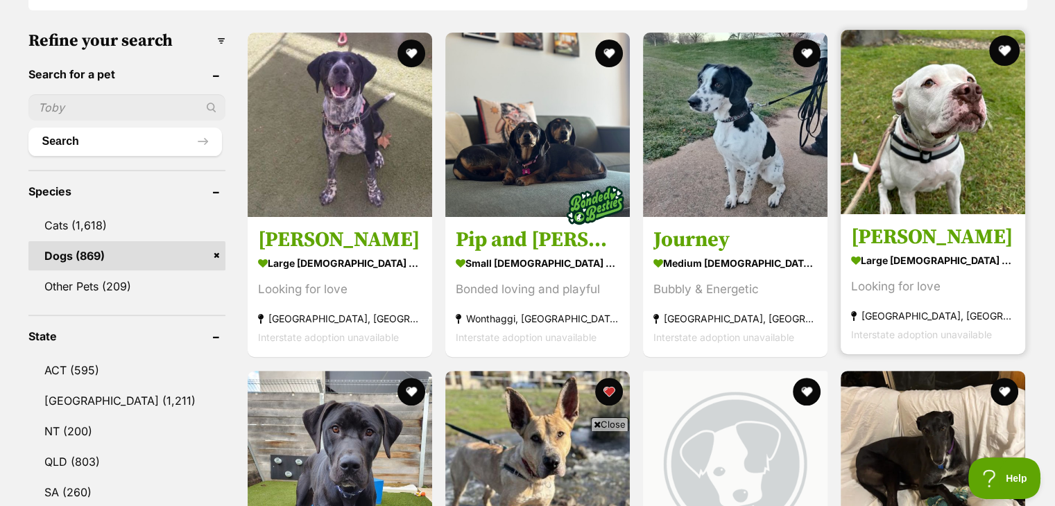
click at [1003, 47] on button "favourite" at bounding box center [1005, 50] width 31 height 31
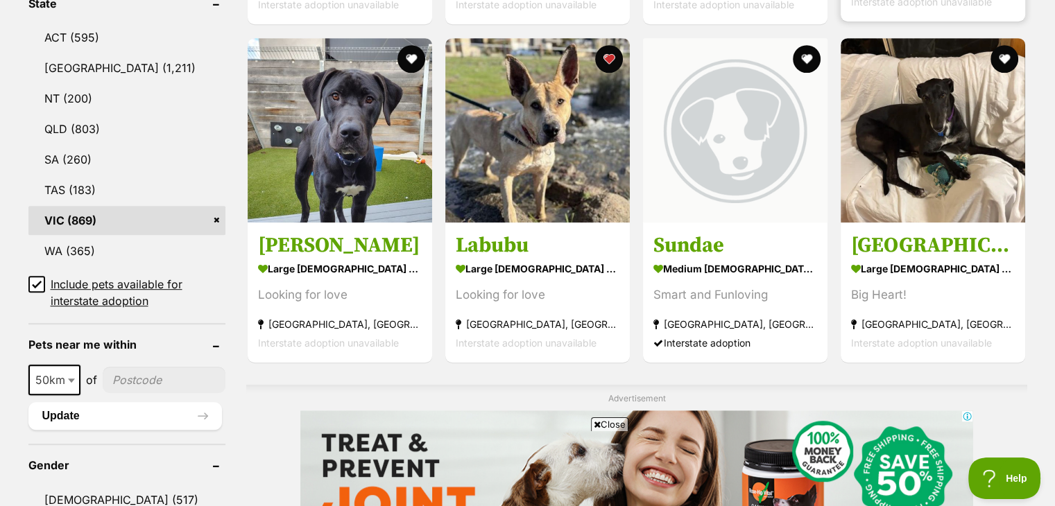
scroll to position [777, 0]
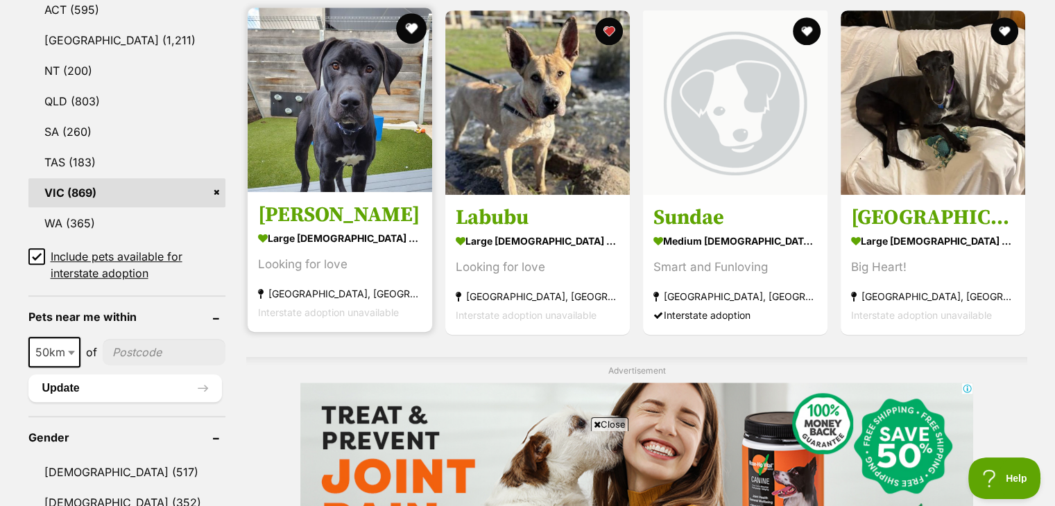
click at [408, 22] on button "favourite" at bounding box center [411, 28] width 31 height 31
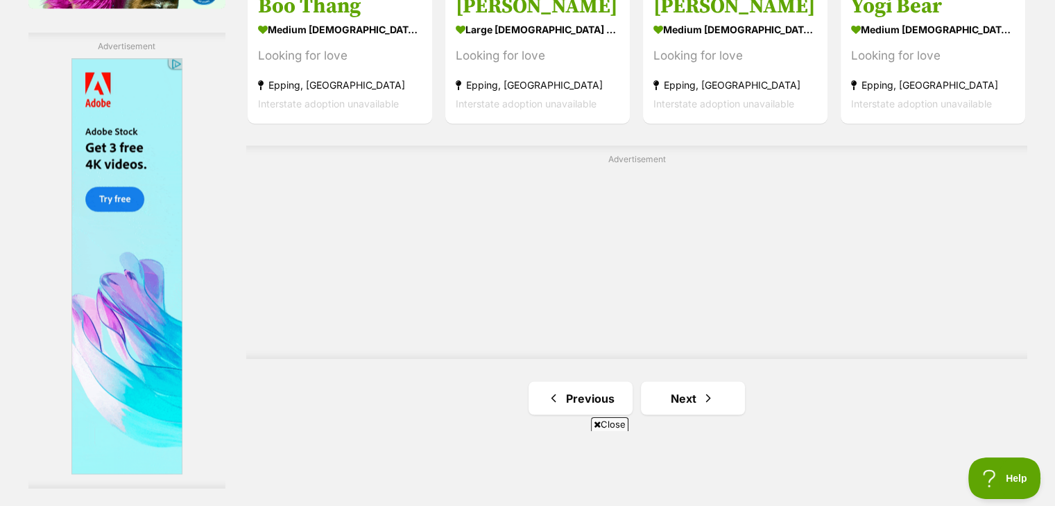
scroll to position [2553, 0]
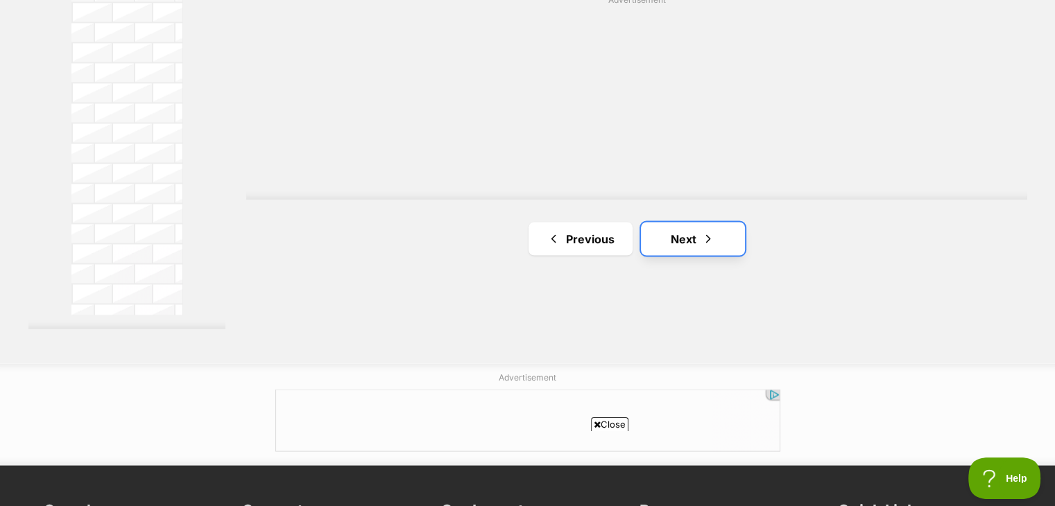
click at [664, 245] on link "Next" at bounding box center [693, 238] width 104 height 33
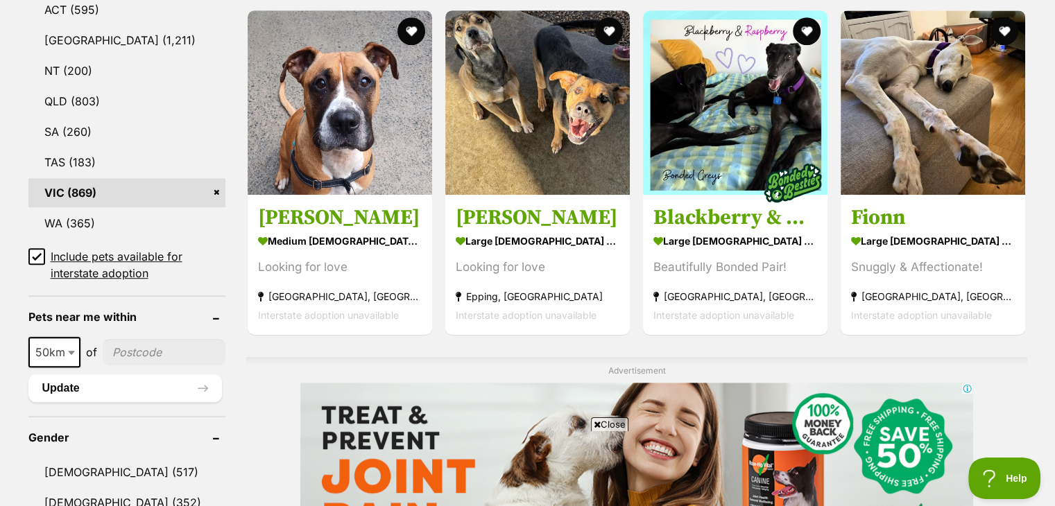
scroll to position [749, 0]
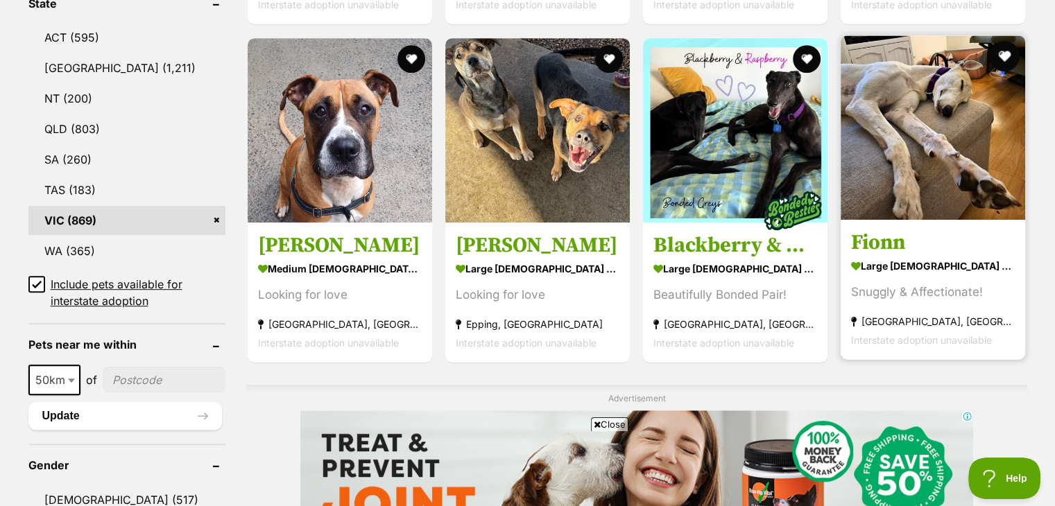
click at [1013, 51] on button "favourite" at bounding box center [1005, 56] width 31 height 31
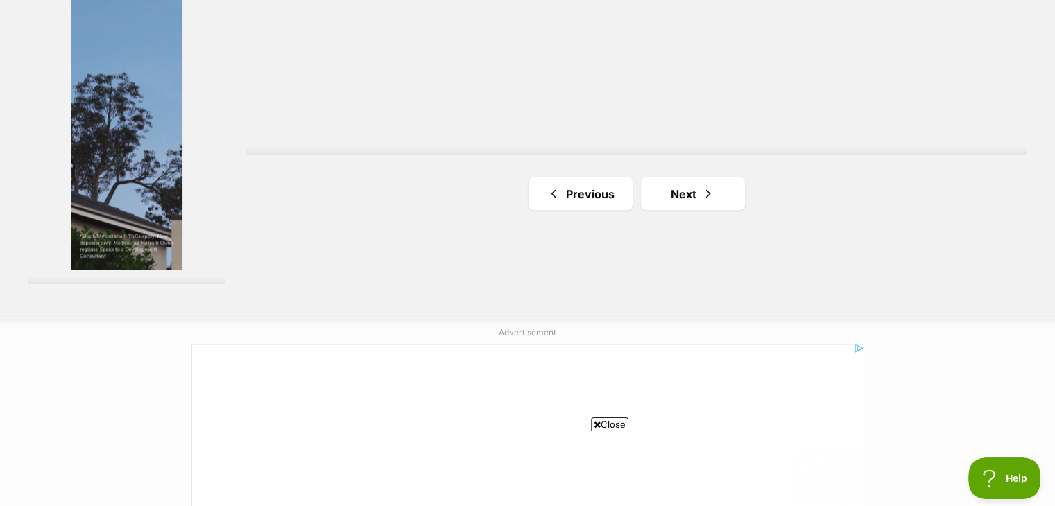
scroll to position [2608, 0]
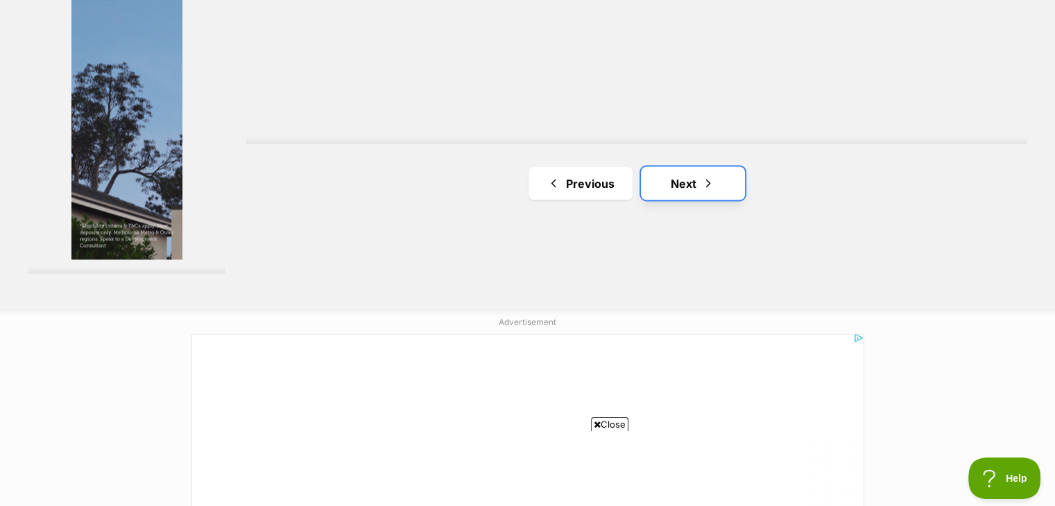
click at [669, 192] on link "Next" at bounding box center [693, 182] width 104 height 33
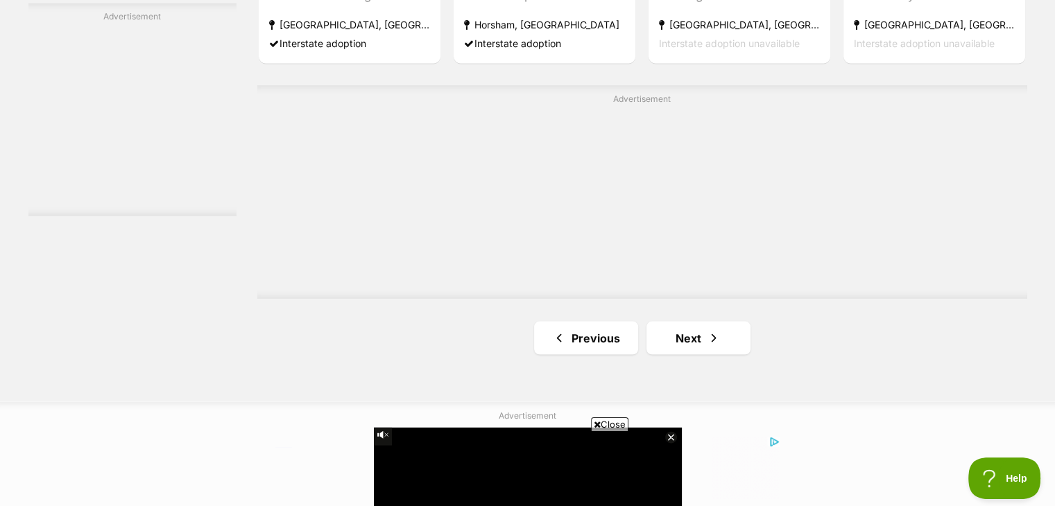
scroll to position [2555, 0]
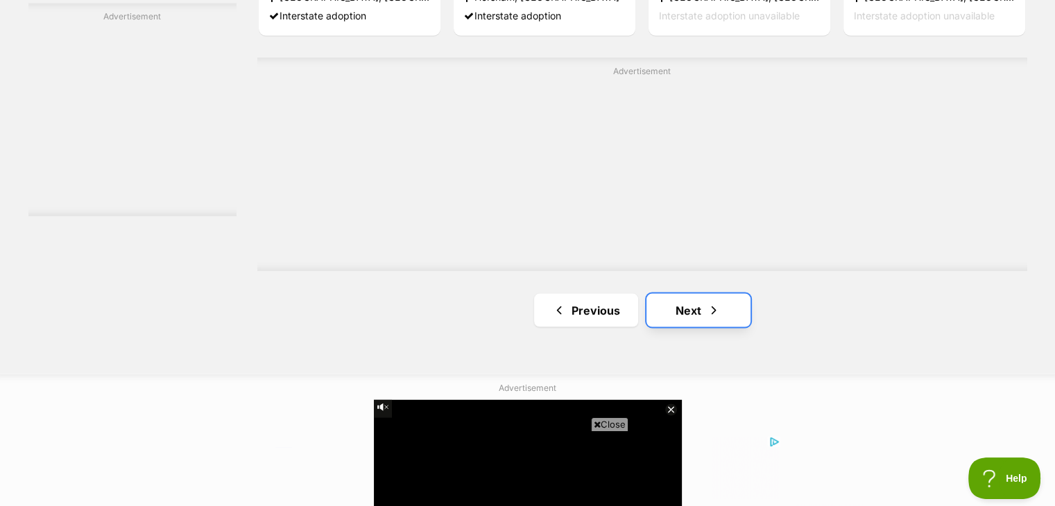
click at [684, 317] on link "Next" at bounding box center [699, 309] width 104 height 33
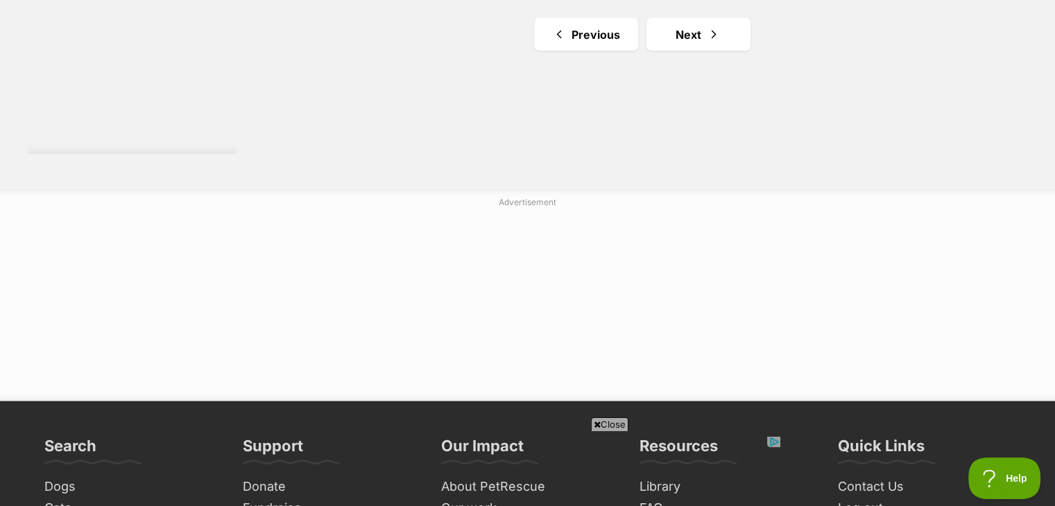
scroll to position [2733, 0]
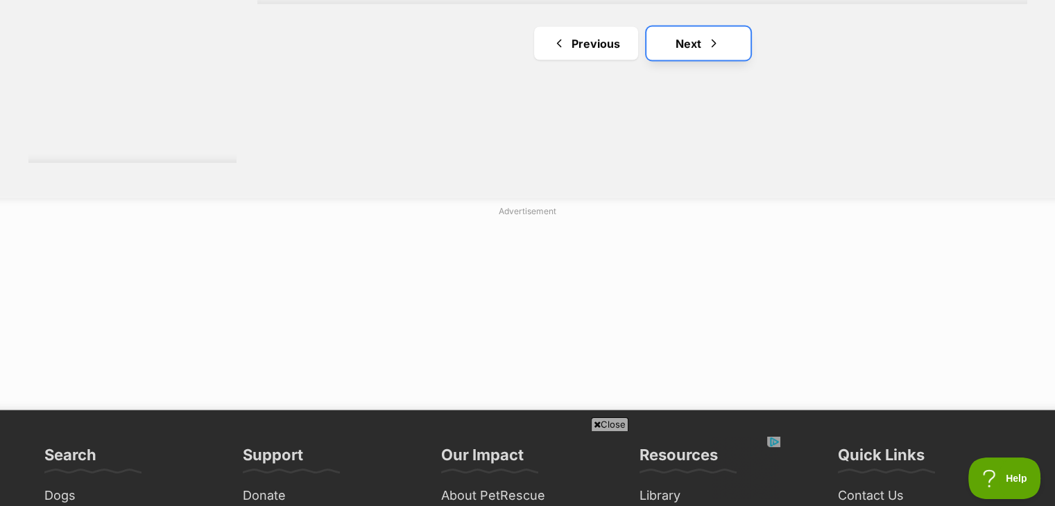
click at [739, 42] on link "Next" at bounding box center [699, 43] width 104 height 33
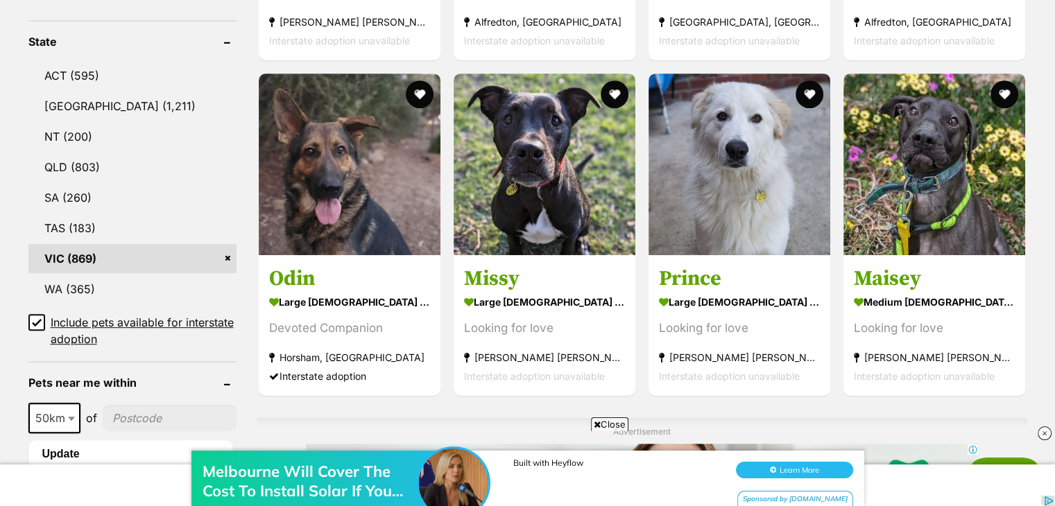
scroll to position [721, 0]
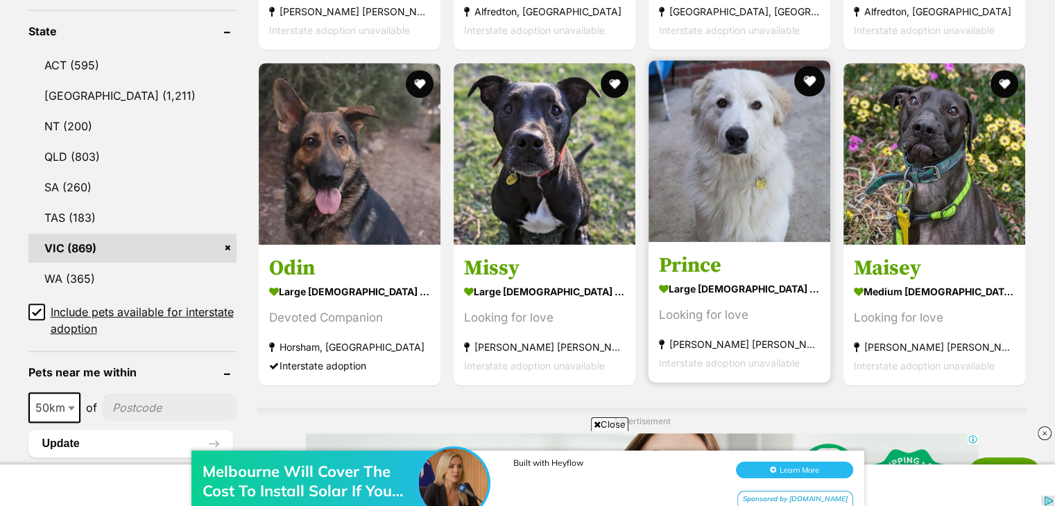
click at [810, 83] on button "favourite" at bounding box center [809, 81] width 31 height 31
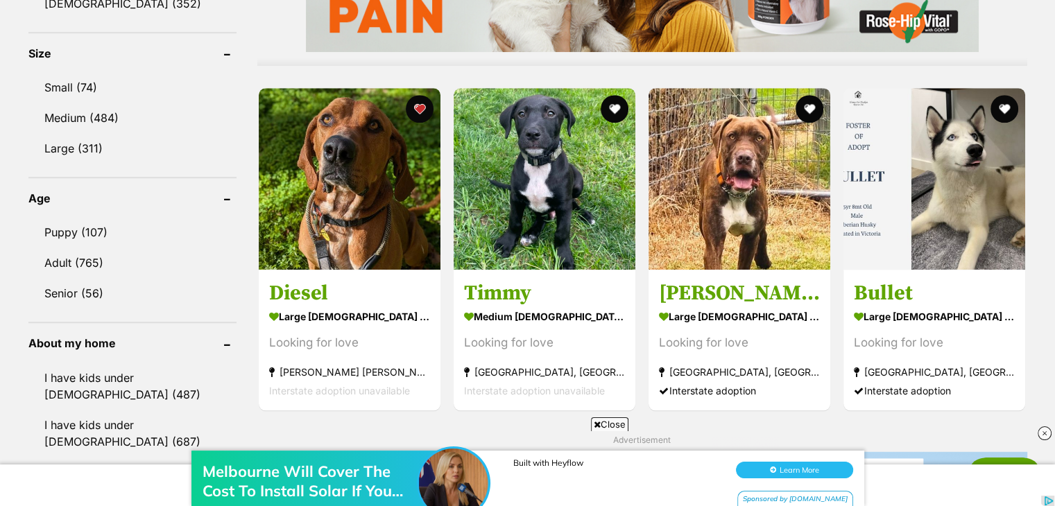
scroll to position [1304, 0]
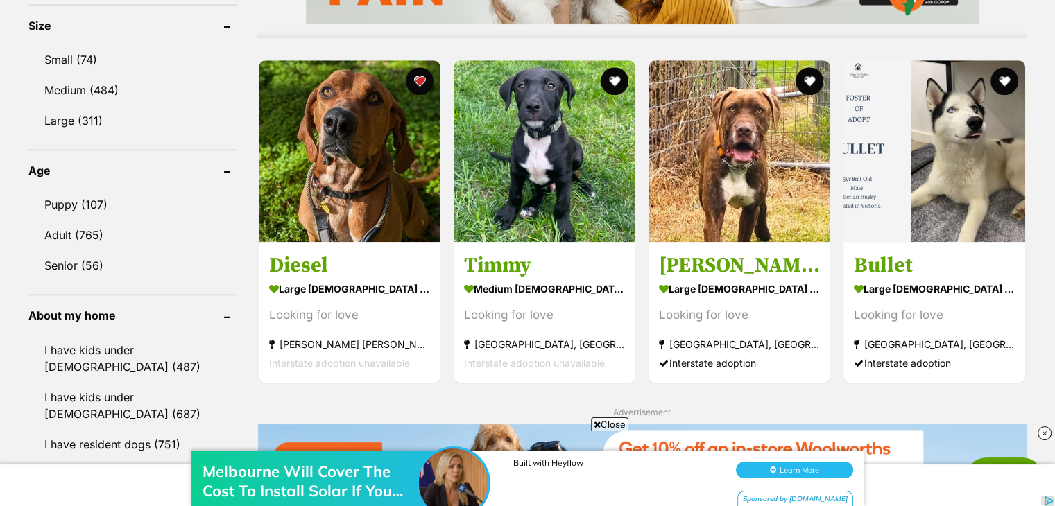
click at [810, 83] on button "favourite" at bounding box center [810, 81] width 28 height 28
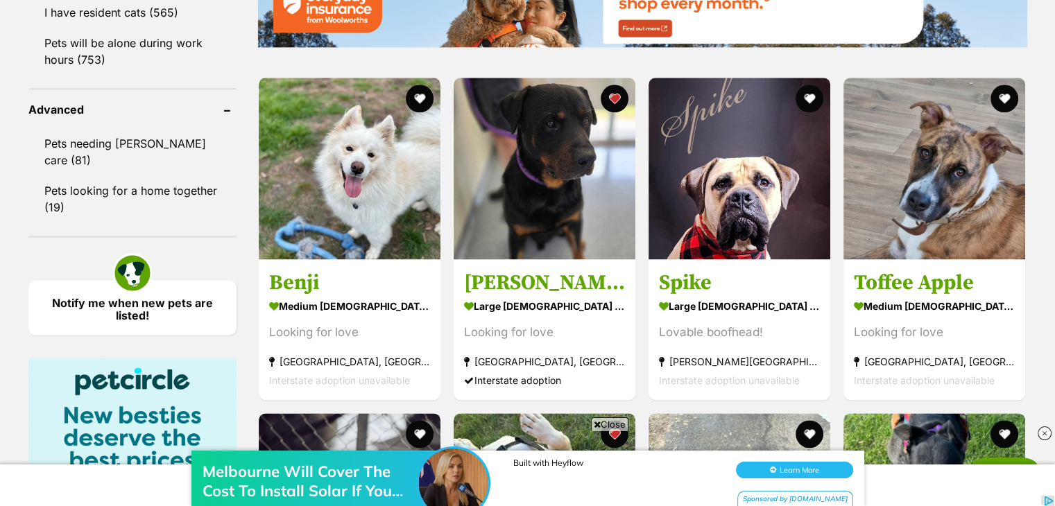
scroll to position [1776, 0]
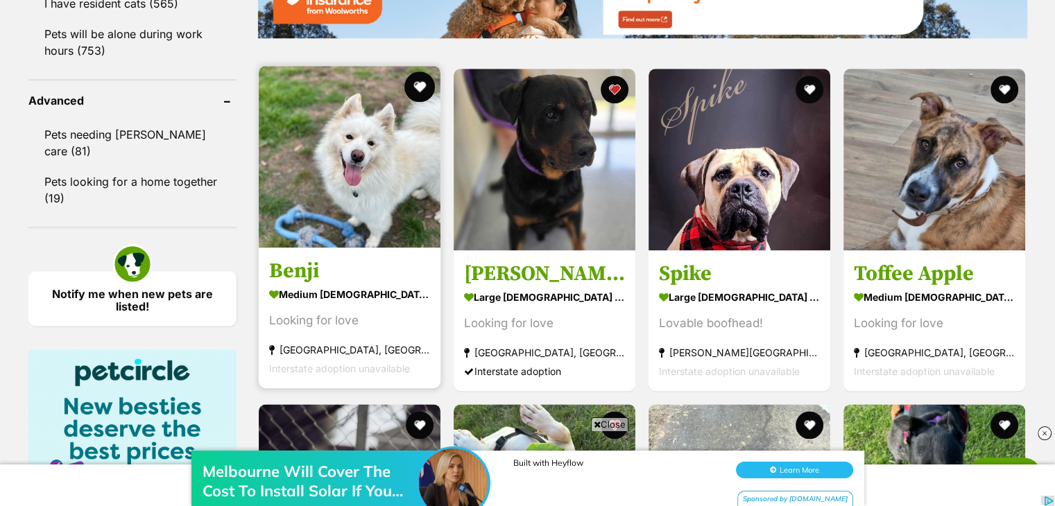
click at [422, 85] on button "favourite" at bounding box center [419, 86] width 31 height 31
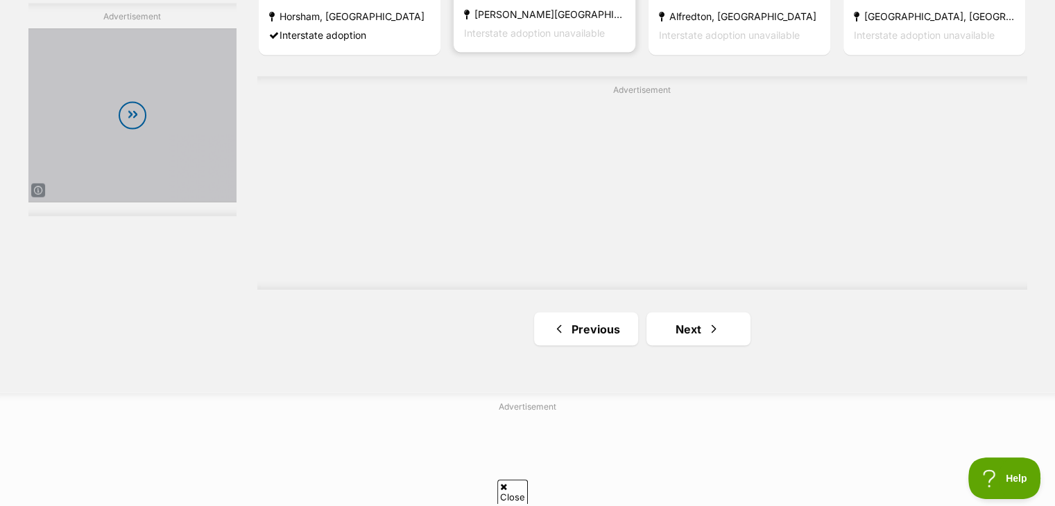
scroll to position [2525, 0]
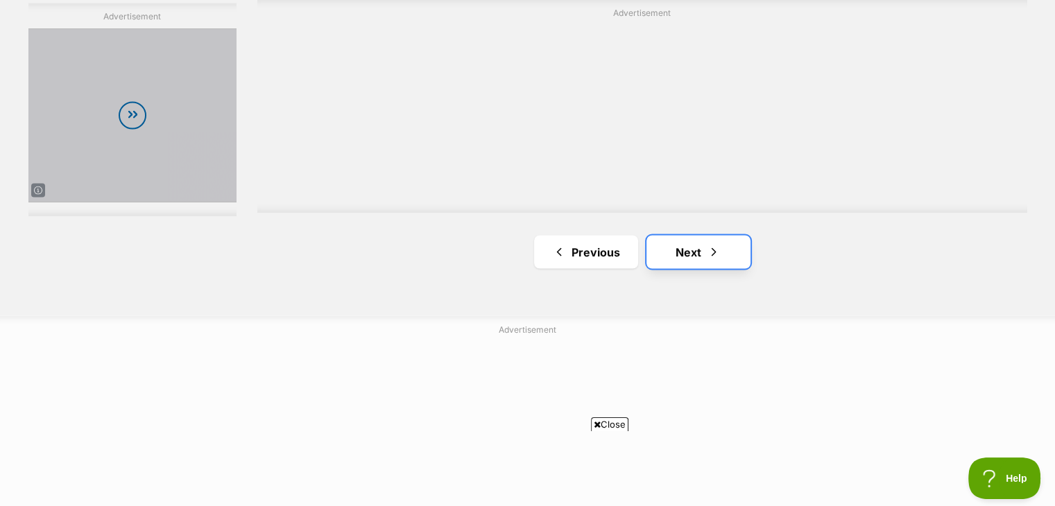
click at [734, 257] on link "Next" at bounding box center [699, 251] width 104 height 33
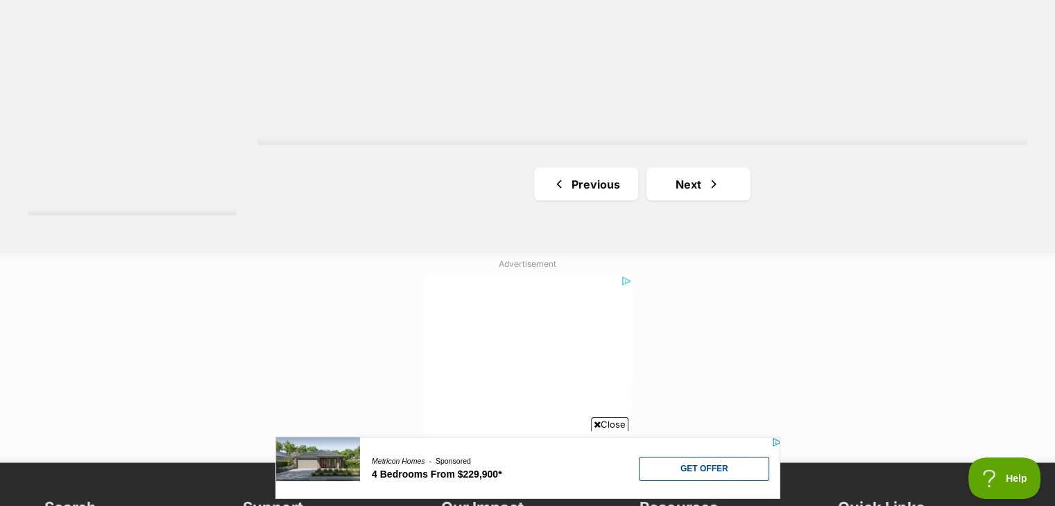
scroll to position [2691, 0]
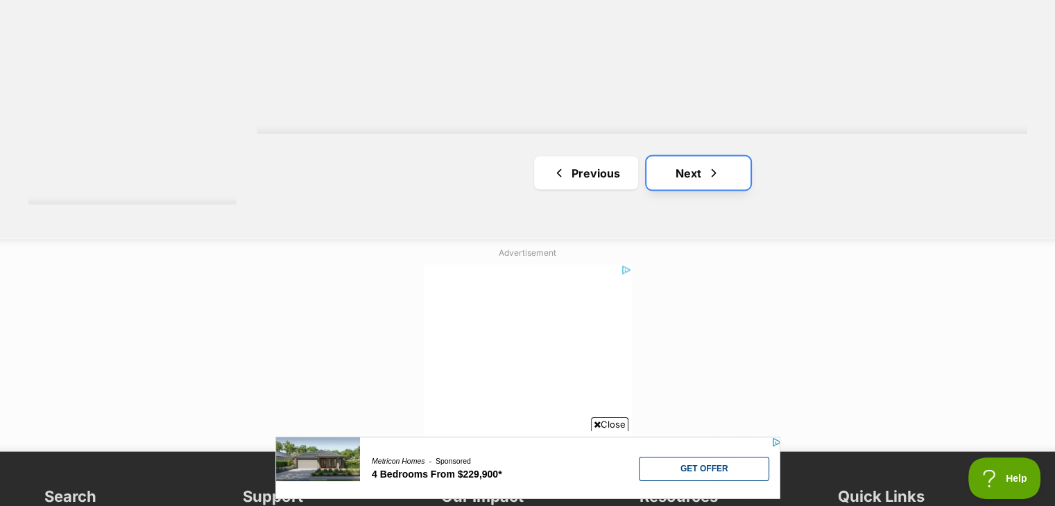
click at [694, 180] on link "Next" at bounding box center [699, 173] width 104 height 33
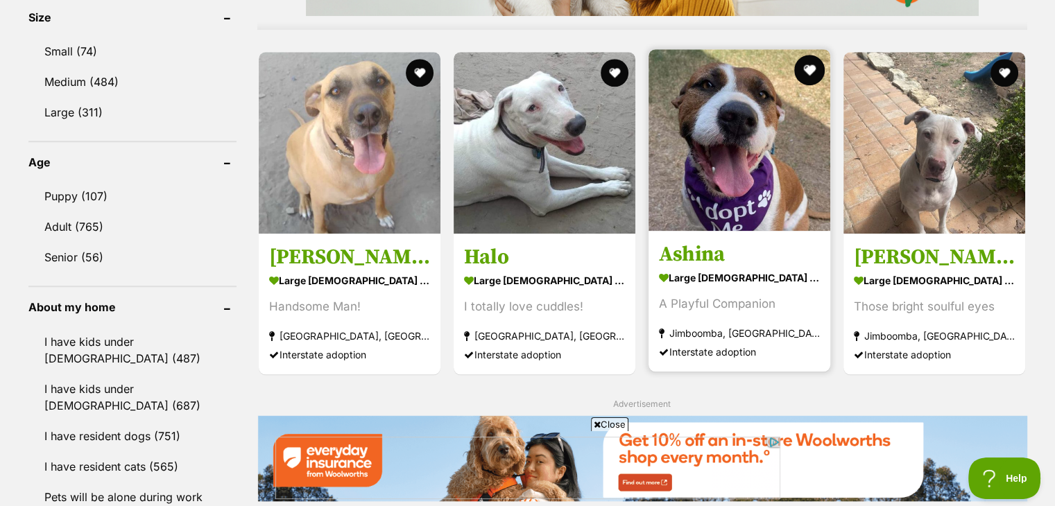
click at [811, 71] on button "favourite" at bounding box center [809, 70] width 31 height 31
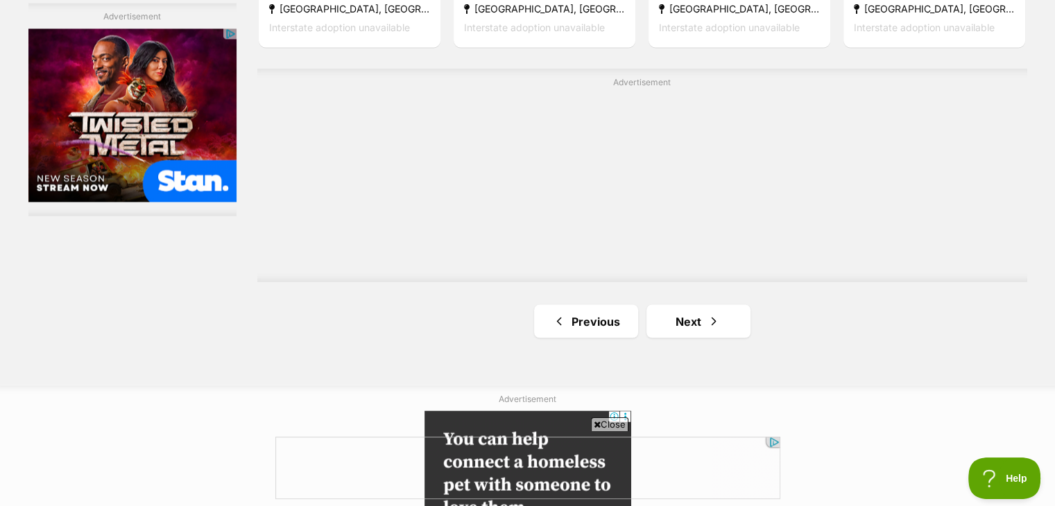
scroll to position [2478, 0]
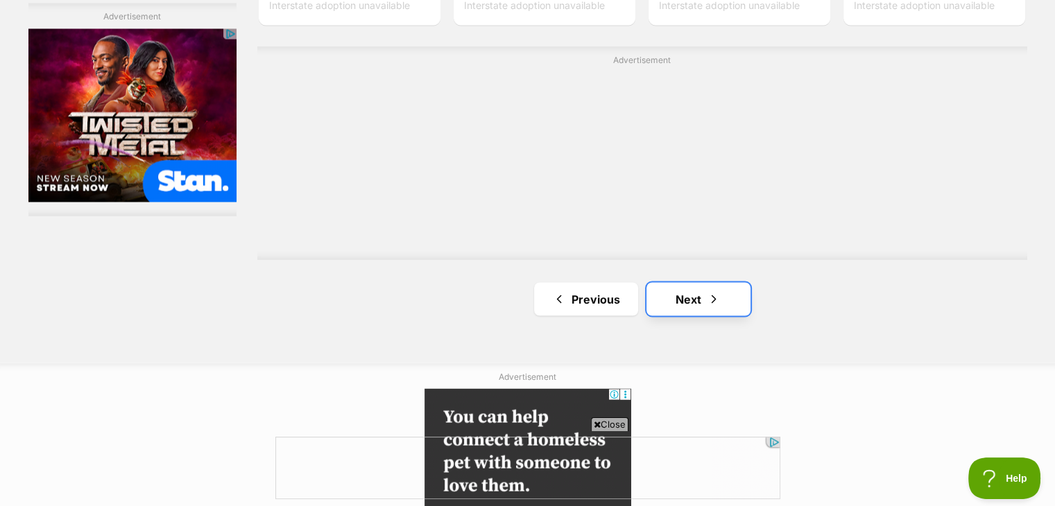
click at [700, 285] on link "Next" at bounding box center [699, 298] width 104 height 33
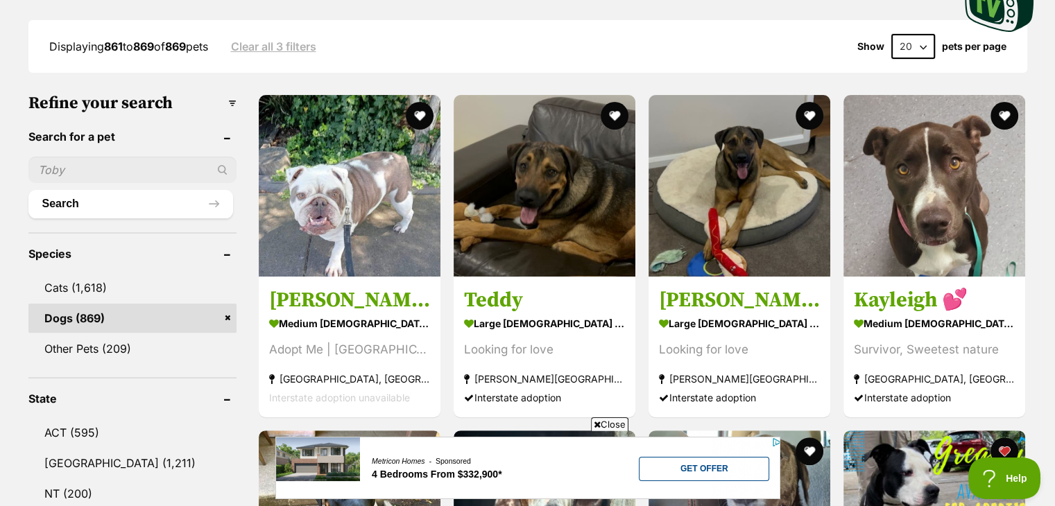
scroll to position [361, 0]
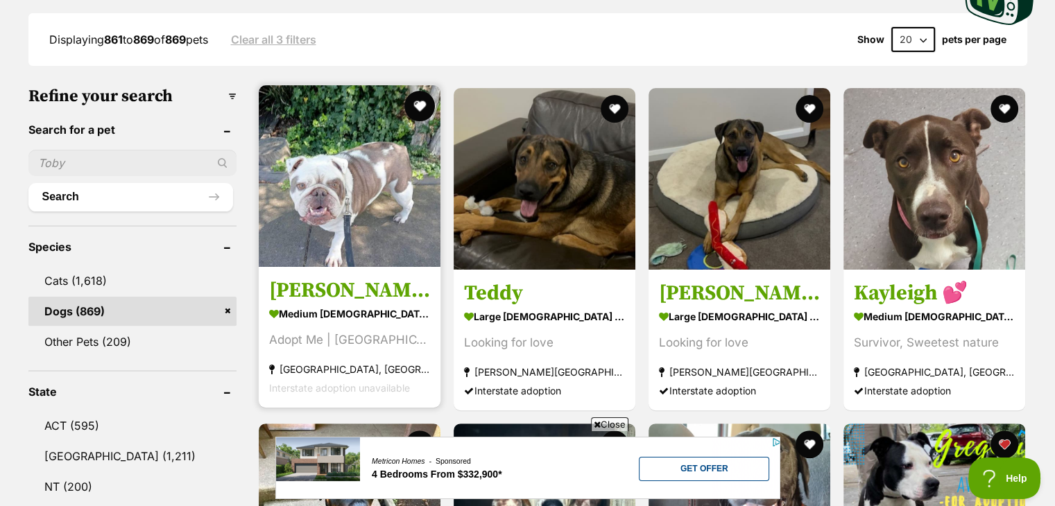
click at [422, 96] on button "favourite" at bounding box center [419, 106] width 31 height 31
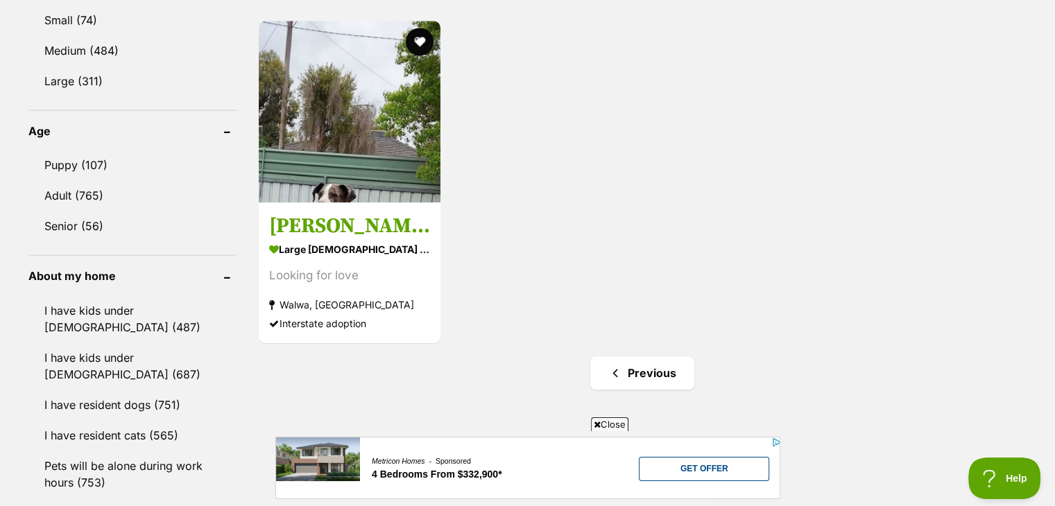
scroll to position [1276, 0]
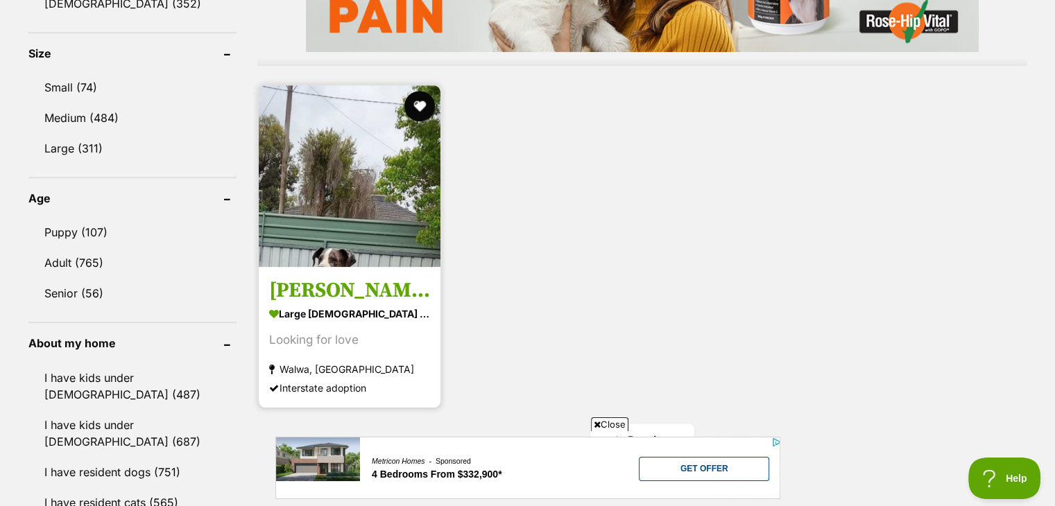
click at [413, 112] on button "favourite" at bounding box center [419, 106] width 31 height 31
